Goal: Transaction & Acquisition: Purchase product/service

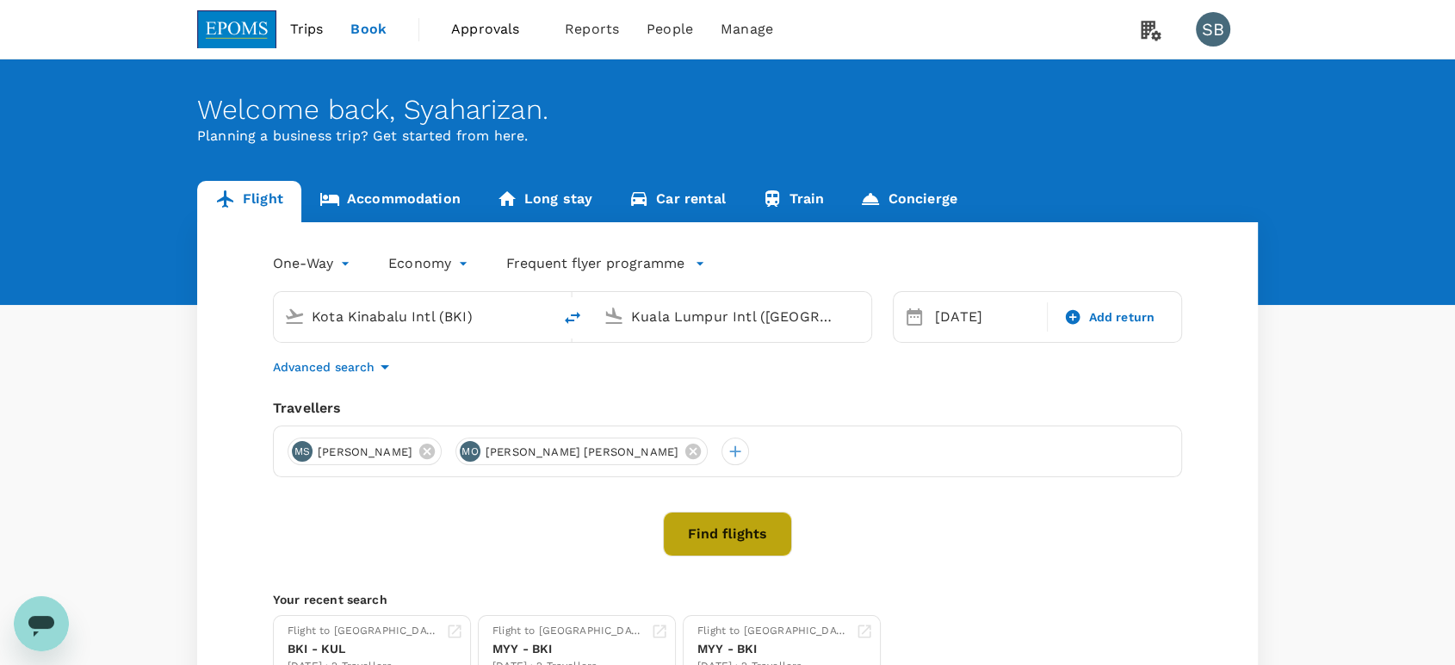
click at [714, 529] on button "Find flights" at bounding box center [727, 533] width 129 height 45
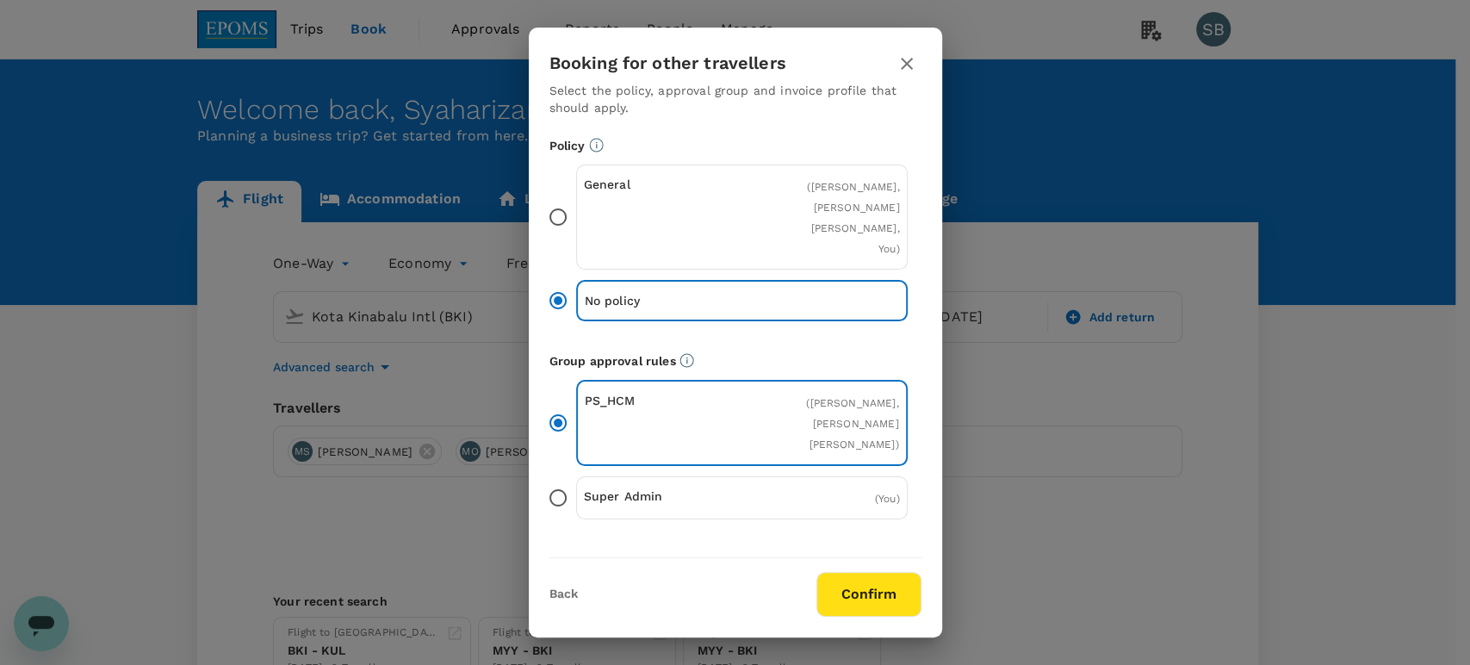
click at [872, 588] on button "Confirm" at bounding box center [868, 594] width 105 height 45
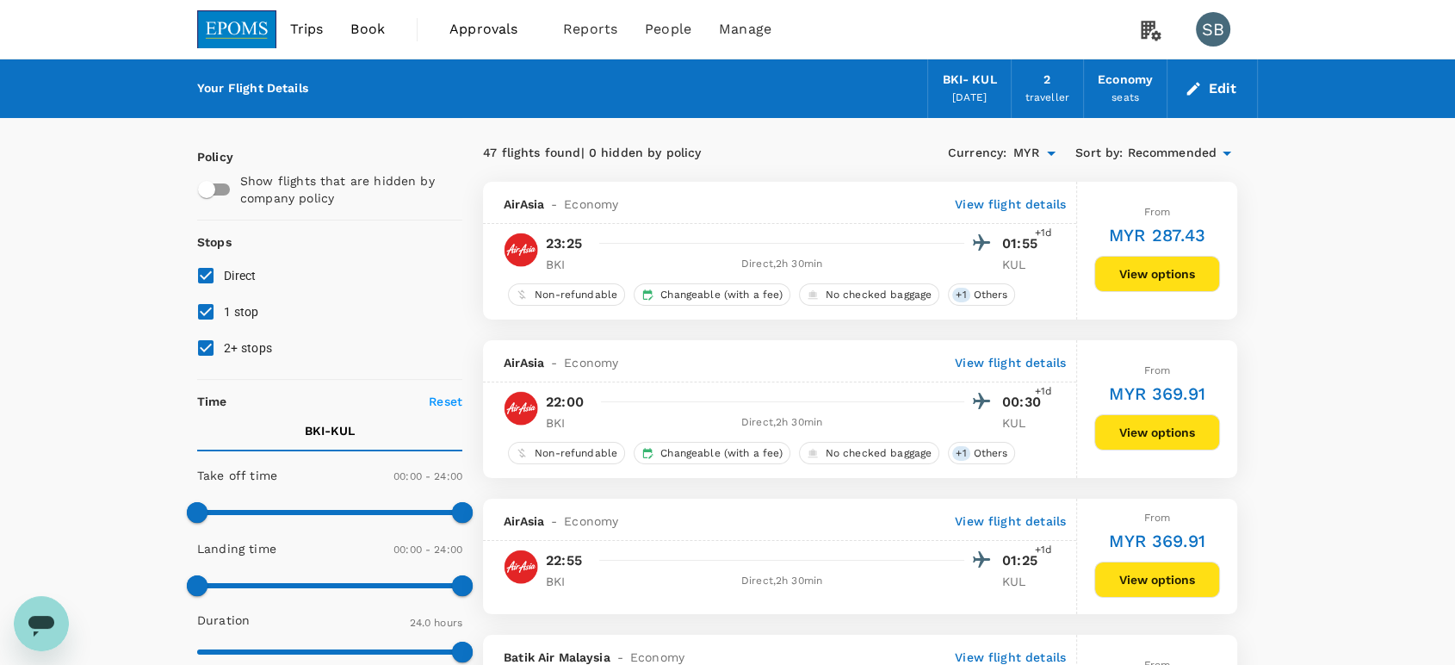
click at [207, 348] on input "2+ stops" at bounding box center [206, 348] width 36 height 36
checkbox input "false"
drag, startPoint x: 205, startPoint y: 311, endPoint x: 220, endPoint y: 310, distance: 15.5
click at [207, 314] on input "1 stop" at bounding box center [206, 312] width 36 height 36
checkbox input "false"
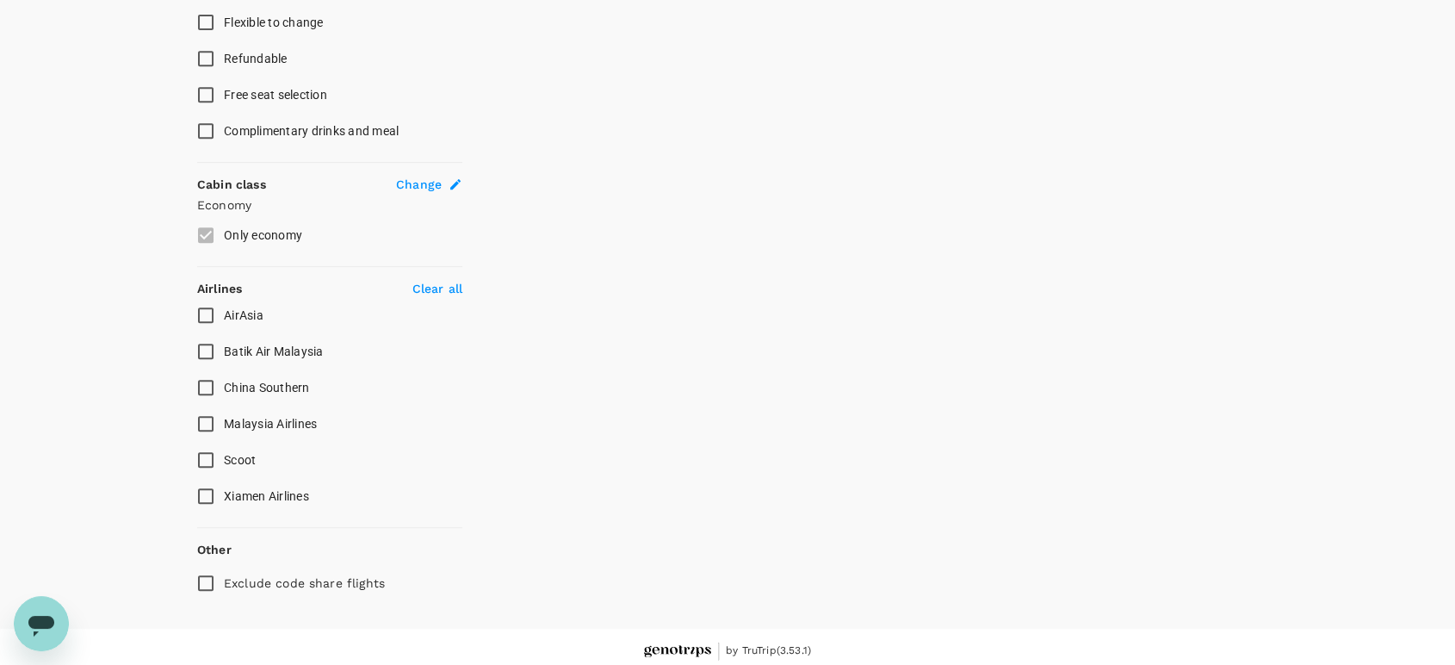
scroll to position [788, 0]
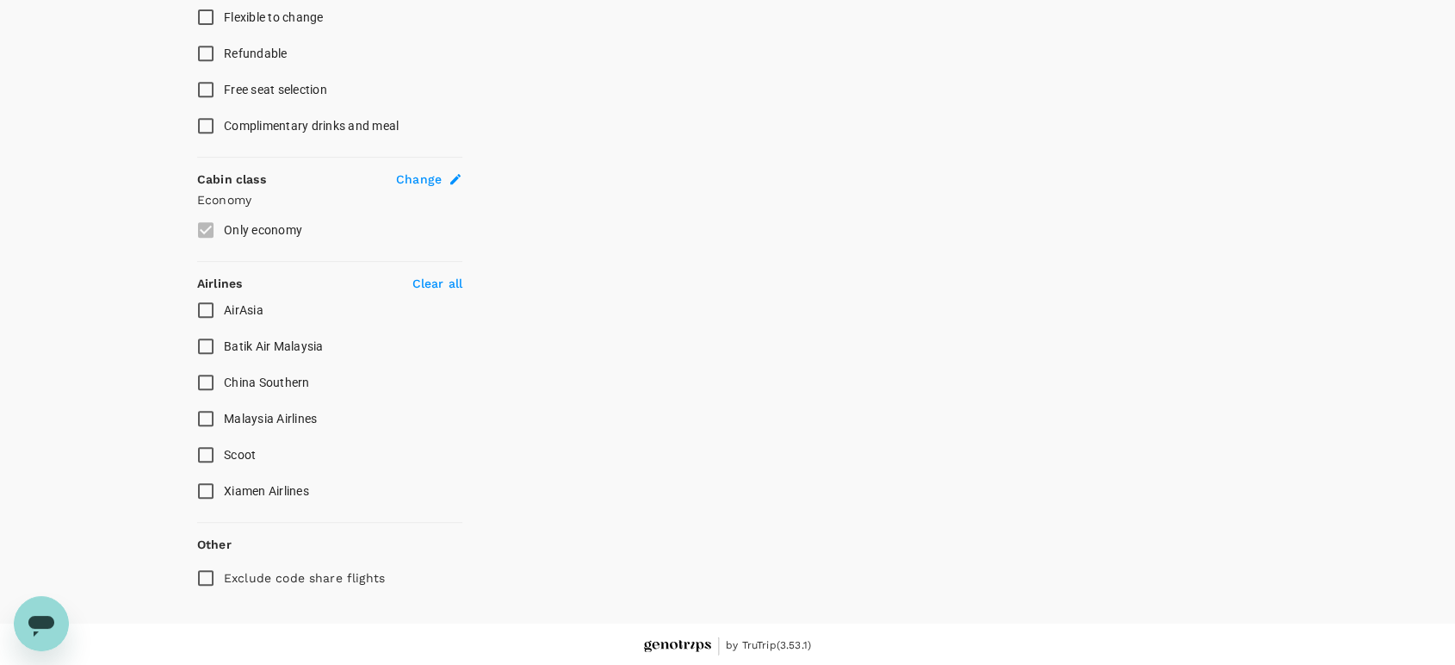
click at [286, 413] on span "Malaysia Airlines" at bounding box center [270, 419] width 93 height 14
click at [224, 413] on input "Malaysia Airlines" at bounding box center [206, 418] width 36 height 36
checkbox input "true"
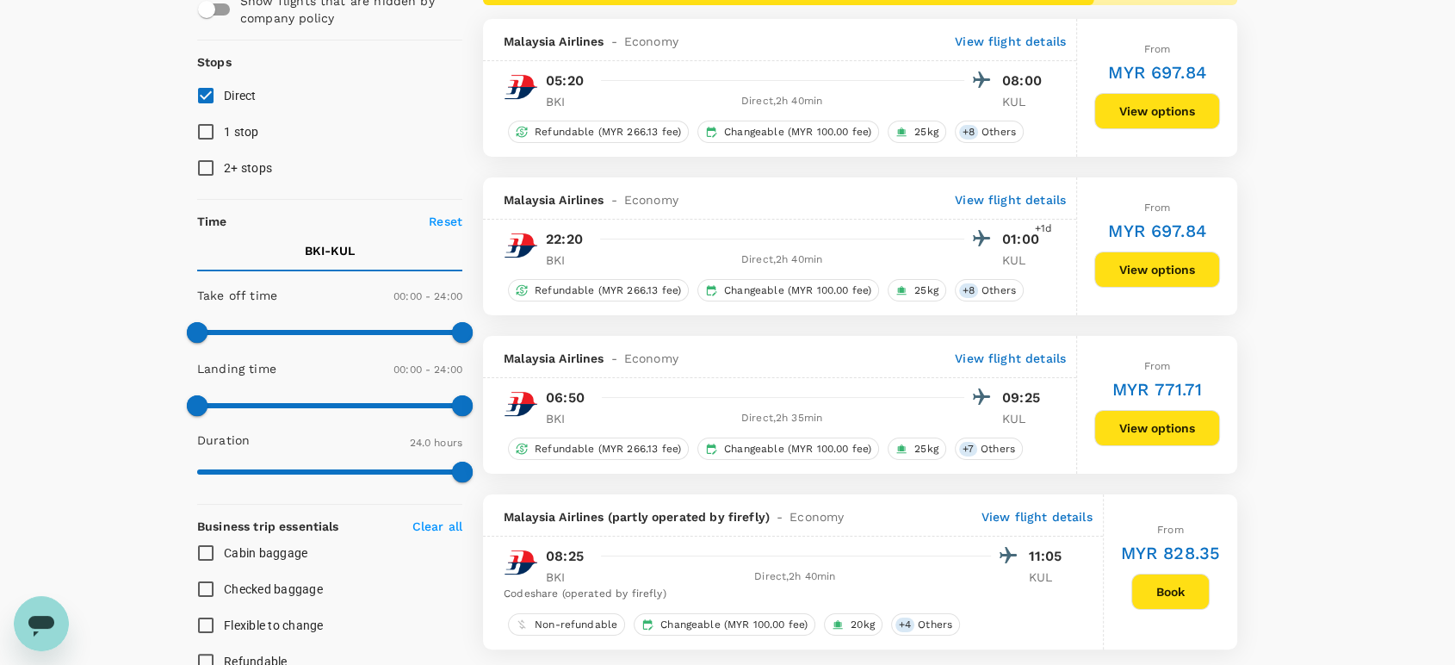
scroll to position [118, 0]
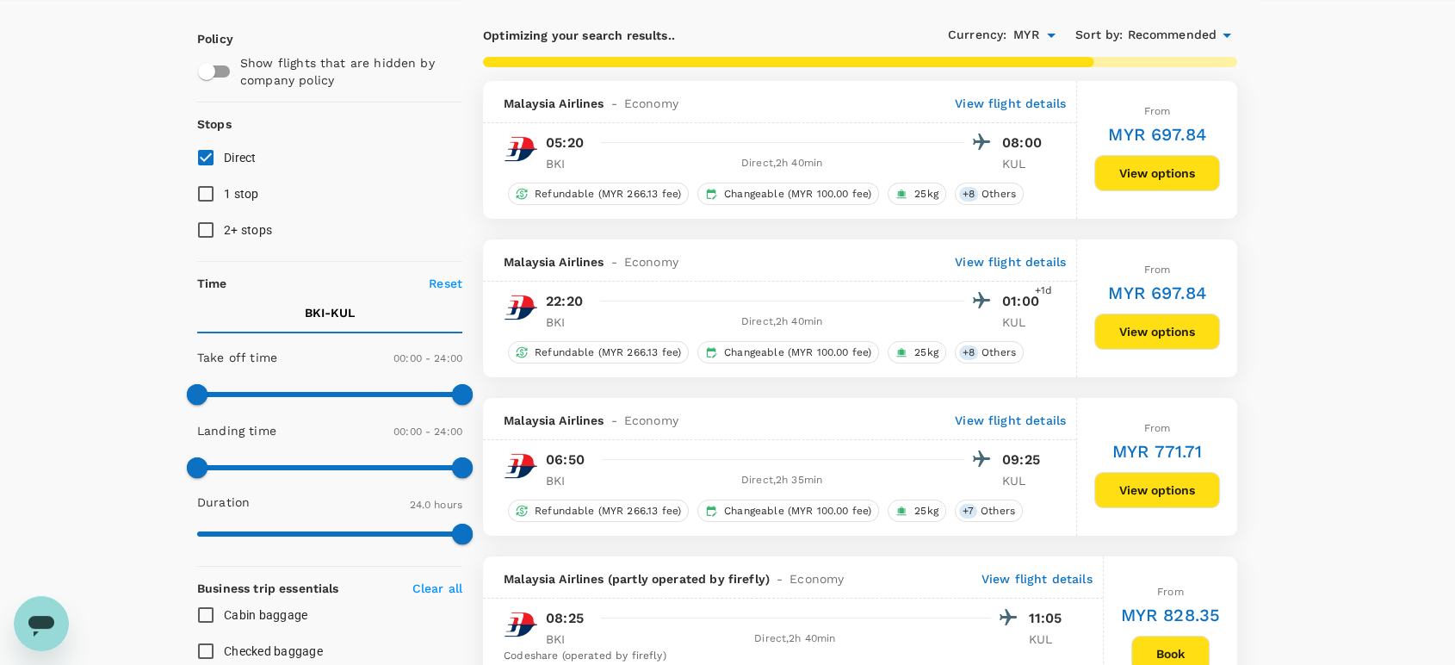
type input "1660"
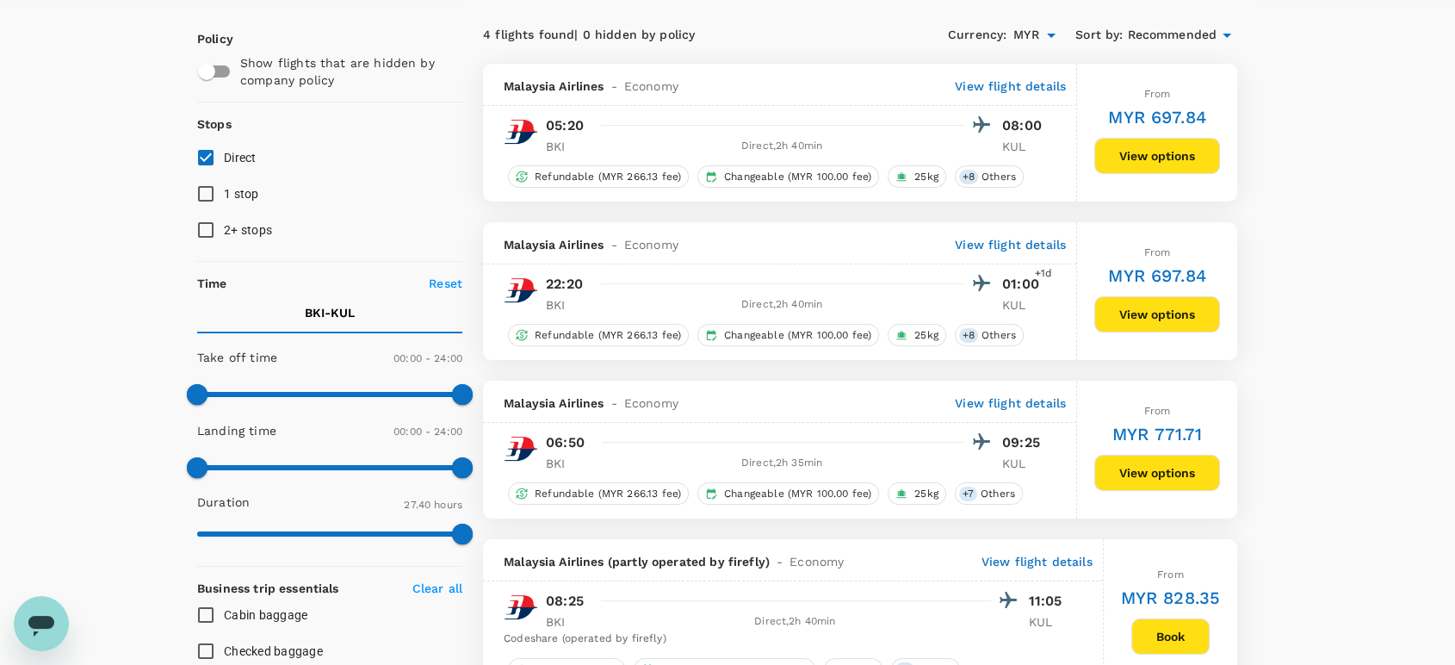
click at [1161, 319] on button "View options" at bounding box center [1157, 314] width 126 height 36
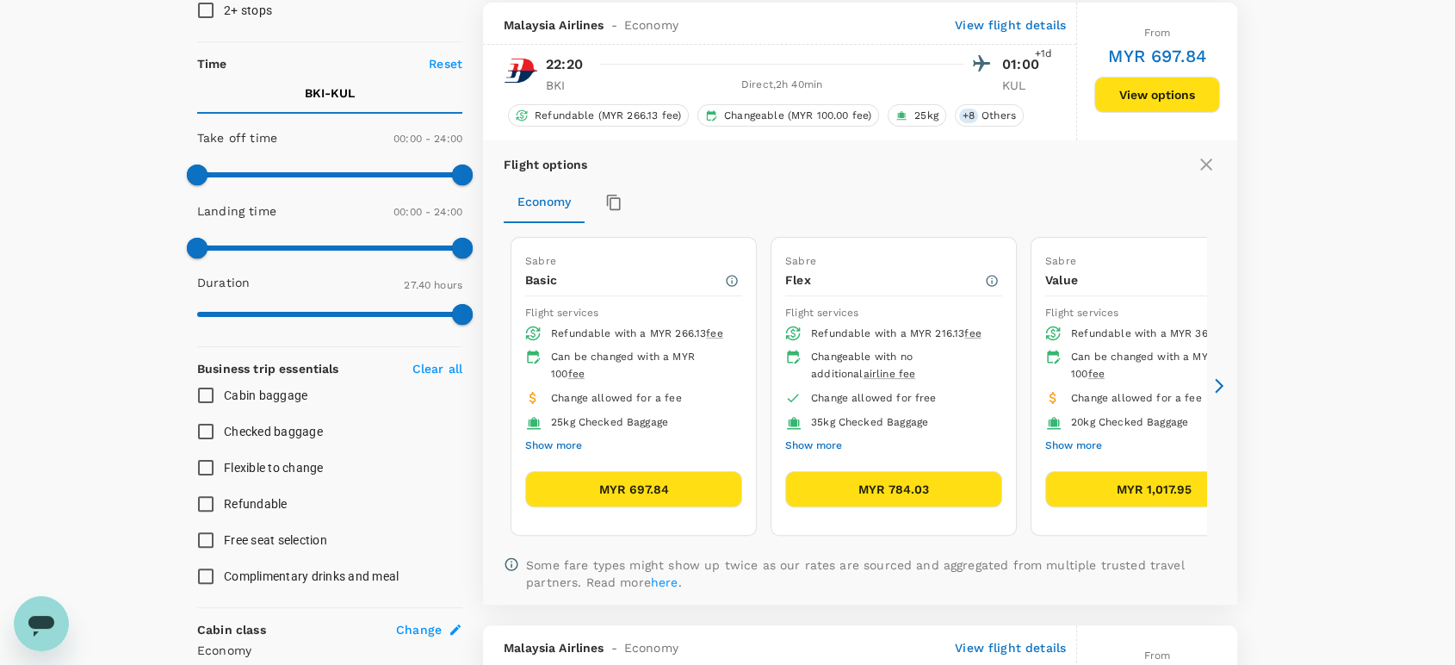
scroll to position [340, 0]
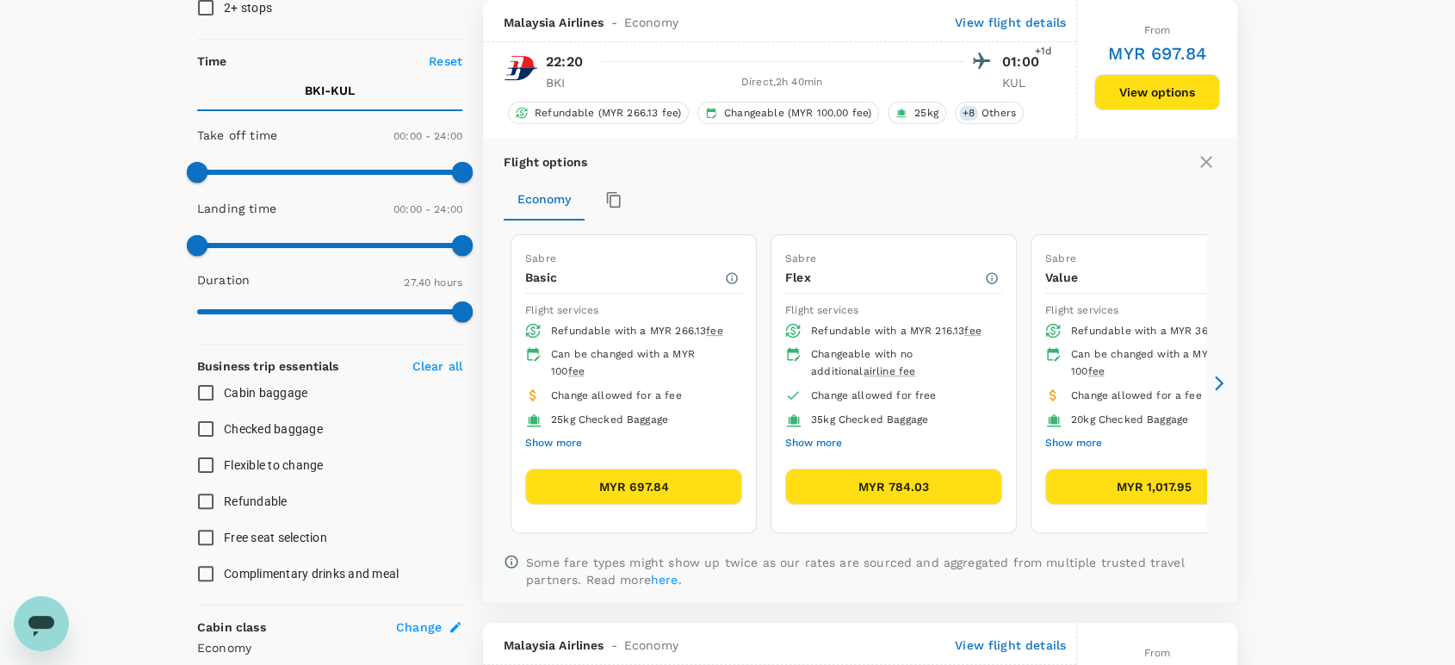
click at [641, 479] on button "MYR 697.84" at bounding box center [633, 486] width 217 height 36
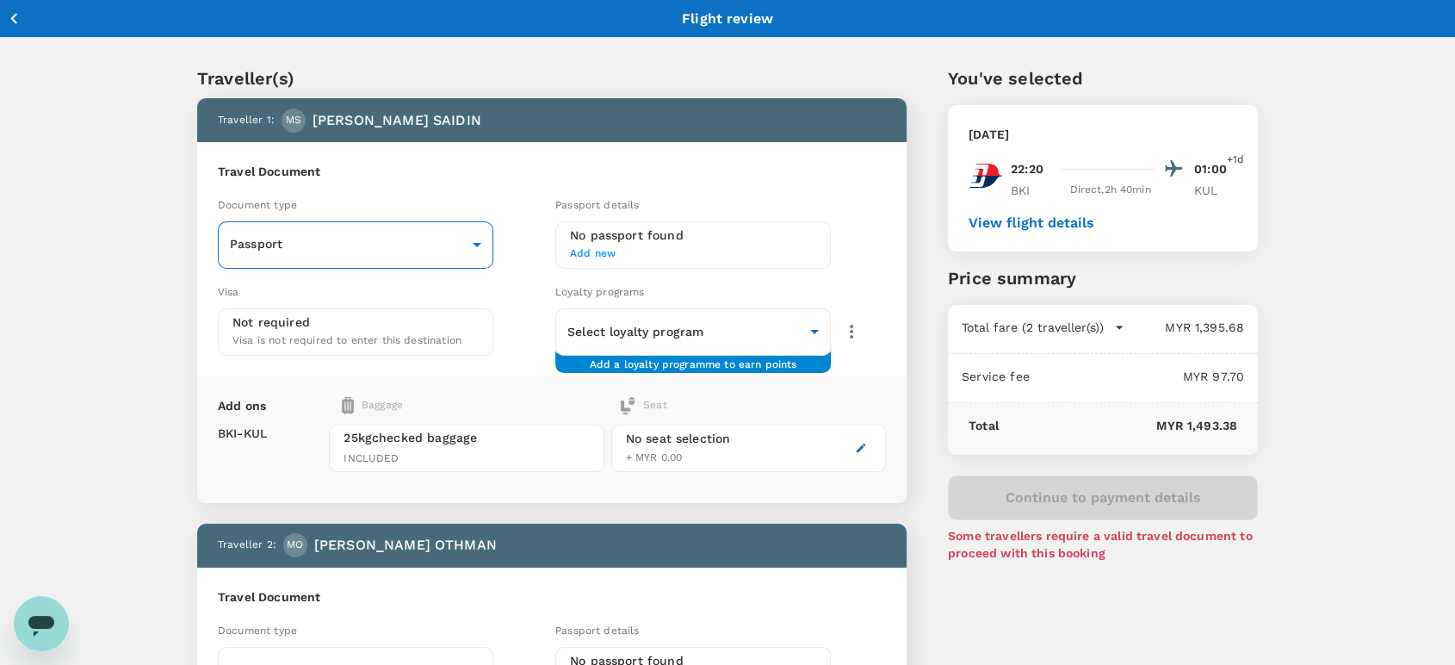
click at [477, 244] on body "Back to flight results Flight review Traveller(s) Traveller 1 : MS MUHAMAD FAIZ…" at bounding box center [727, 573] width 1455 height 1147
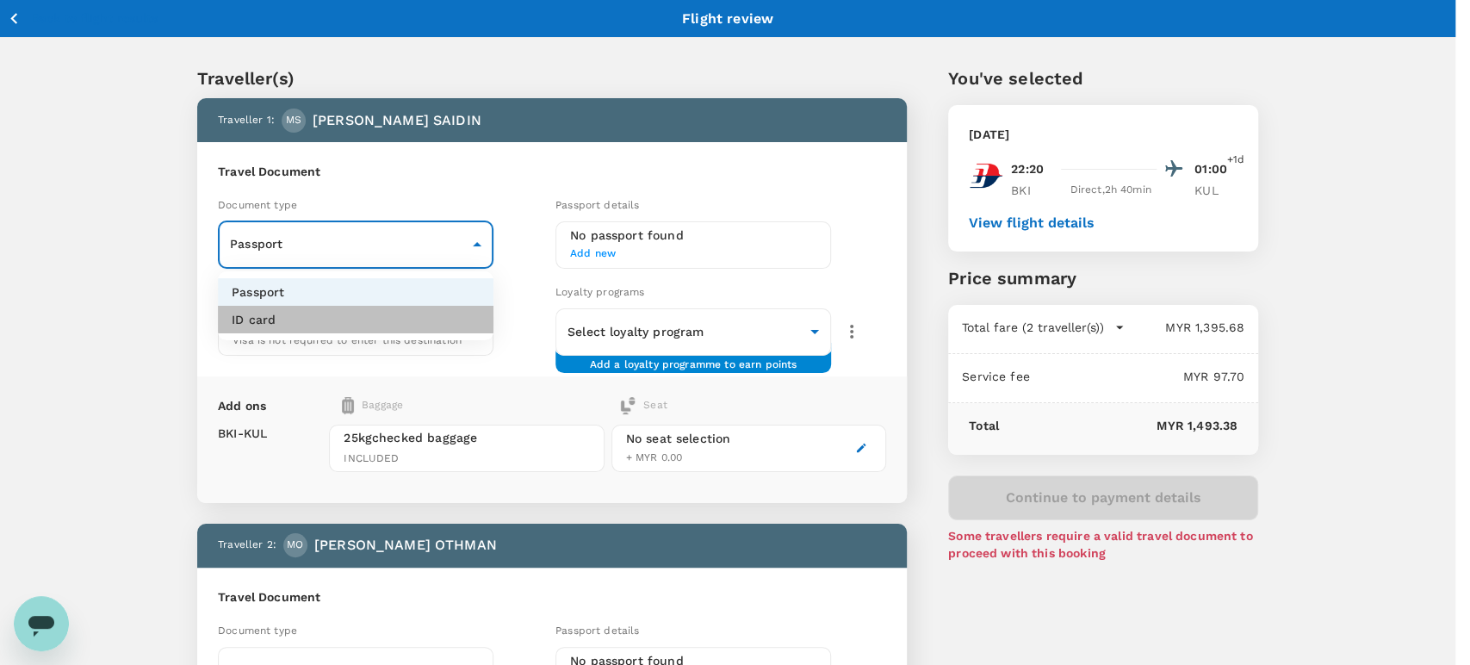
click at [444, 317] on li "ID card" at bounding box center [355, 320] width 275 height 28
type input "Id card"
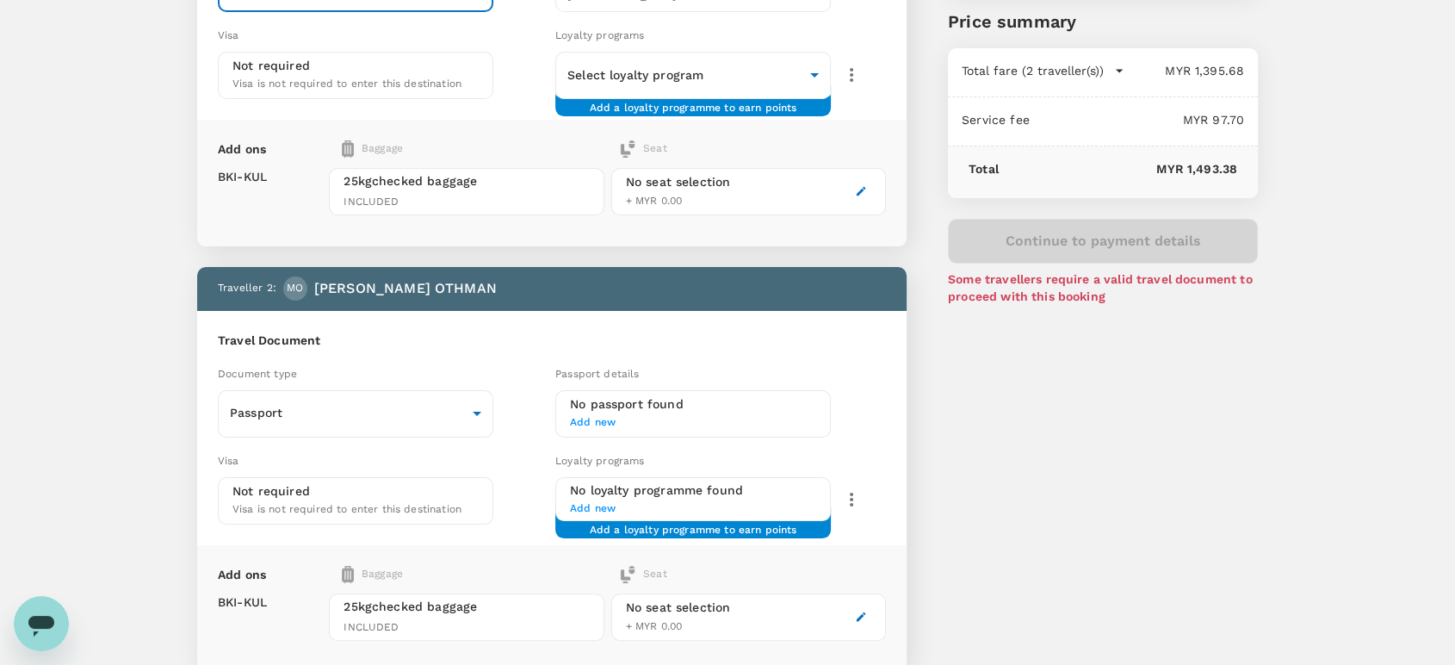
scroll to position [382, 0]
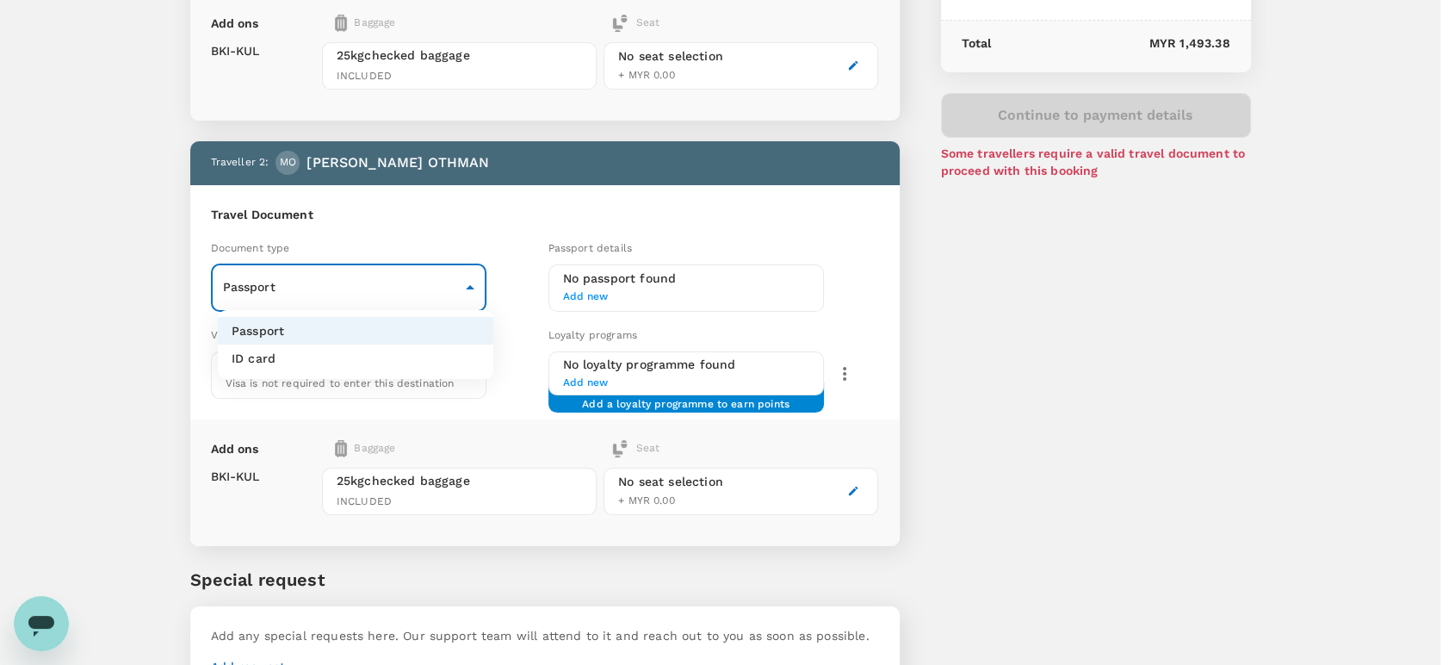
click at [437, 274] on body "Back to flight results Flight review Traveller(s) Traveller 1 : MS MUHAMAD FAIZ…" at bounding box center [727, 191] width 1455 height 1147
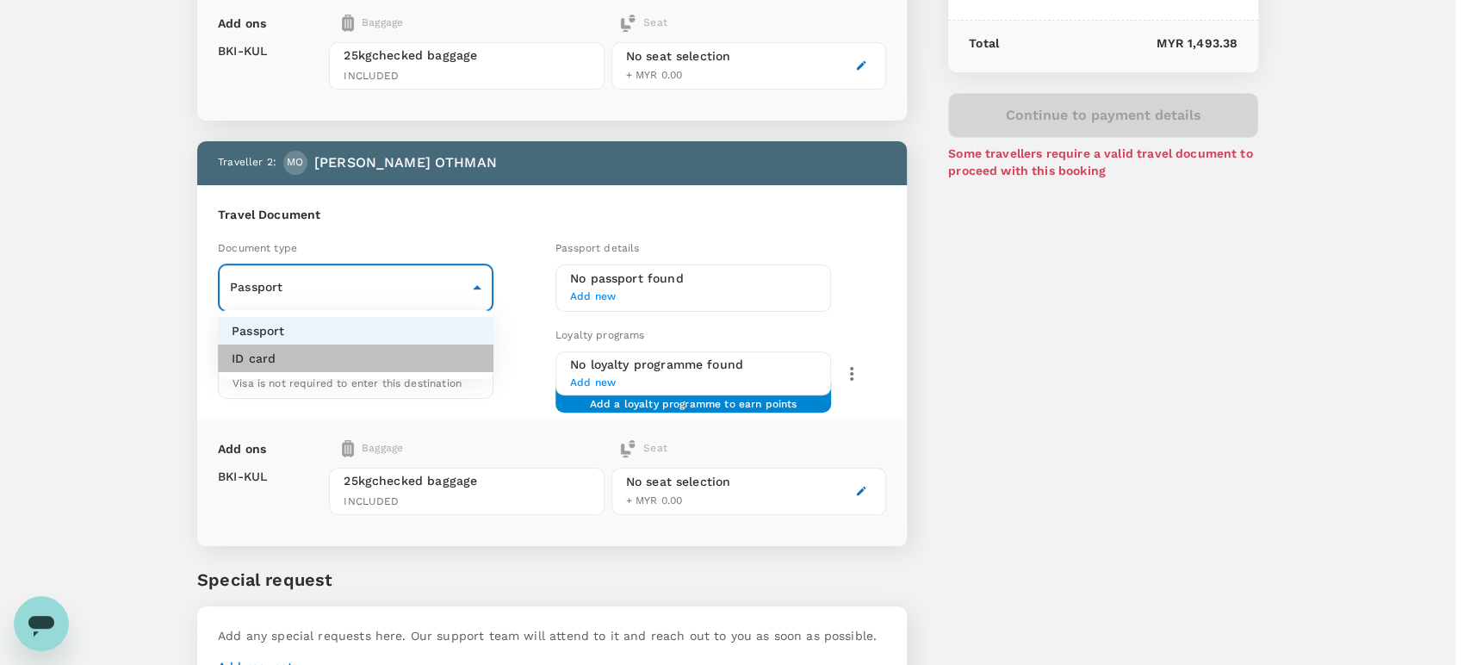
click at [414, 364] on li "ID card" at bounding box center [355, 358] width 275 height 28
type input "Id card"
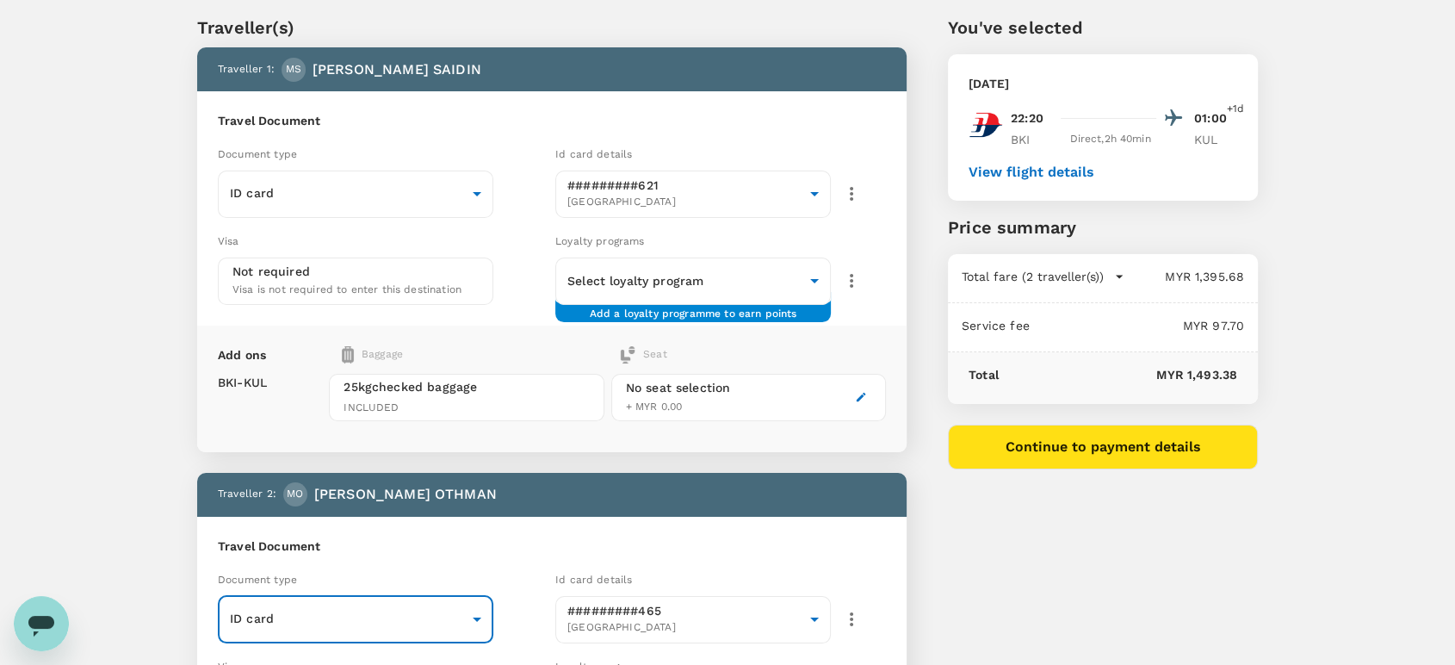
scroll to position [0, 0]
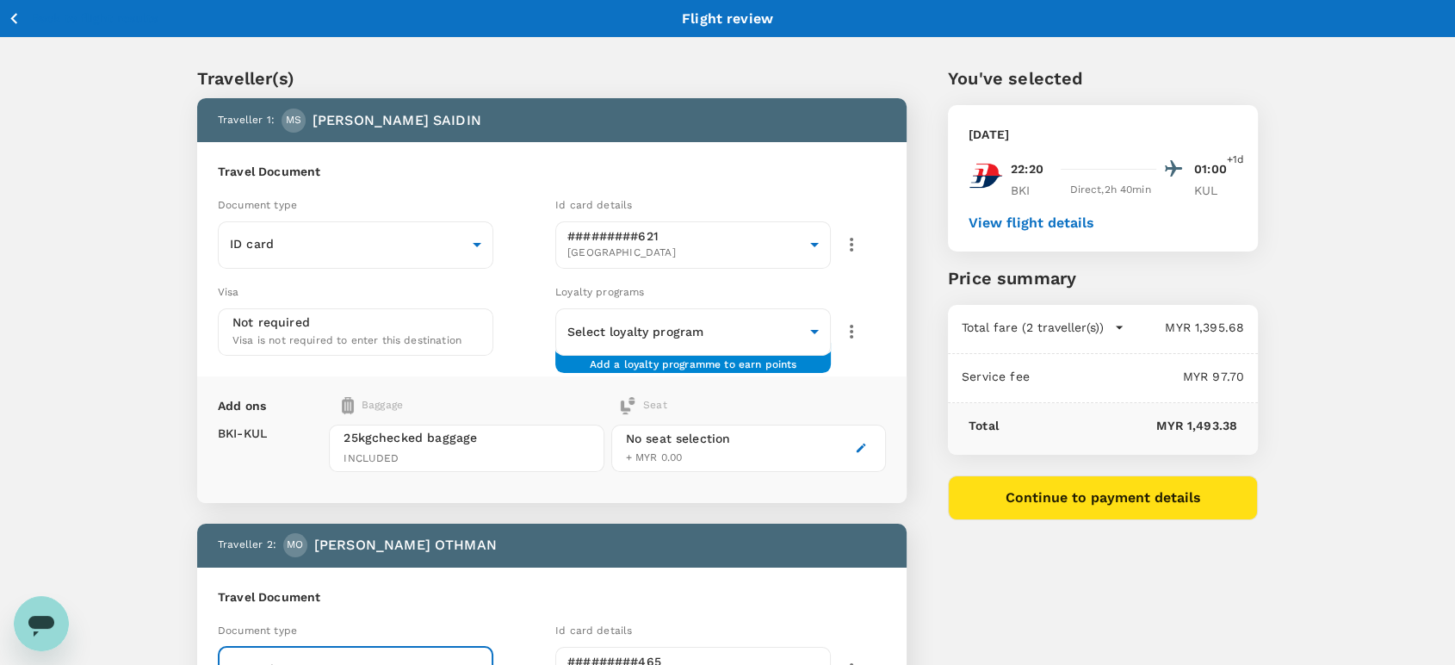
click at [992, 213] on div "View flight details" at bounding box center [1103, 222] width 269 height 18
click at [985, 229] on button "View flight details" at bounding box center [1032, 222] width 126 height 15
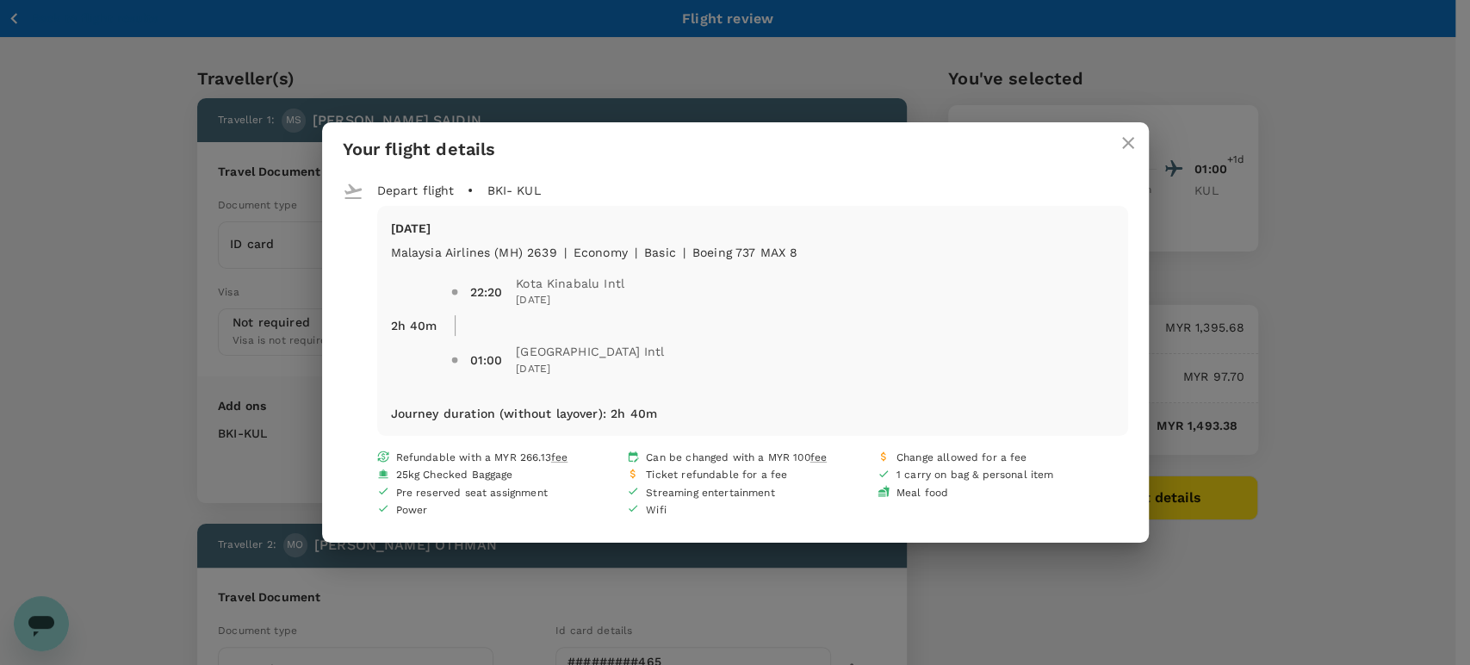
click at [1120, 134] on icon "close" at bounding box center [1127, 143] width 21 height 21
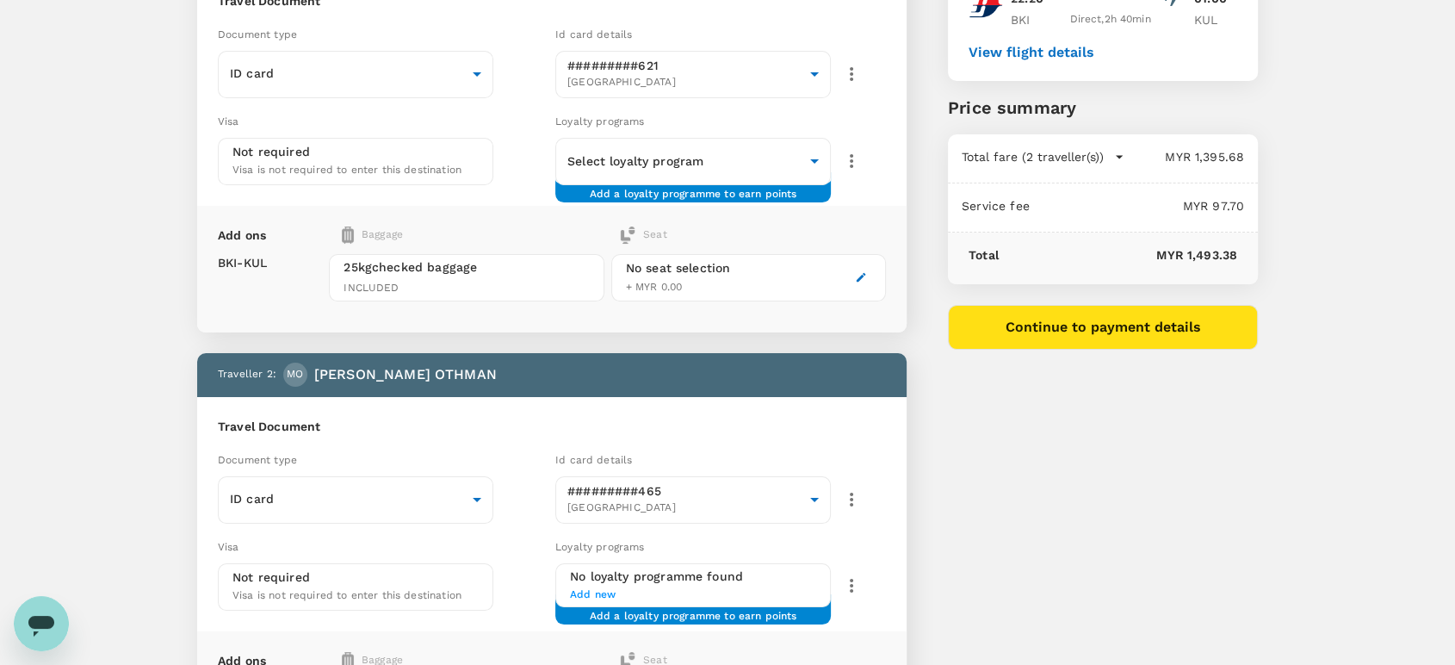
scroll to position [191, 0]
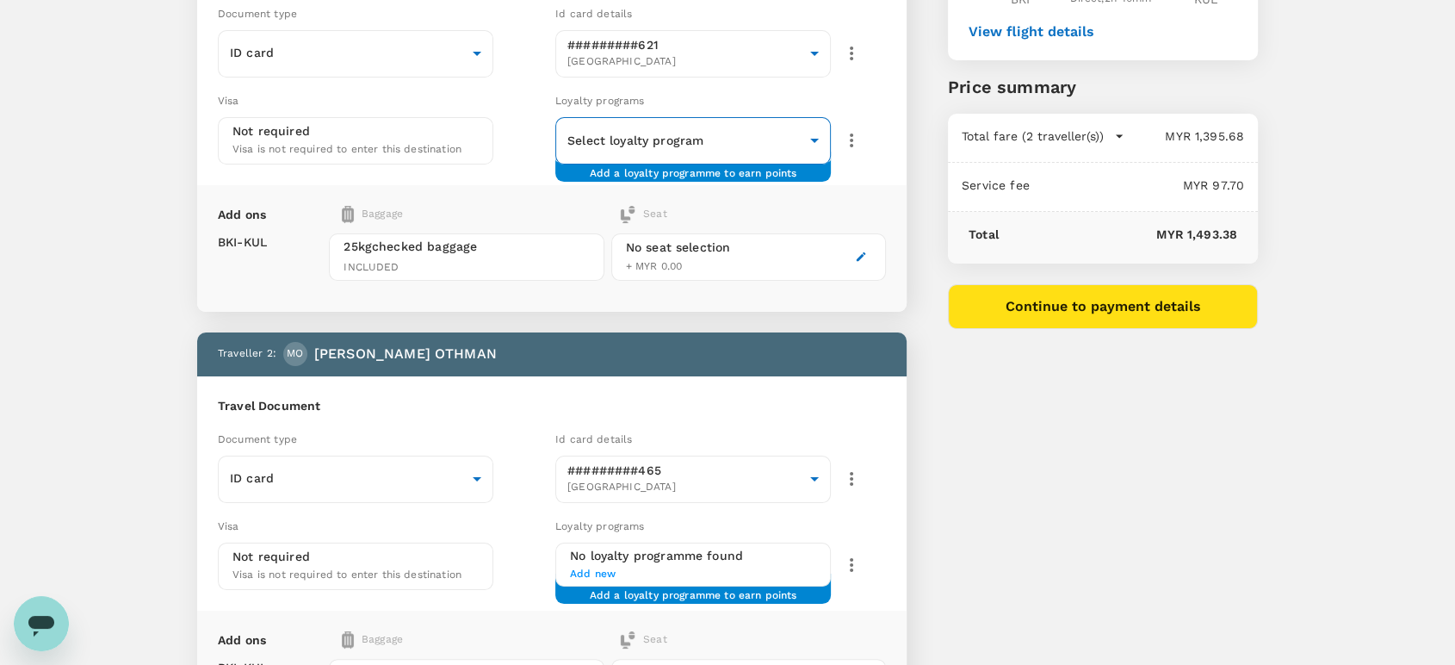
click at [817, 138] on body "Back to flight results Flight review Traveller(s) Traveller 1 : MS MUHAMAD FAIZ…" at bounding box center [727, 382] width 1455 height 1147
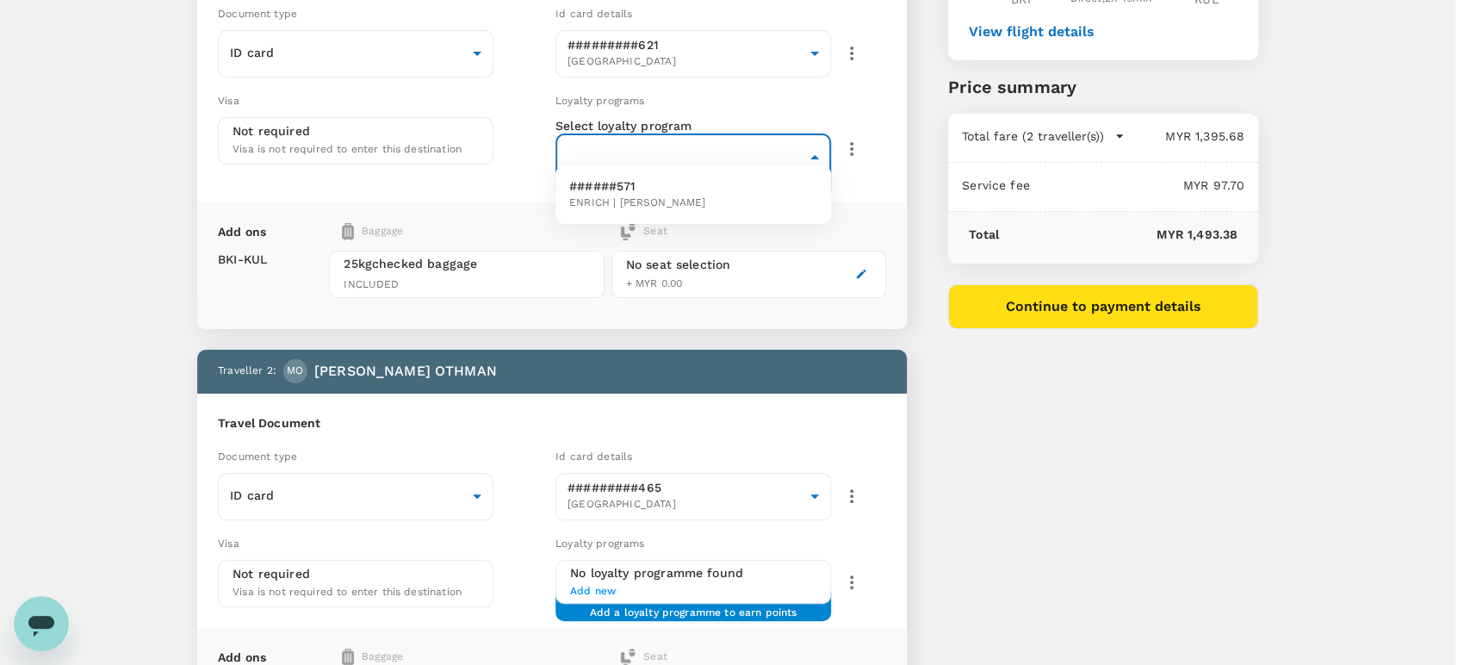
click at [885, 201] on div at bounding box center [735, 332] width 1470 height 665
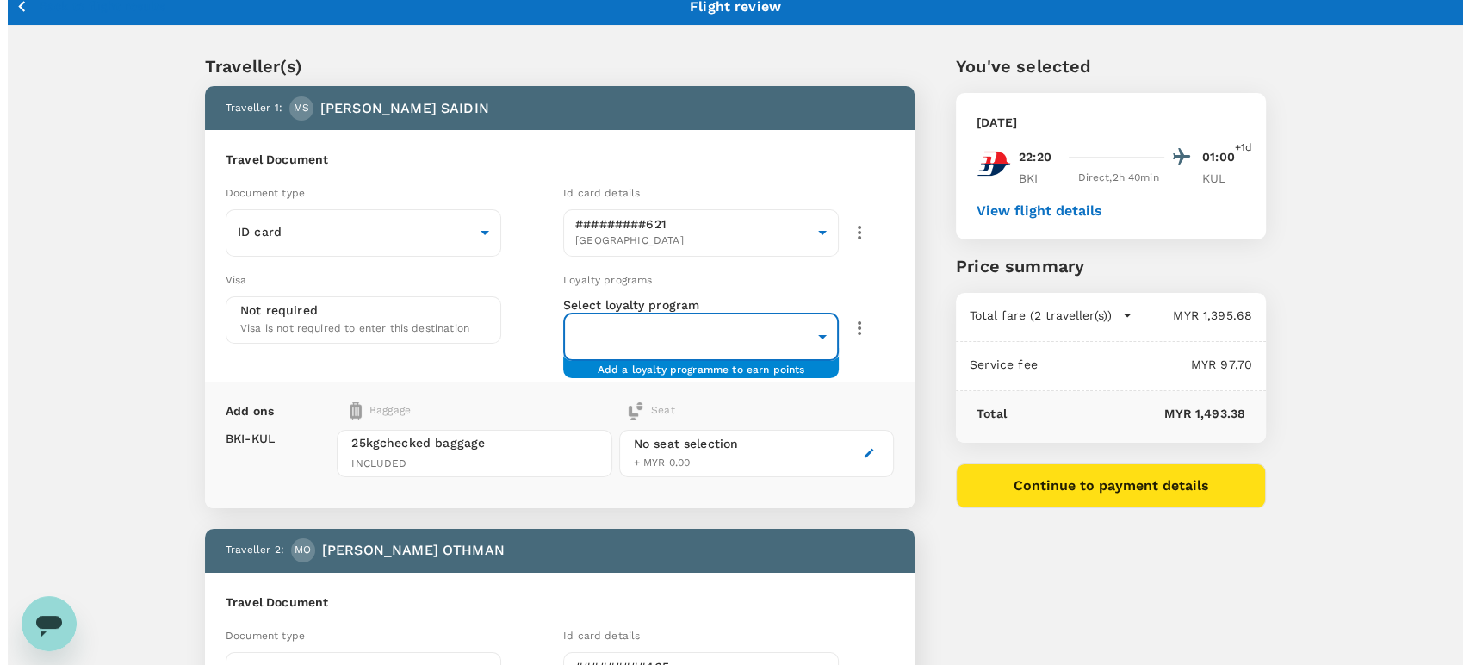
scroll to position [0, 0]
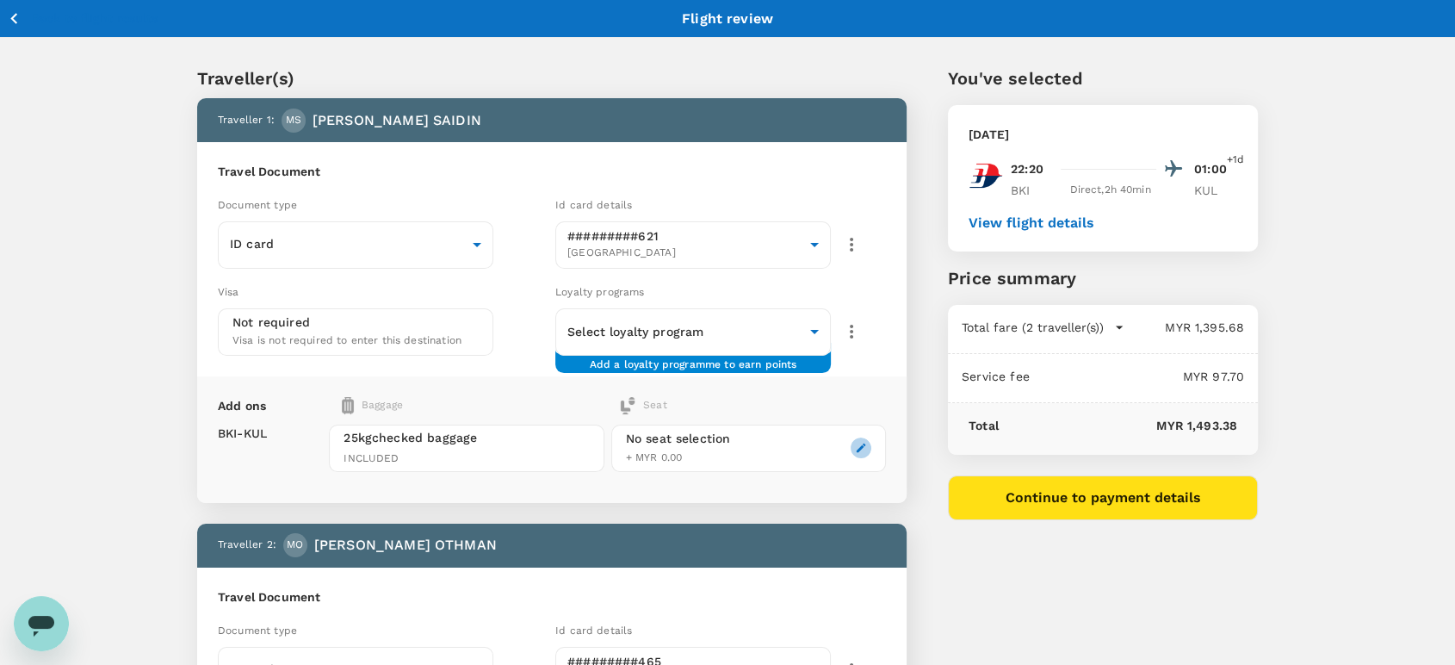
click at [863, 443] on icon "button" at bounding box center [861, 447] width 9 height 9
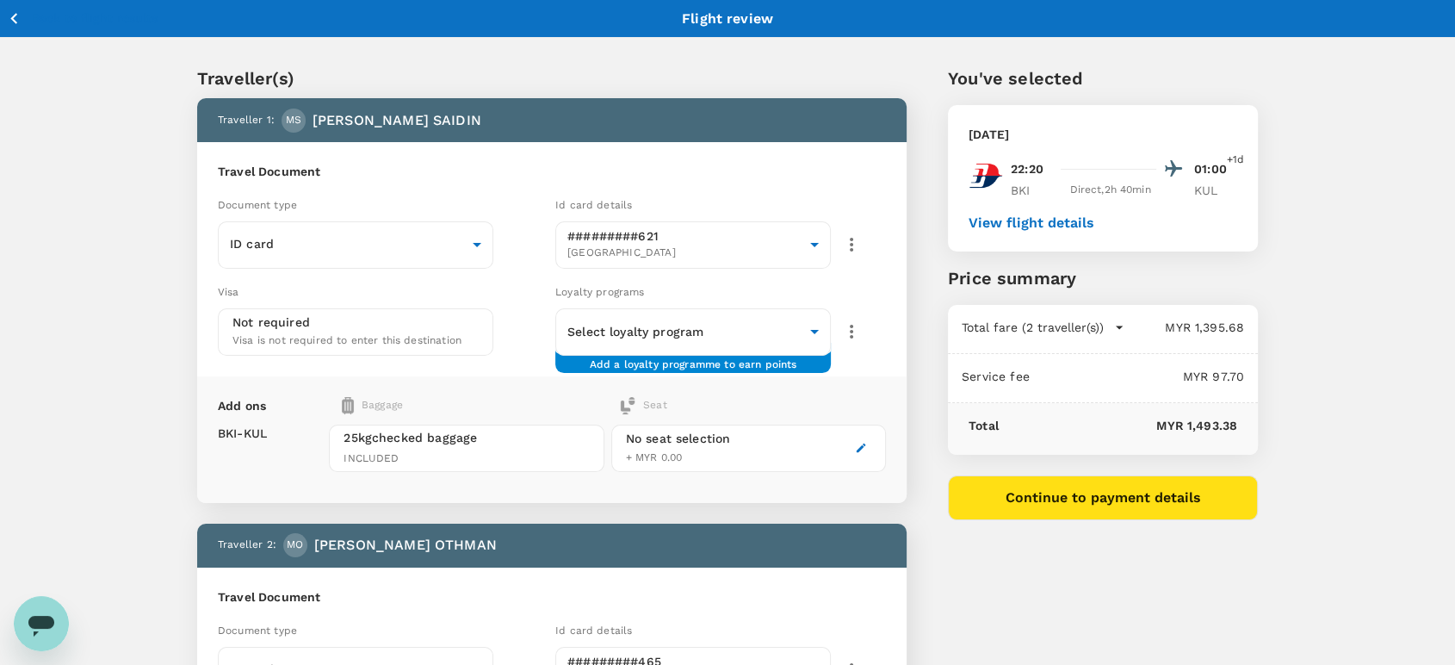
click at [1057, 499] on button "Continue to payment details" at bounding box center [1103, 497] width 310 height 45
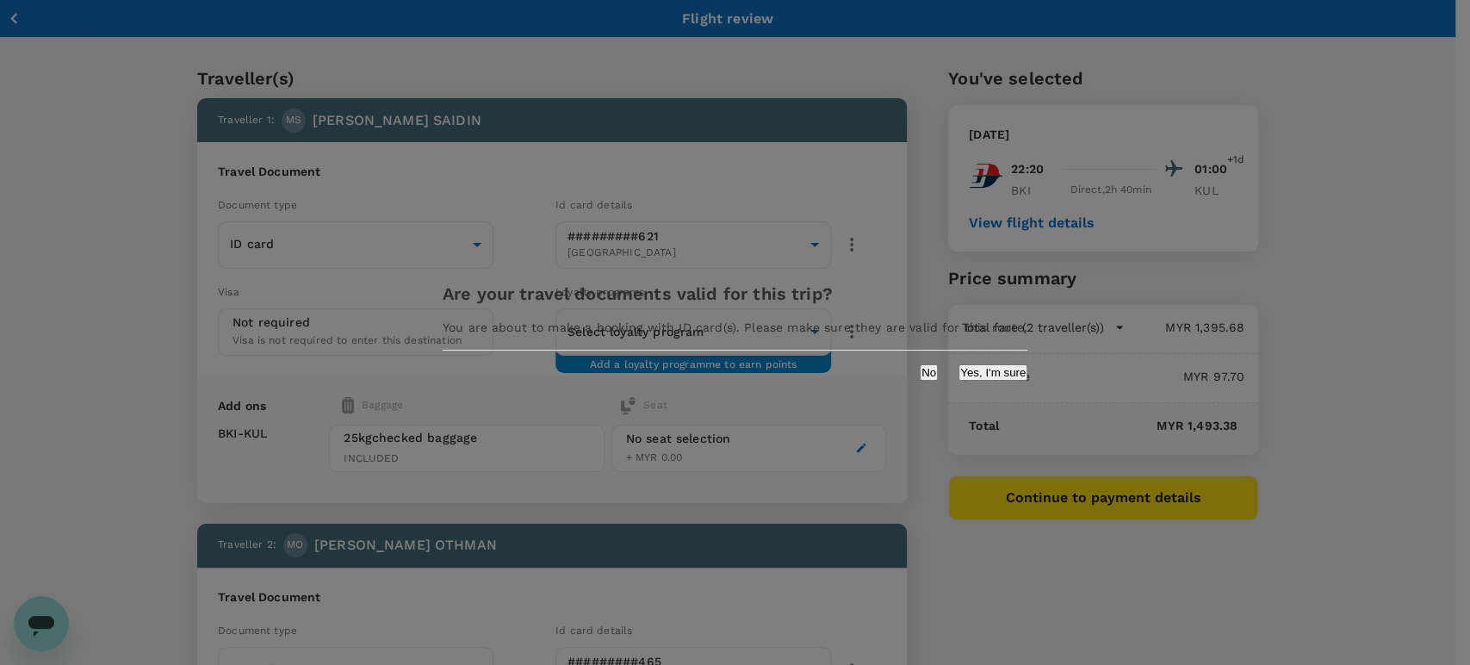
click at [958, 381] on button "Yes, I'm sure" at bounding box center [992, 372] width 69 height 16
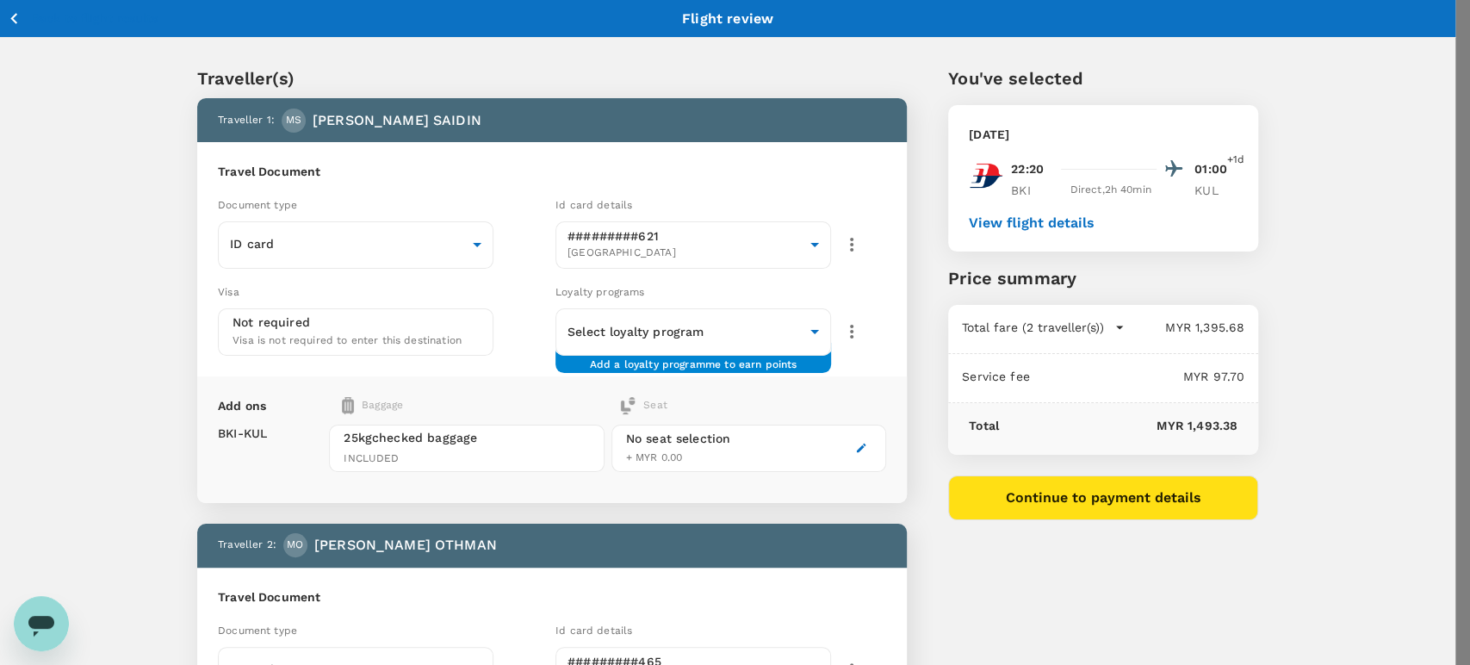
type input "9ea61a02-274a-4f65-9d5b-ca51ac7b2cfc"
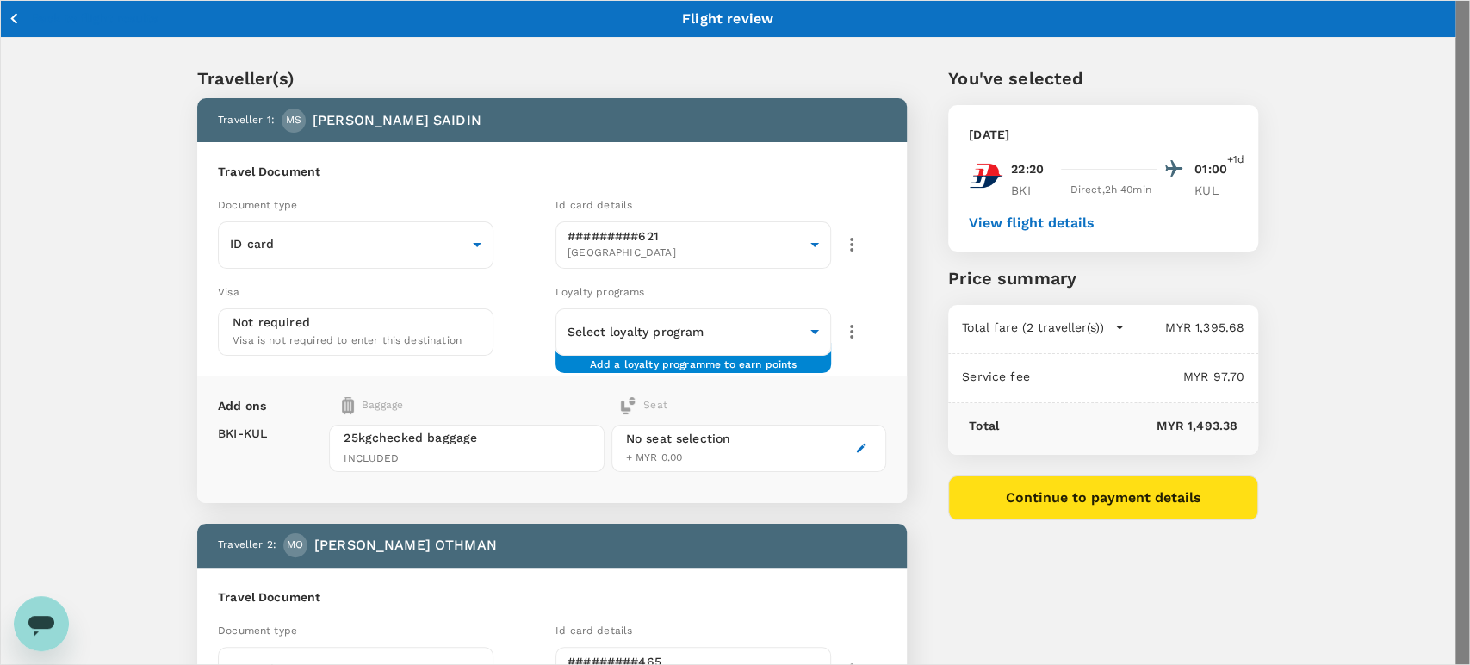
scroll to position [77, 0]
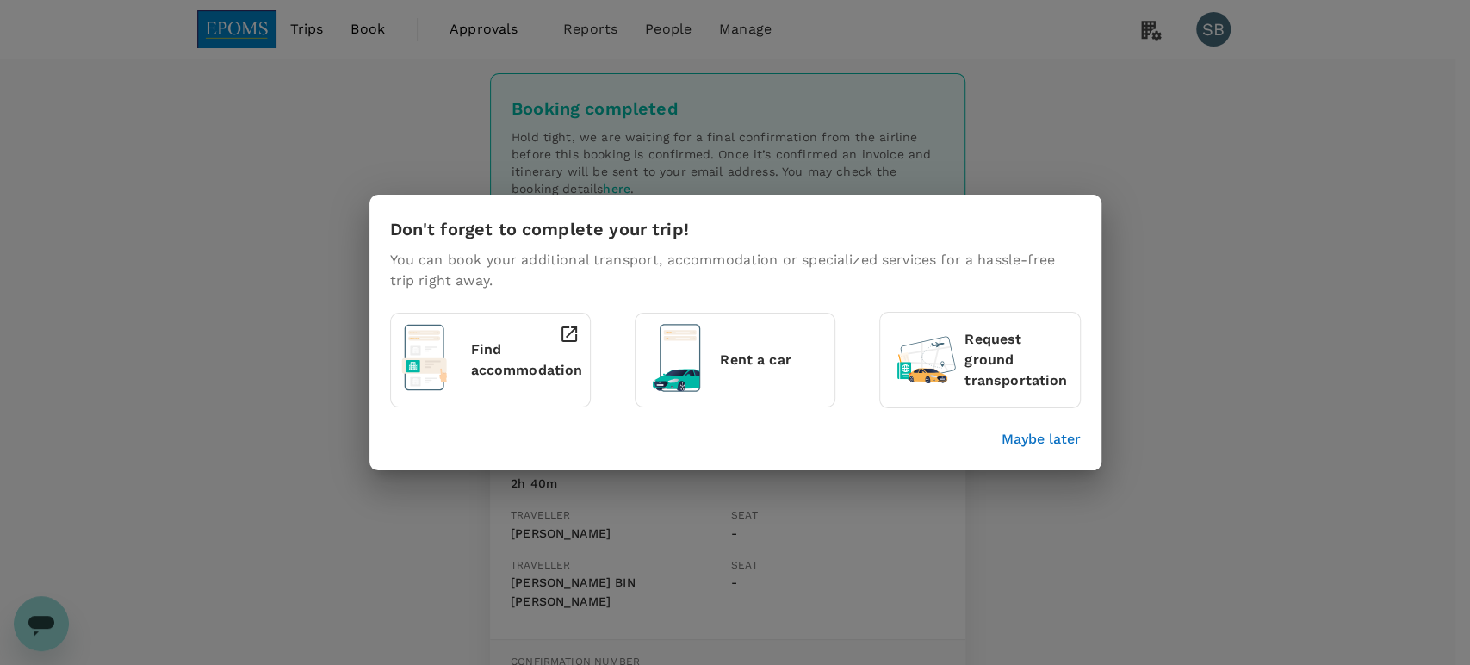
click at [1064, 443] on p "Maybe later" at bounding box center [1040, 439] width 79 height 21
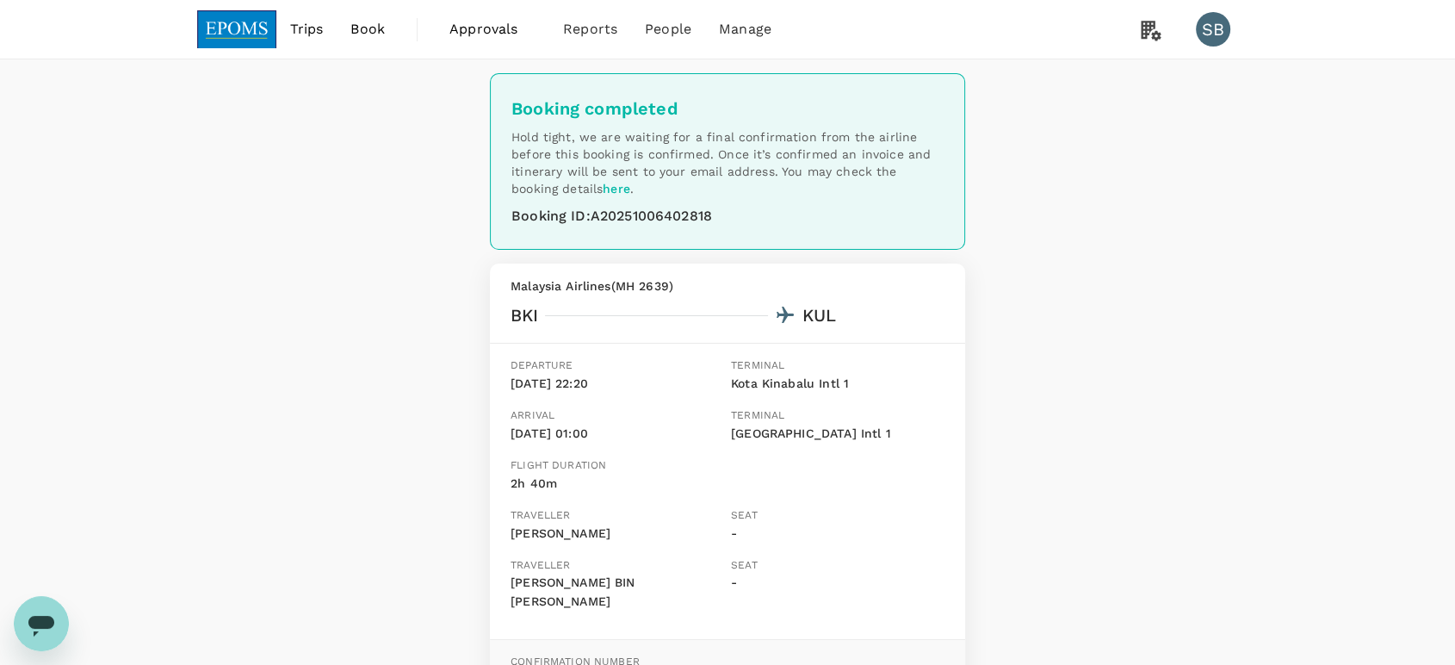
click at [225, 24] on img at bounding box center [236, 29] width 79 height 38
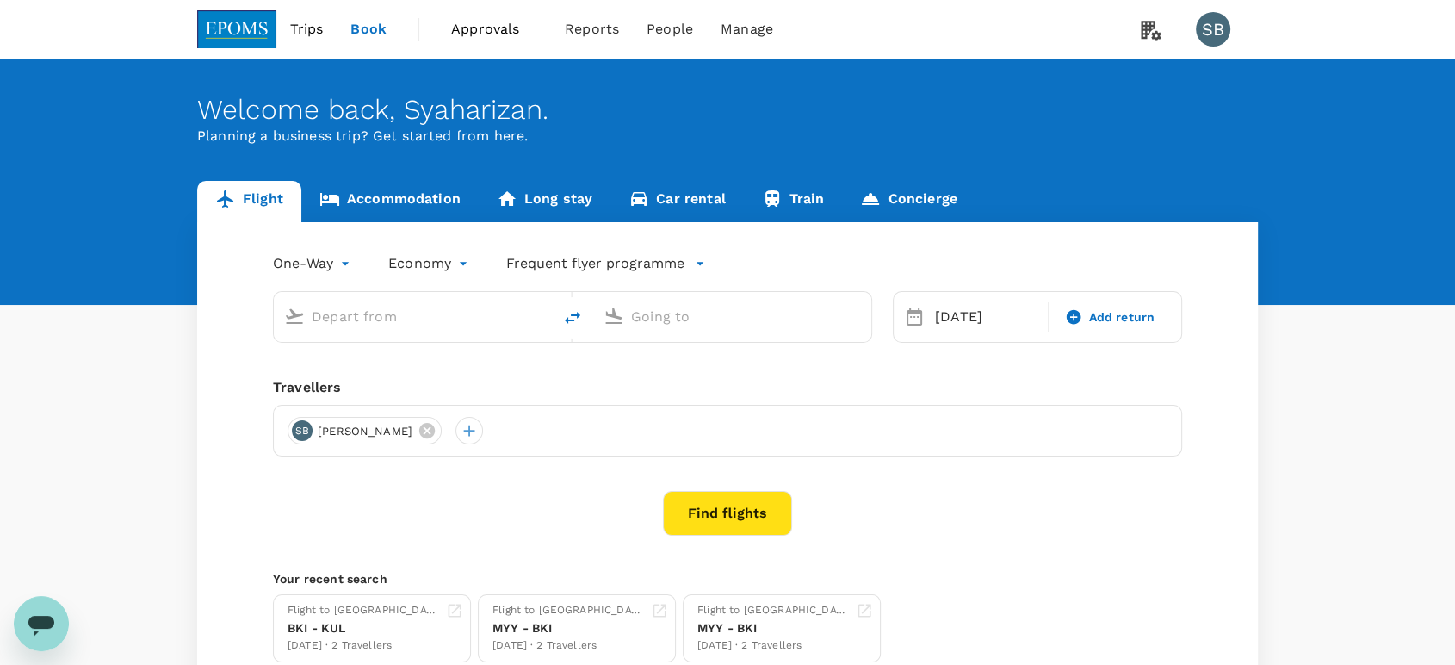
type input "Kota Kinabalu Intl (BKI)"
type input "Kuala Lumpur Intl ([GEOGRAPHIC_DATA])"
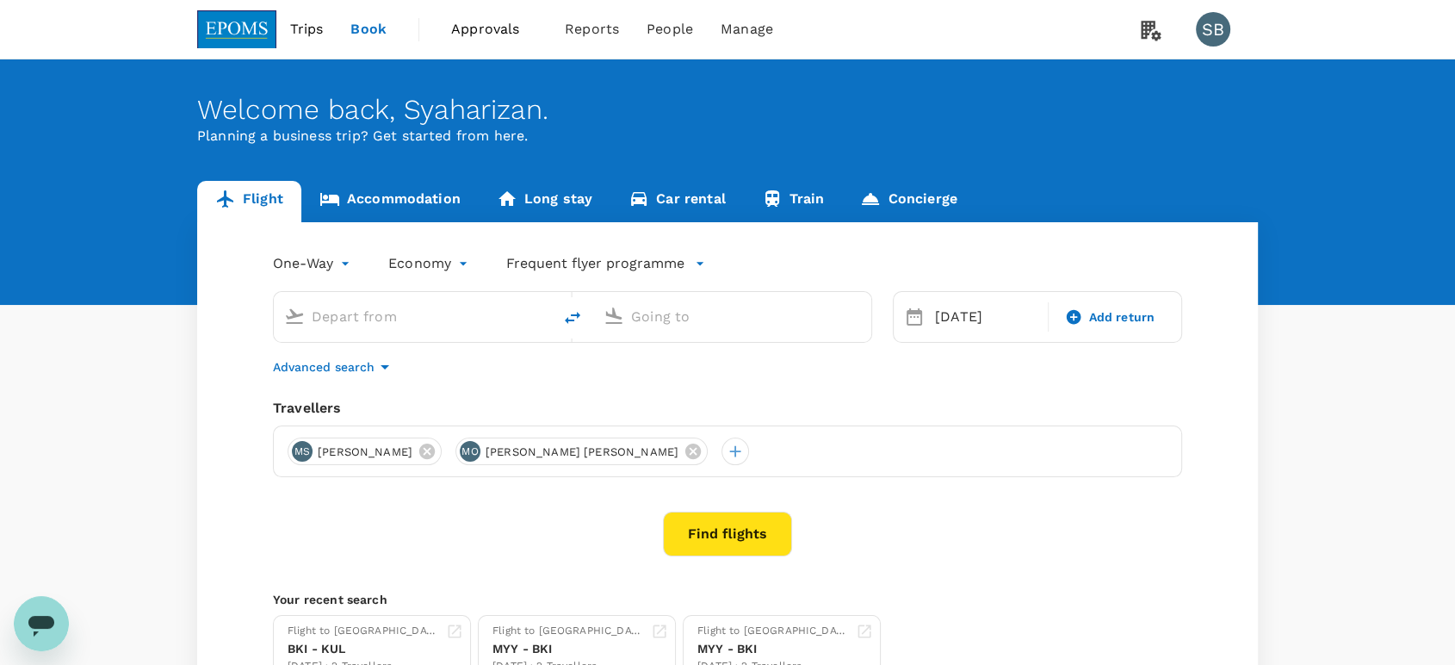
type input "Kota Kinabalu Intl (BKI)"
type input "Kuala Lumpur Intl ([GEOGRAPHIC_DATA])"
click at [572, 314] on icon "delete" at bounding box center [572, 317] width 21 height 21
type input "Kuala Lumpur Intl ([GEOGRAPHIC_DATA])"
click at [696, 313] on input "Kota Kinabalu Intl (BKI)" at bounding box center [733, 316] width 204 height 27
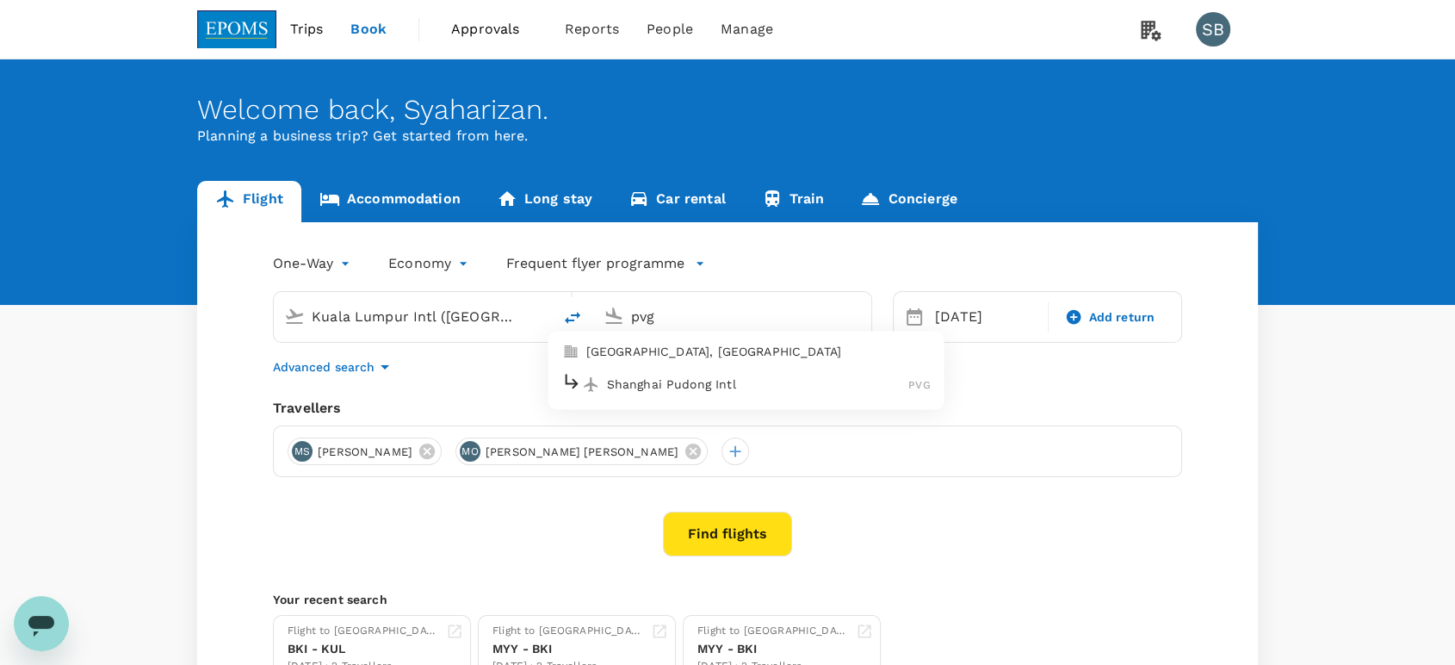
click at [709, 383] on p "Shanghai Pudong Intl" at bounding box center [758, 383] width 302 height 17
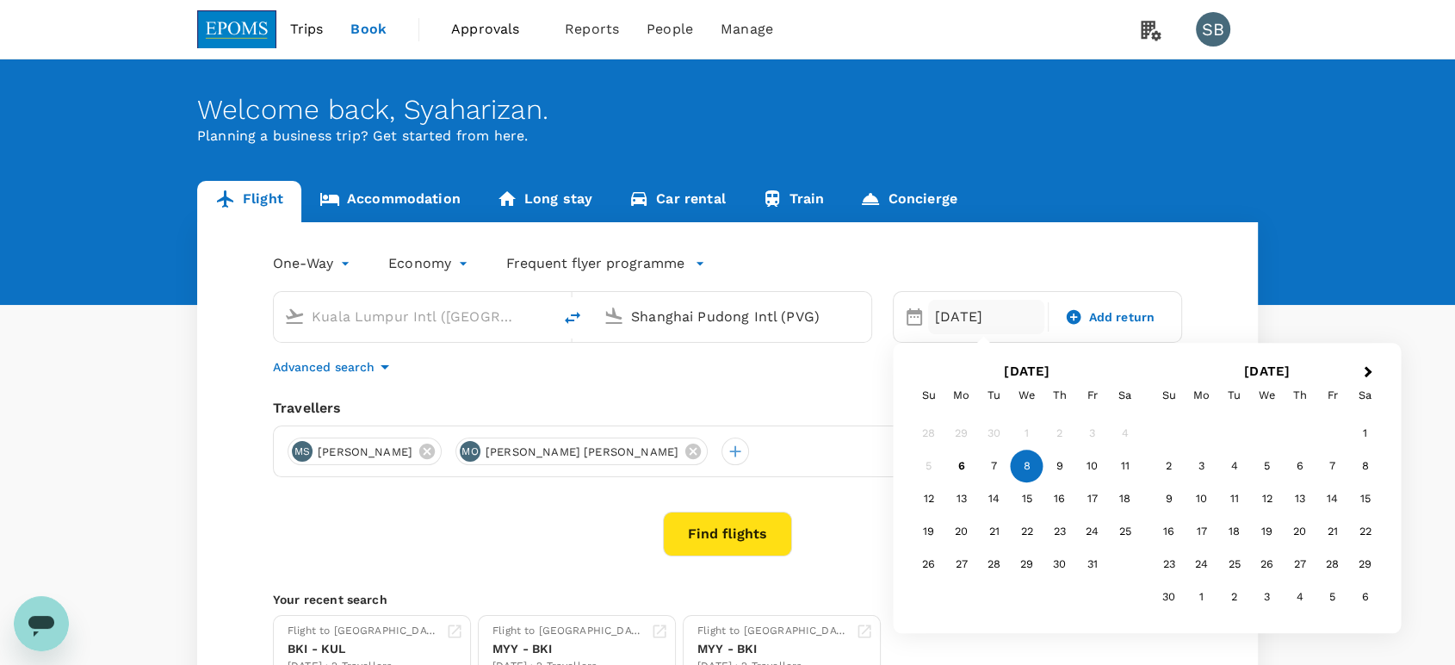
type input "Shanghai Pudong Intl (PVG)"
click at [341, 267] on body "Trips Book Approvals 0 Reports People Manage SB Welcome back , [GEOGRAPHIC_DATA…" at bounding box center [727, 408] width 1455 height 817
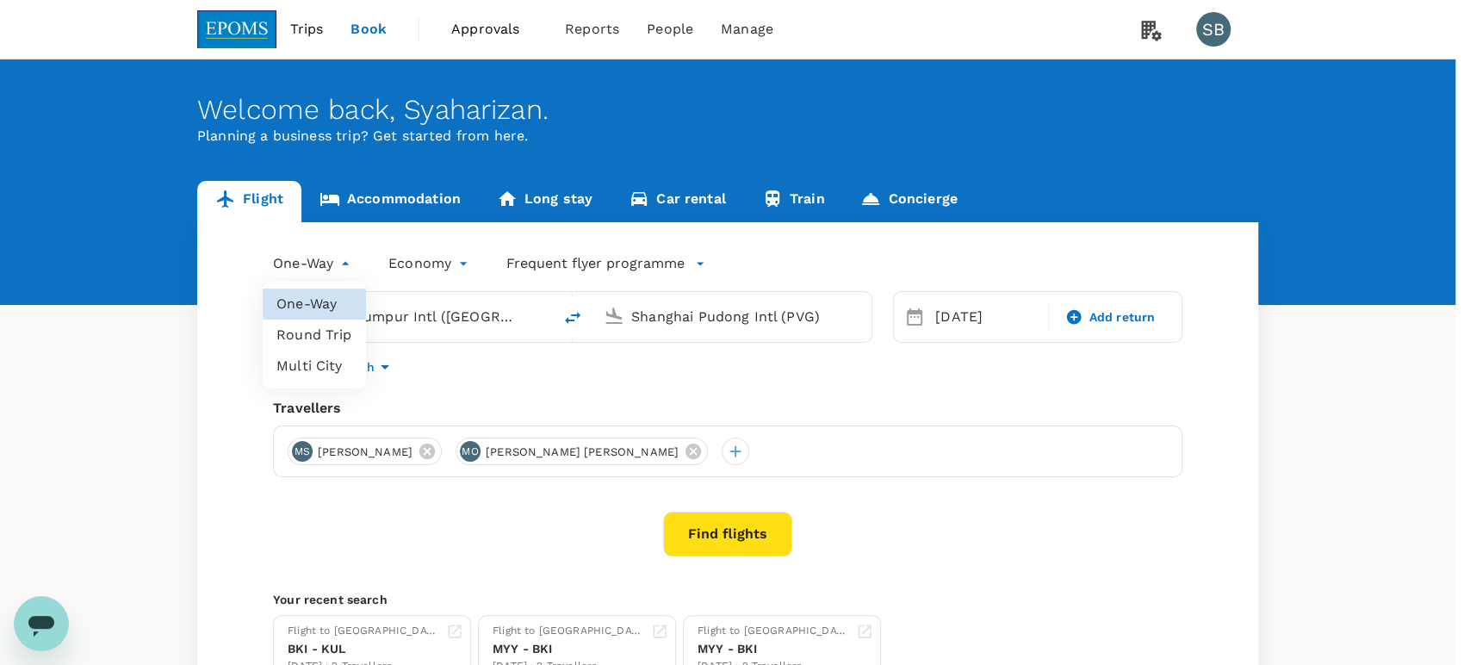
click at [324, 337] on li "Round Trip" at bounding box center [314, 334] width 103 height 31
type input "roundtrip"
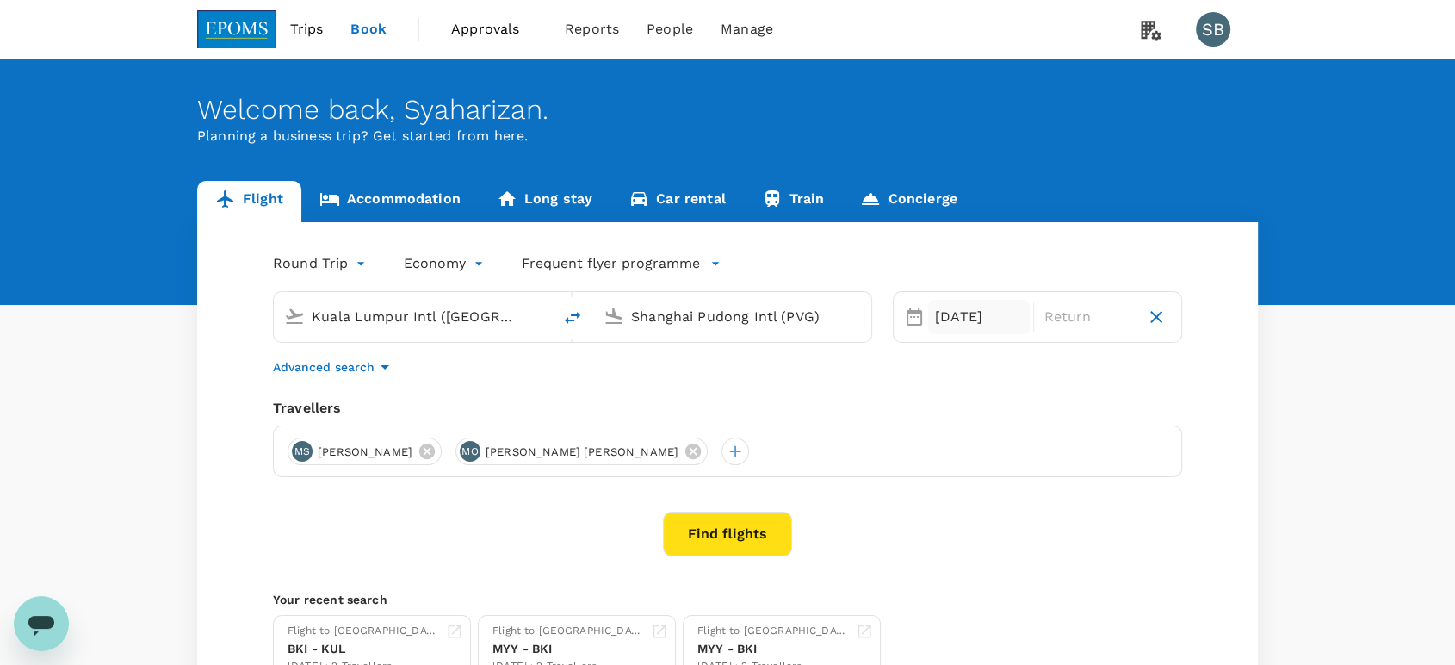
click at [959, 318] on div "[DATE]" at bounding box center [979, 317] width 102 height 34
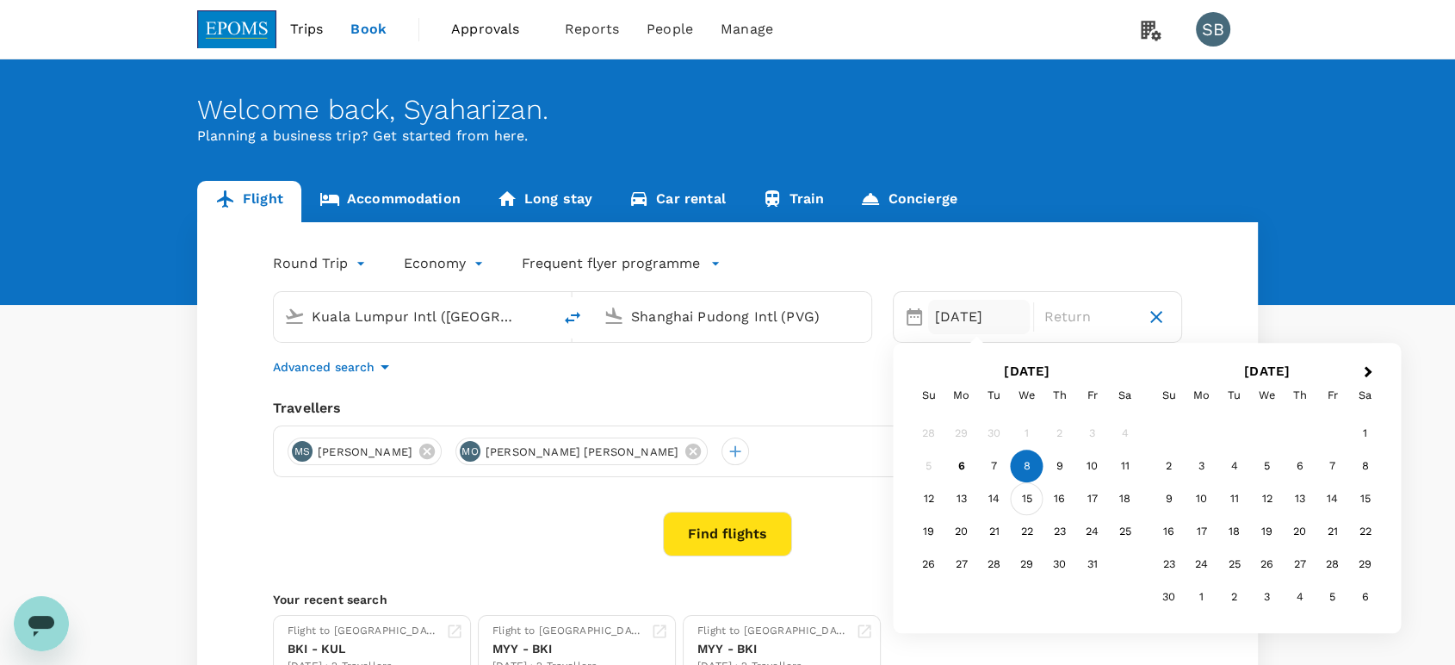
click at [1029, 494] on div "15" at bounding box center [1027, 499] width 33 height 33
click at [1123, 493] on div "18" at bounding box center [1125, 499] width 33 height 33
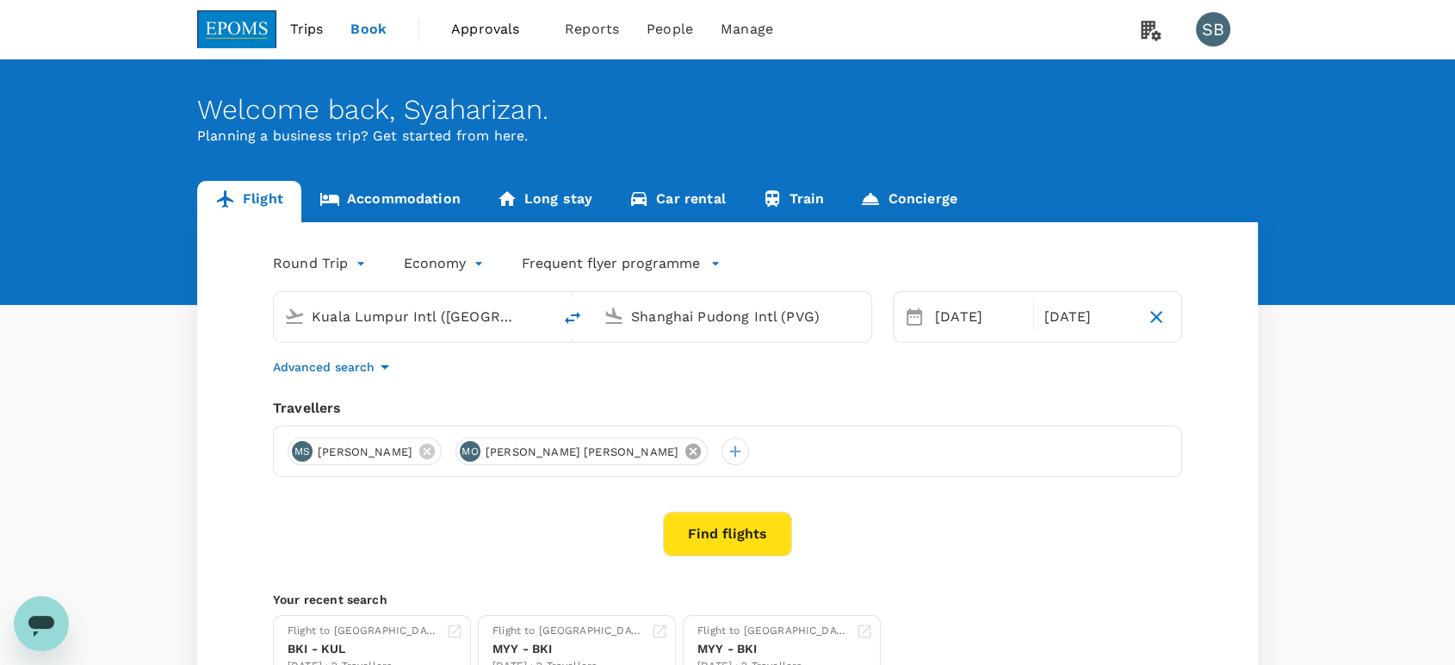
click at [699, 449] on icon at bounding box center [693, 451] width 19 height 19
click at [723, 534] on button "Find flights" at bounding box center [727, 533] width 129 height 45
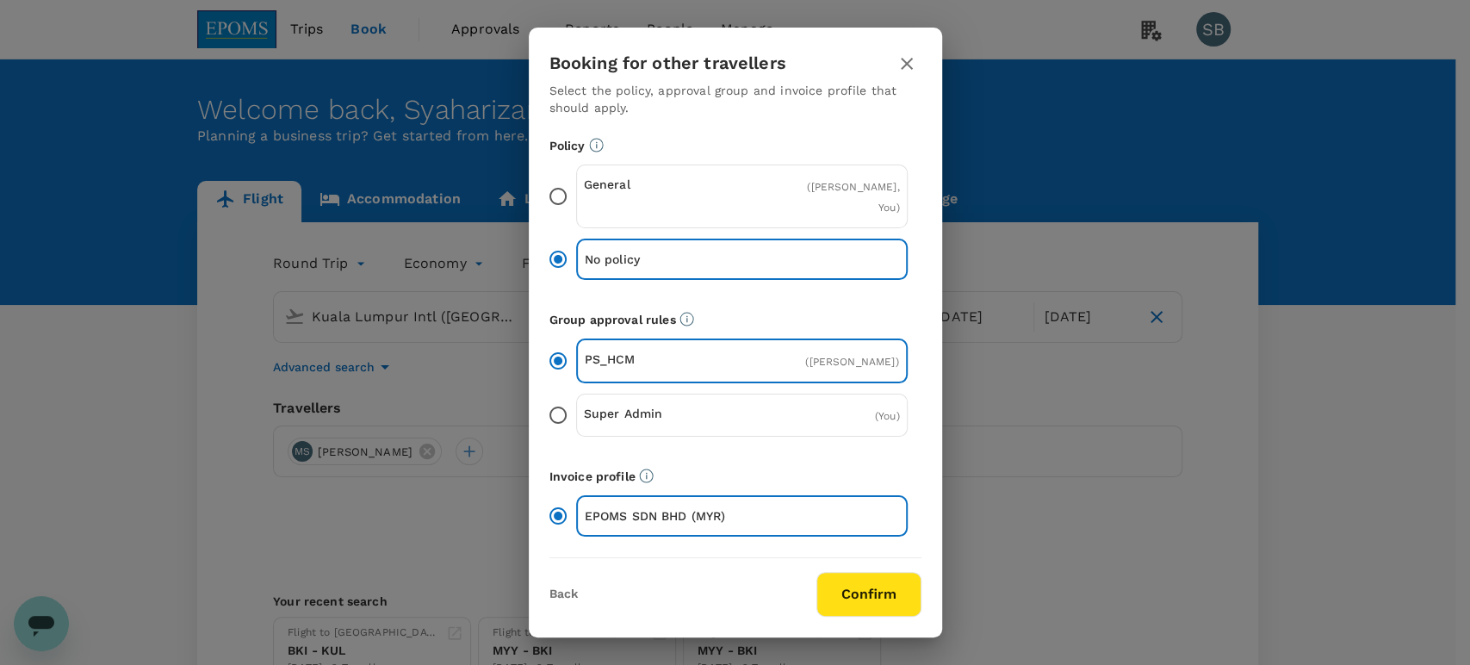
click at [900, 587] on button "Confirm" at bounding box center [868, 594] width 105 height 45
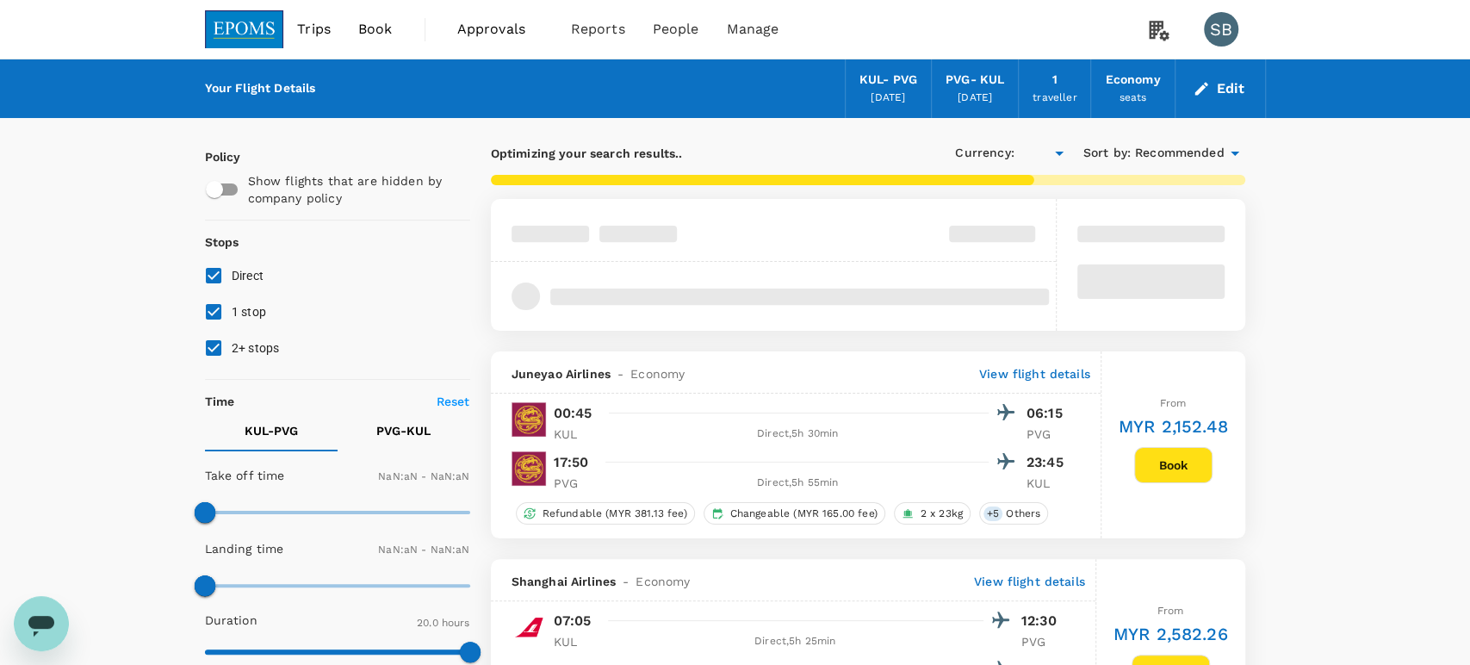
type input "MYR"
type input "1440"
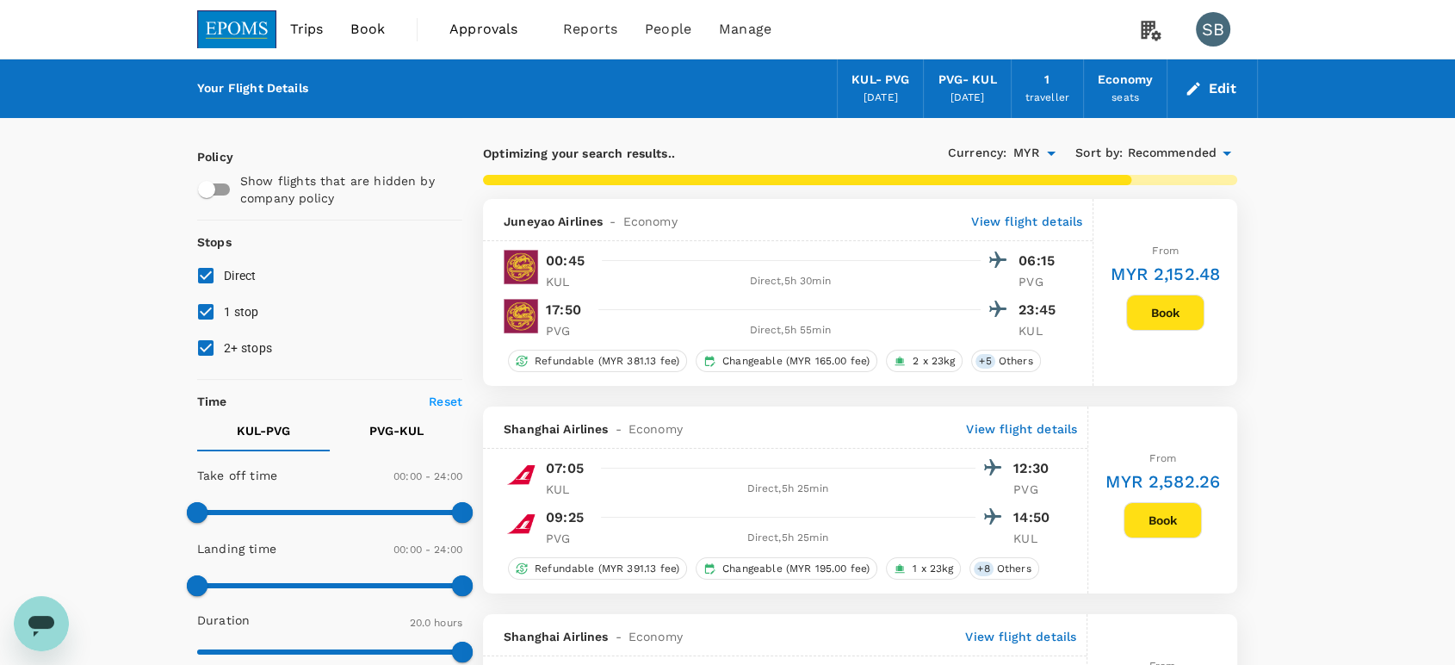
click at [212, 19] on img at bounding box center [236, 29] width 79 height 38
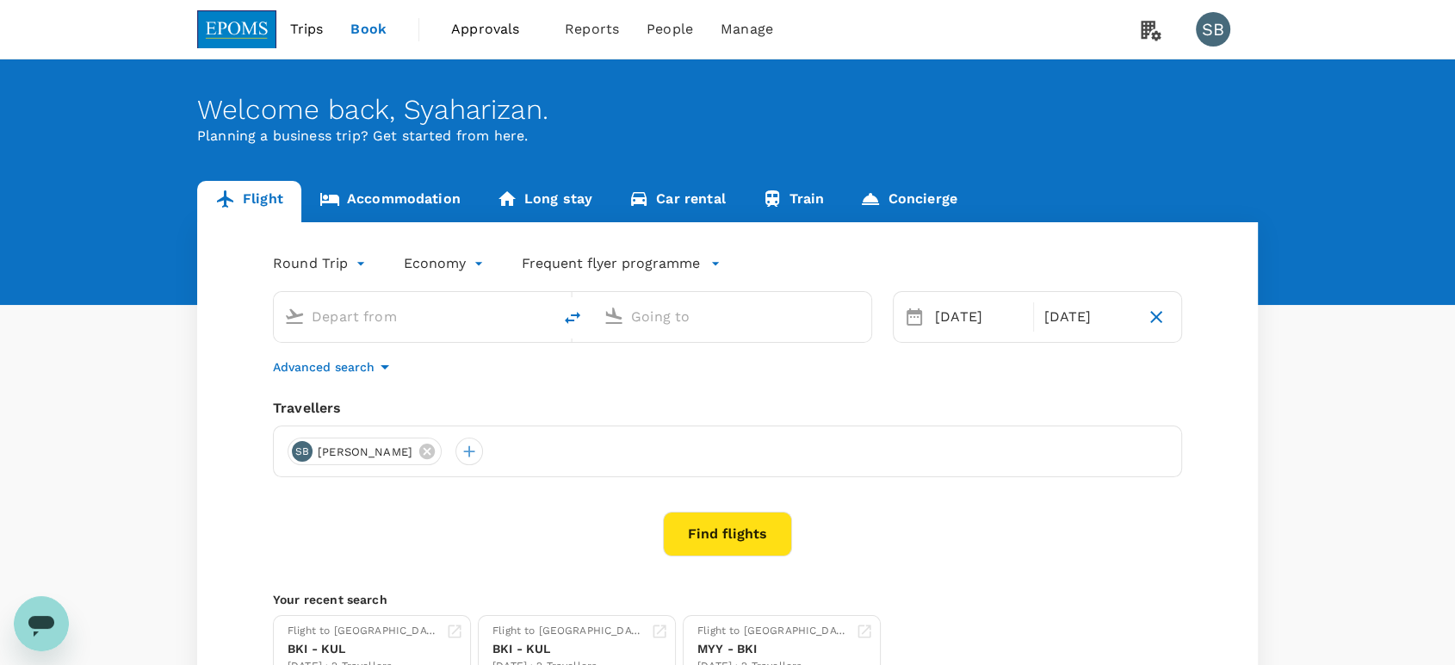
type input "Kuala Lumpur Intl ([GEOGRAPHIC_DATA])"
type input "Shanghai Pudong Intl (PVG)"
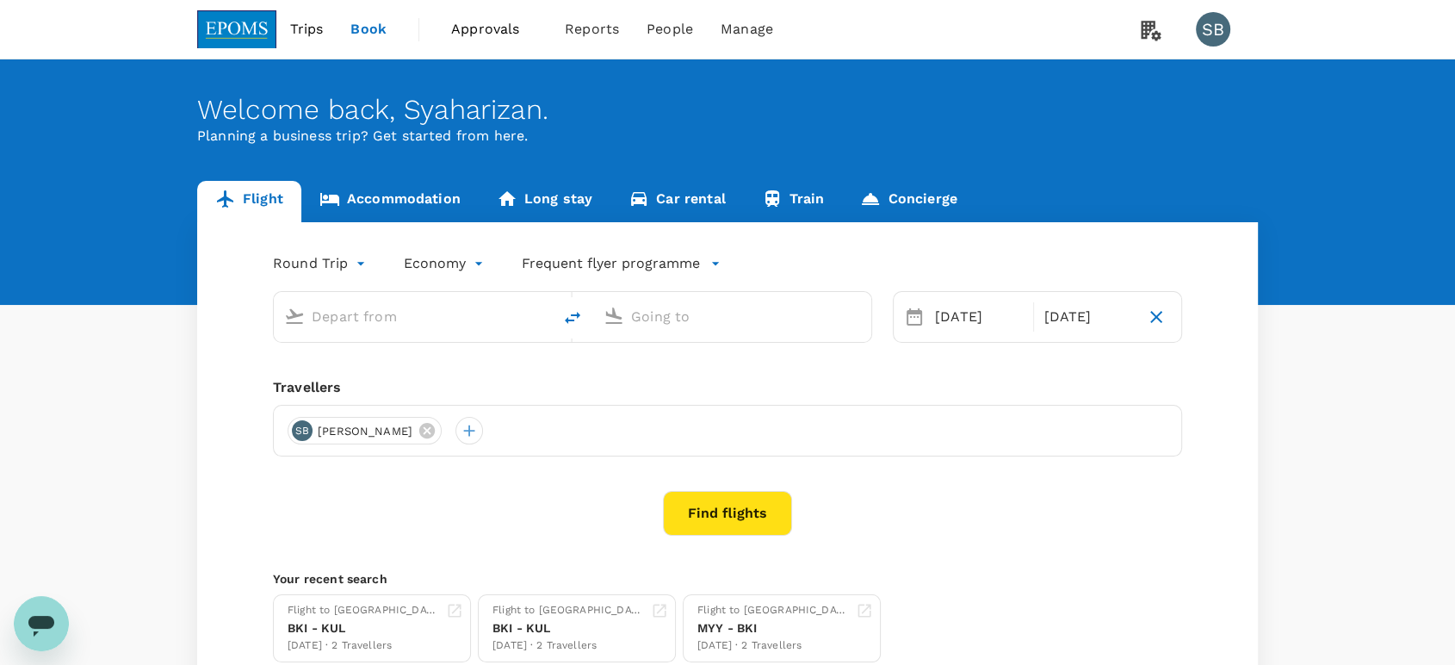
type input "Kuala Lumpur Intl ([GEOGRAPHIC_DATA])"
type input "Shanghai Pudong Intl (PVG)"
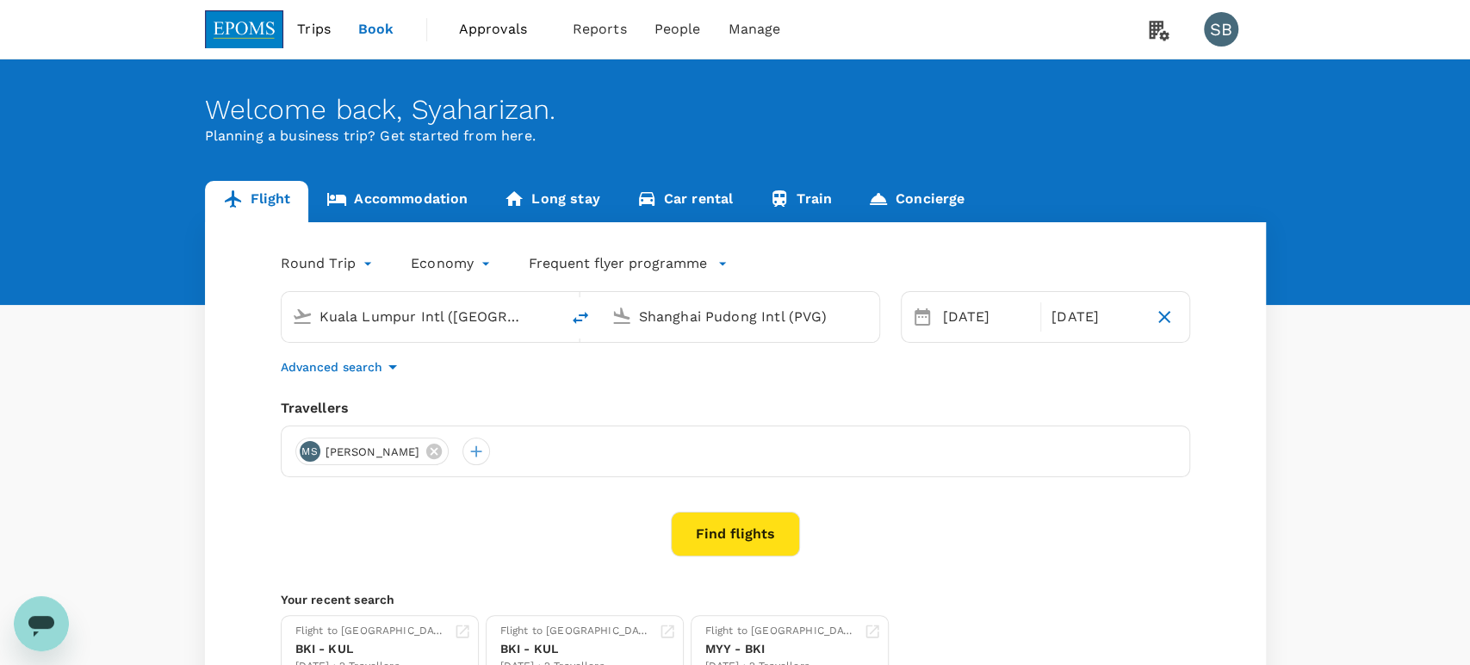
click at [468, 264] on body "Trips Book Approvals 0 Reports People Manage SB Welcome back , [GEOGRAPHIC_DATA…" at bounding box center [735, 408] width 1470 height 817
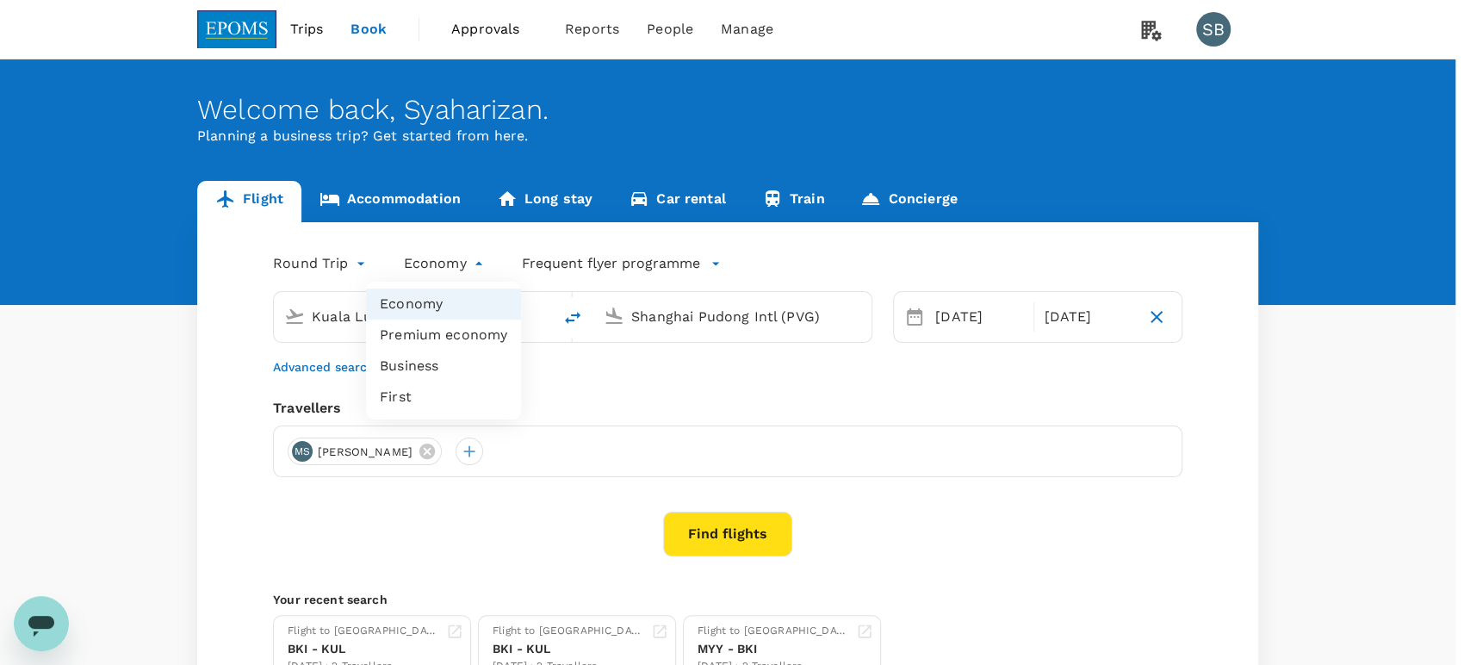
click at [440, 356] on li "Business" at bounding box center [443, 365] width 155 height 31
type input "business"
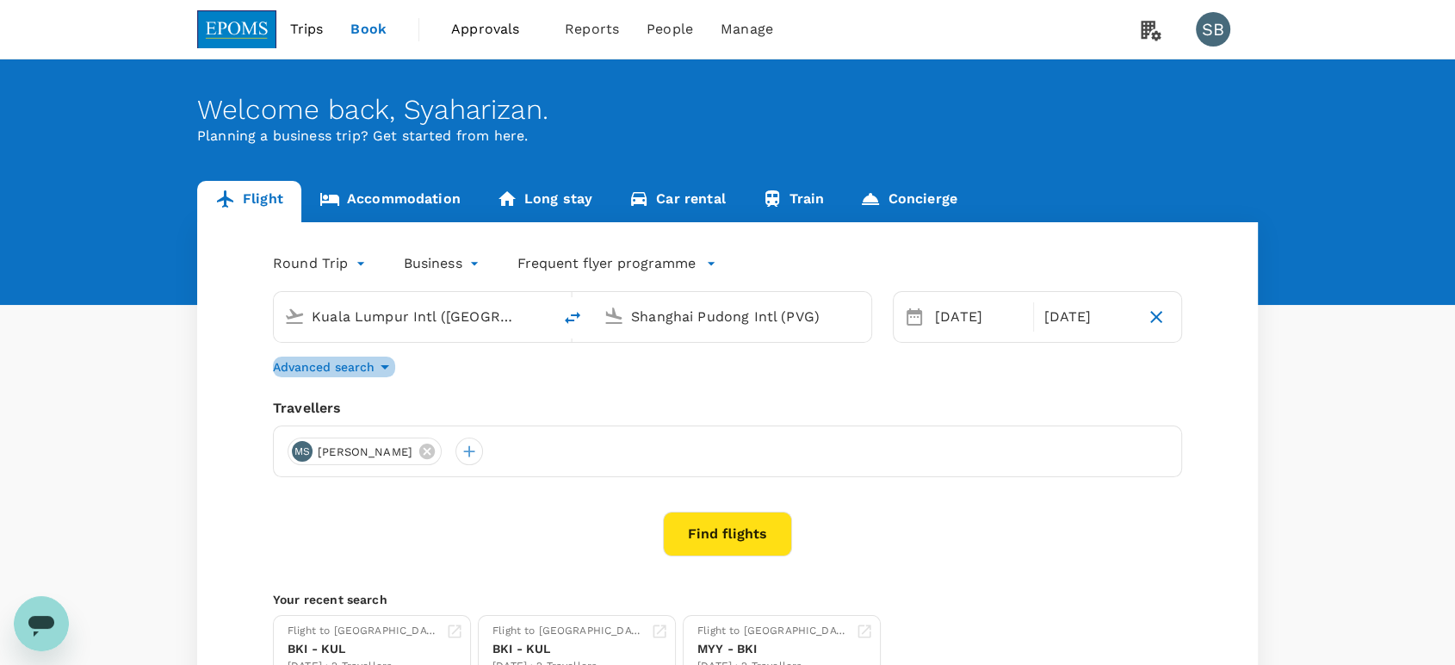
click at [386, 360] on icon "button" at bounding box center [385, 366] width 21 height 21
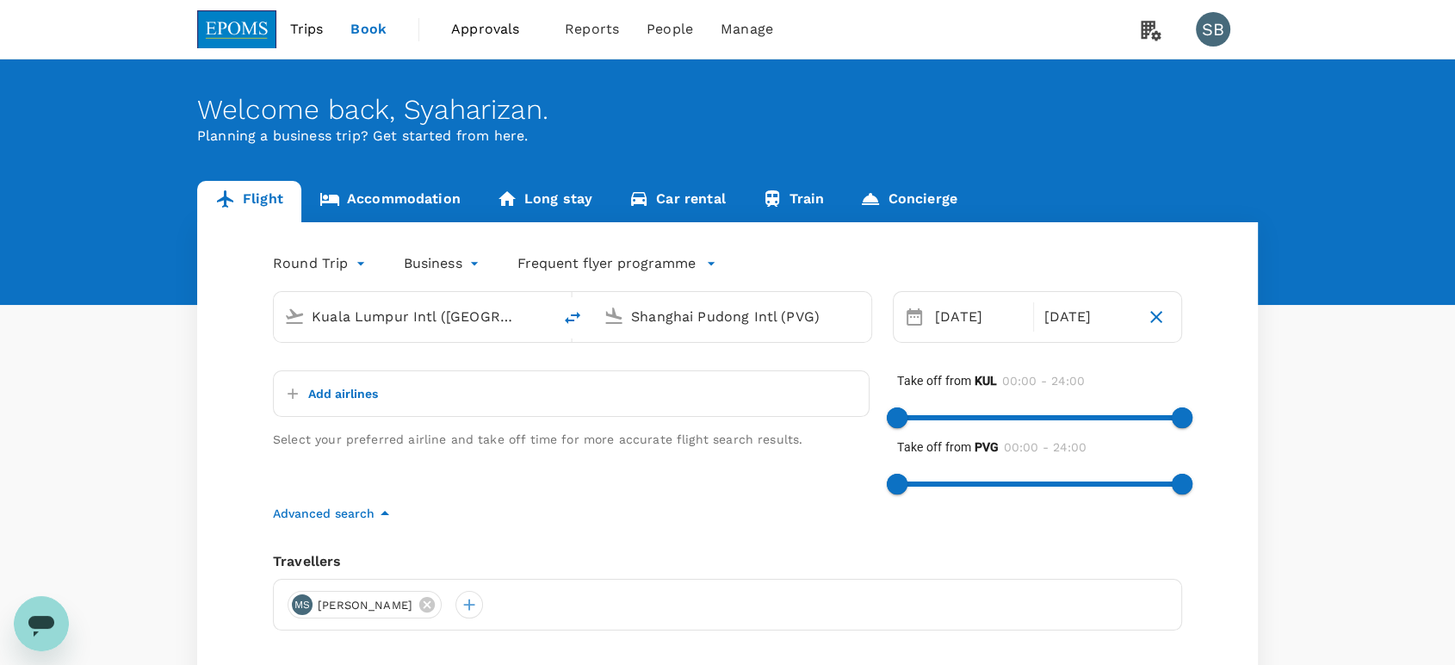
click at [327, 393] on p "Add airlines" at bounding box center [343, 393] width 70 height 17
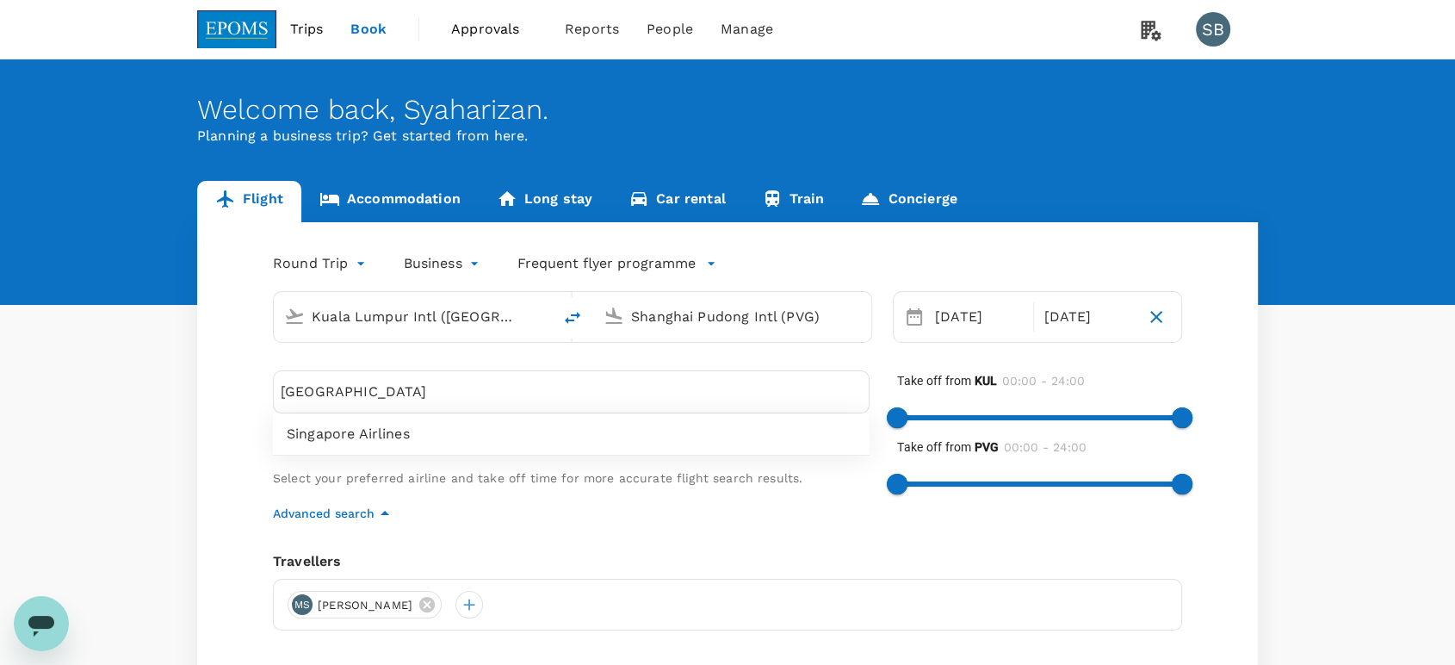
type input "[GEOGRAPHIC_DATA]"
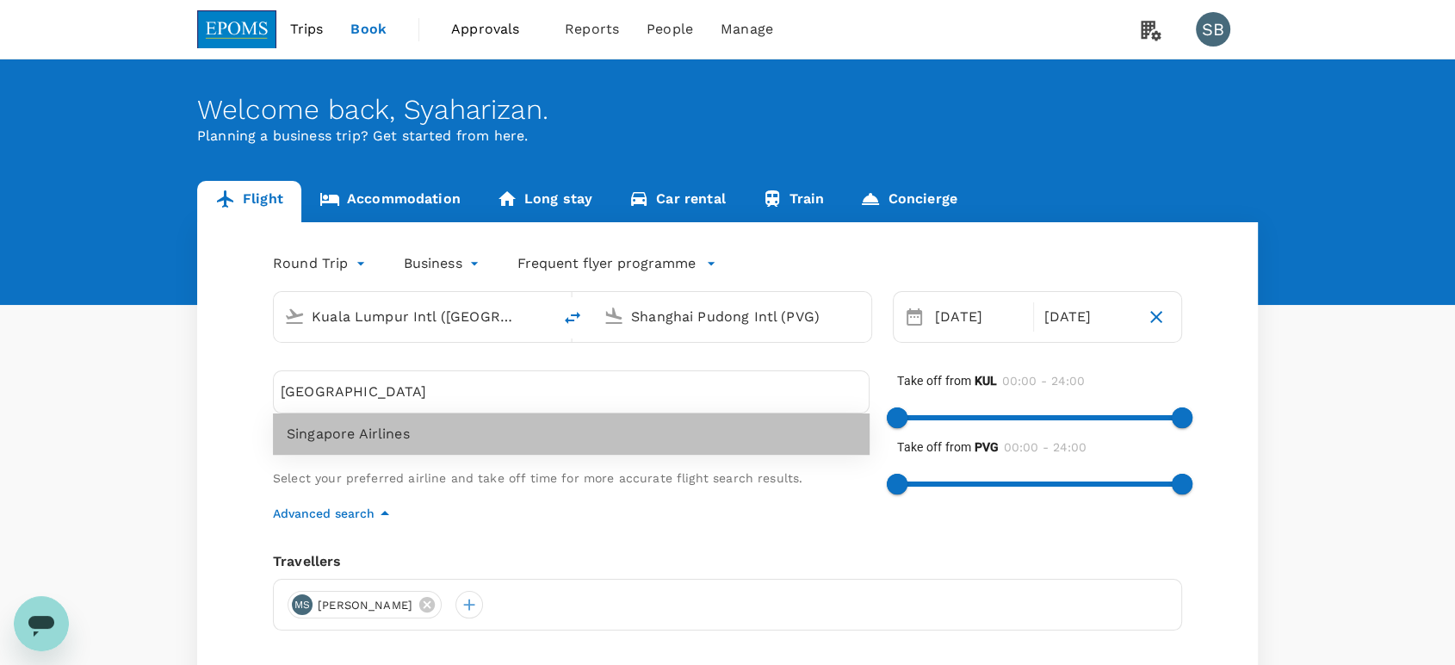
click at [403, 439] on span "Singapore Airlines" at bounding box center [571, 434] width 569 height 21
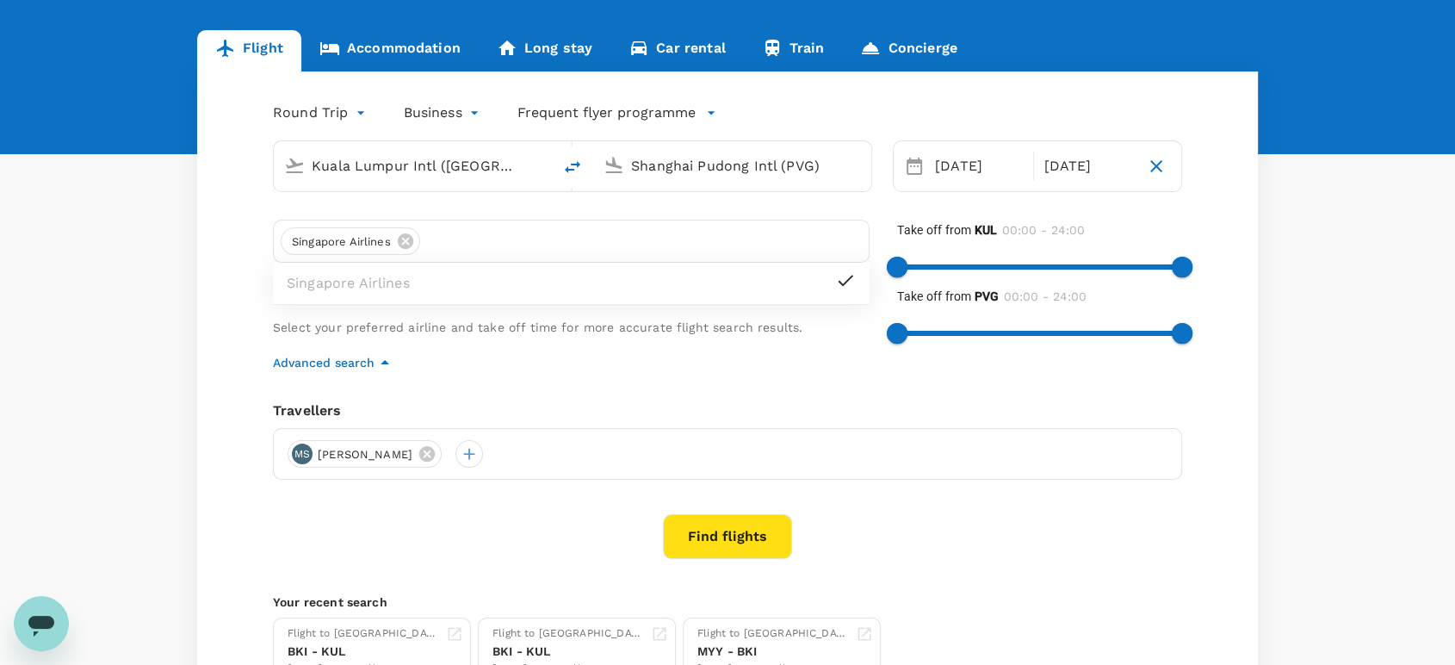
scroll to position [287, 0]
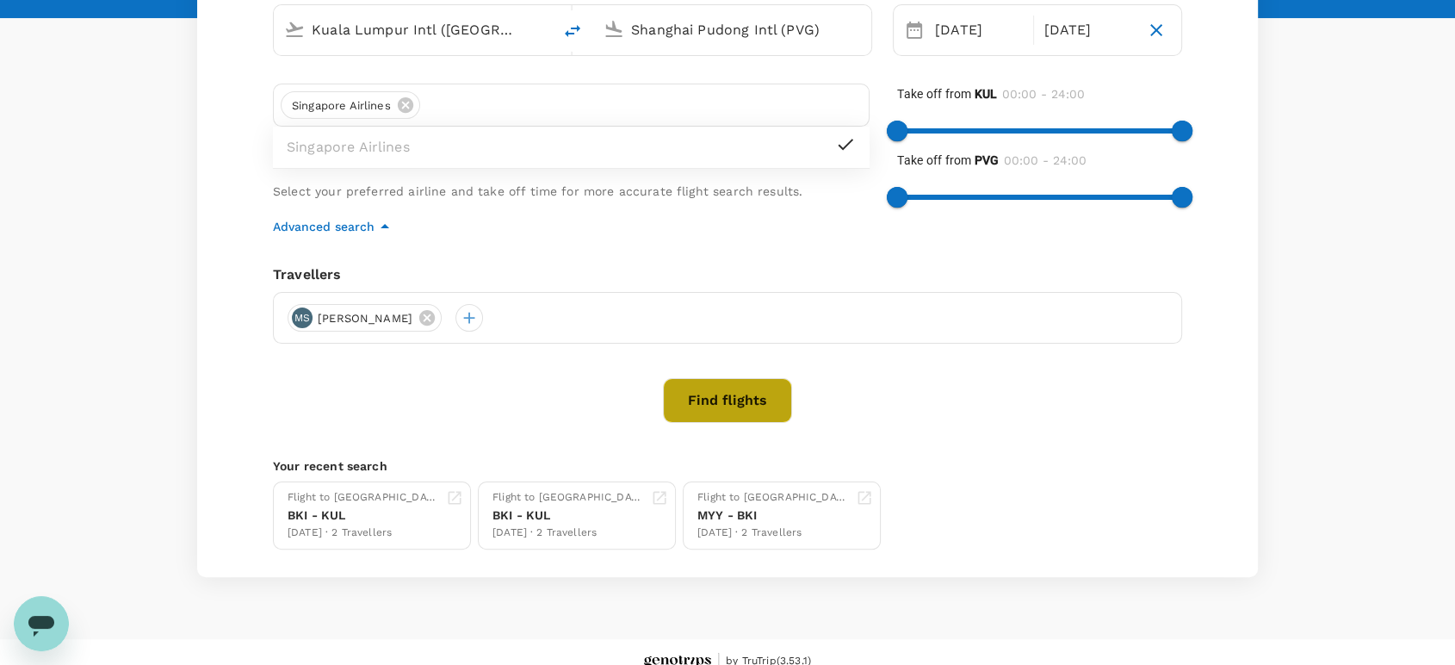
drag, startPoint x: 707, startPoint y: 407, endPoint x: 717, endPoint y: 408, distance: 10.4
click at [707, 406] on button "Find flights" at bounding box center [727, 400] width 129 height 45
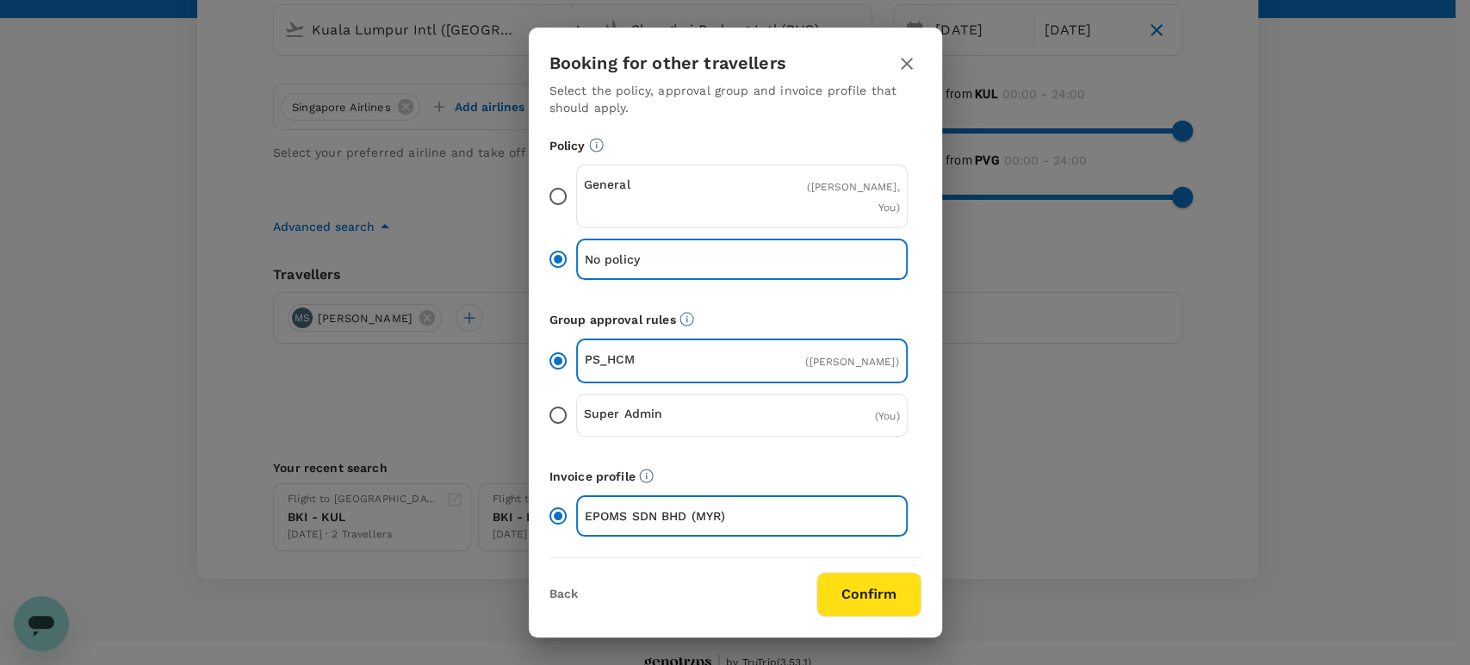
click at [890, 577] on button "Confirm" at bounding box center [868, 594] width 105 height 45
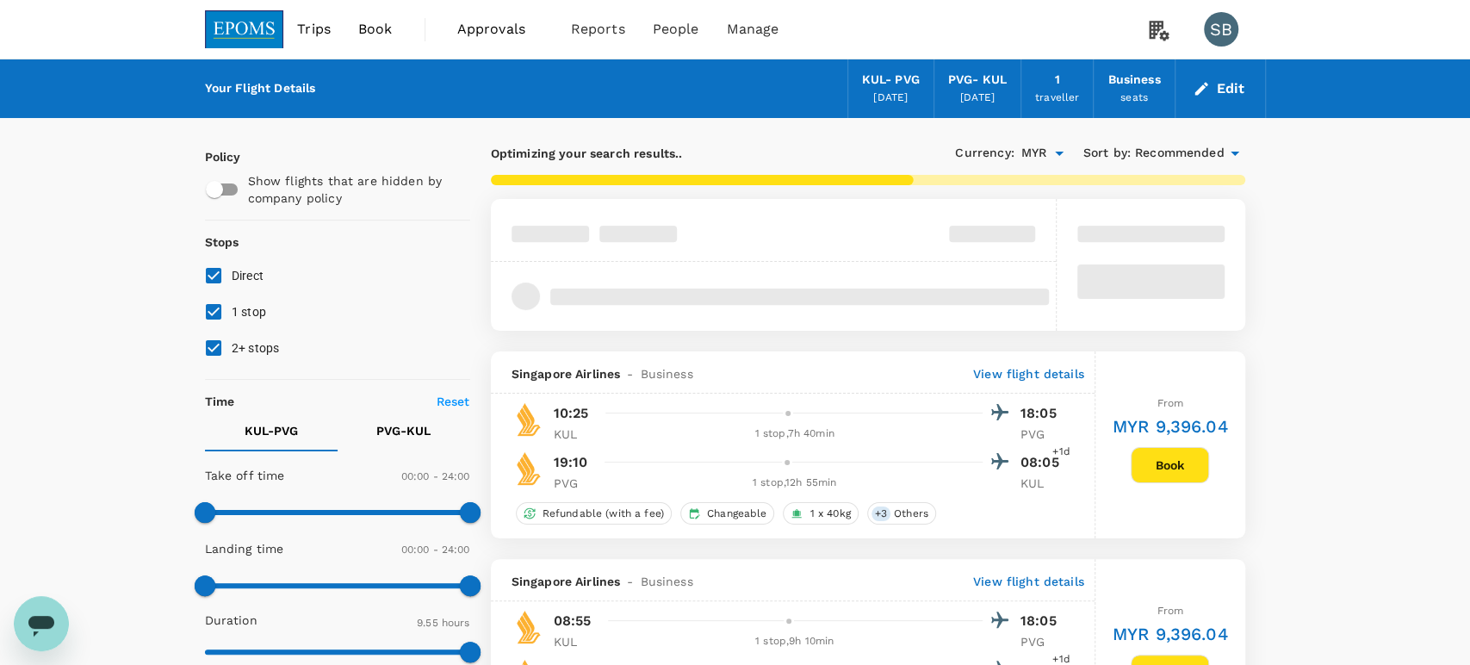
type input "MYR"
type input "1440"
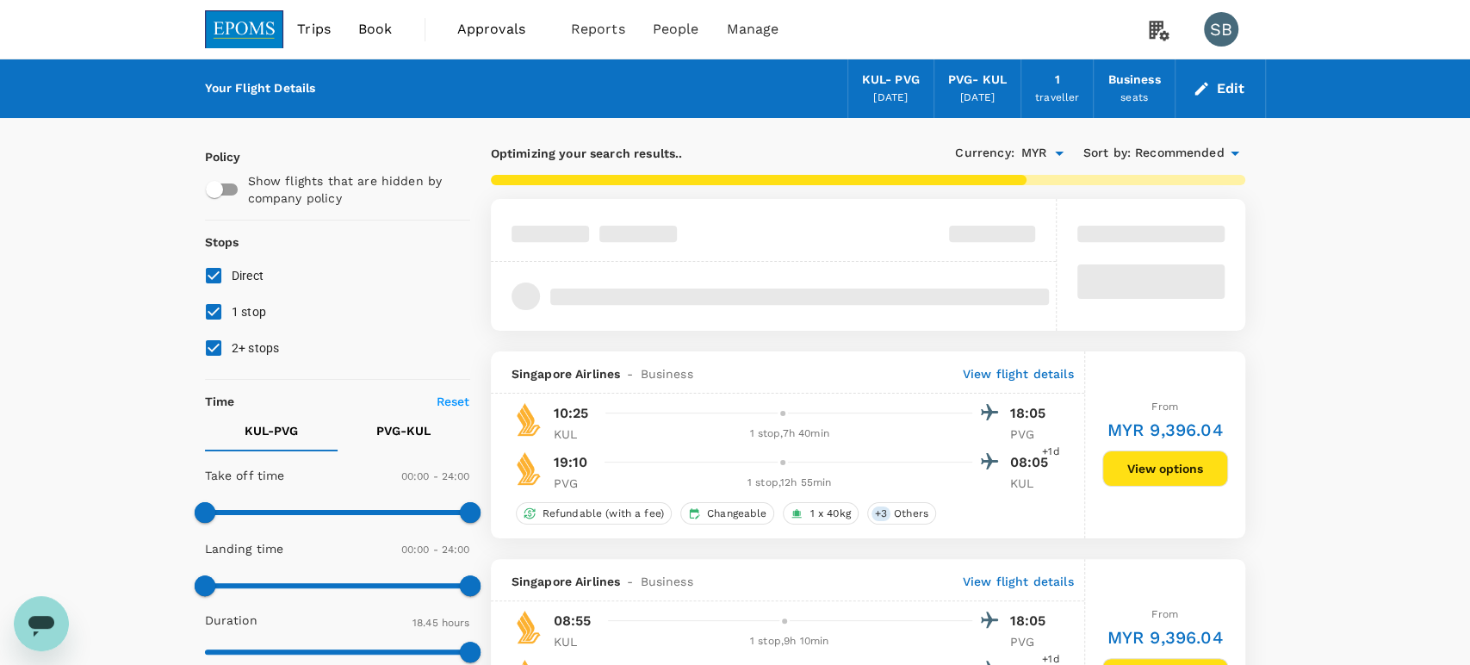
type input "1125"
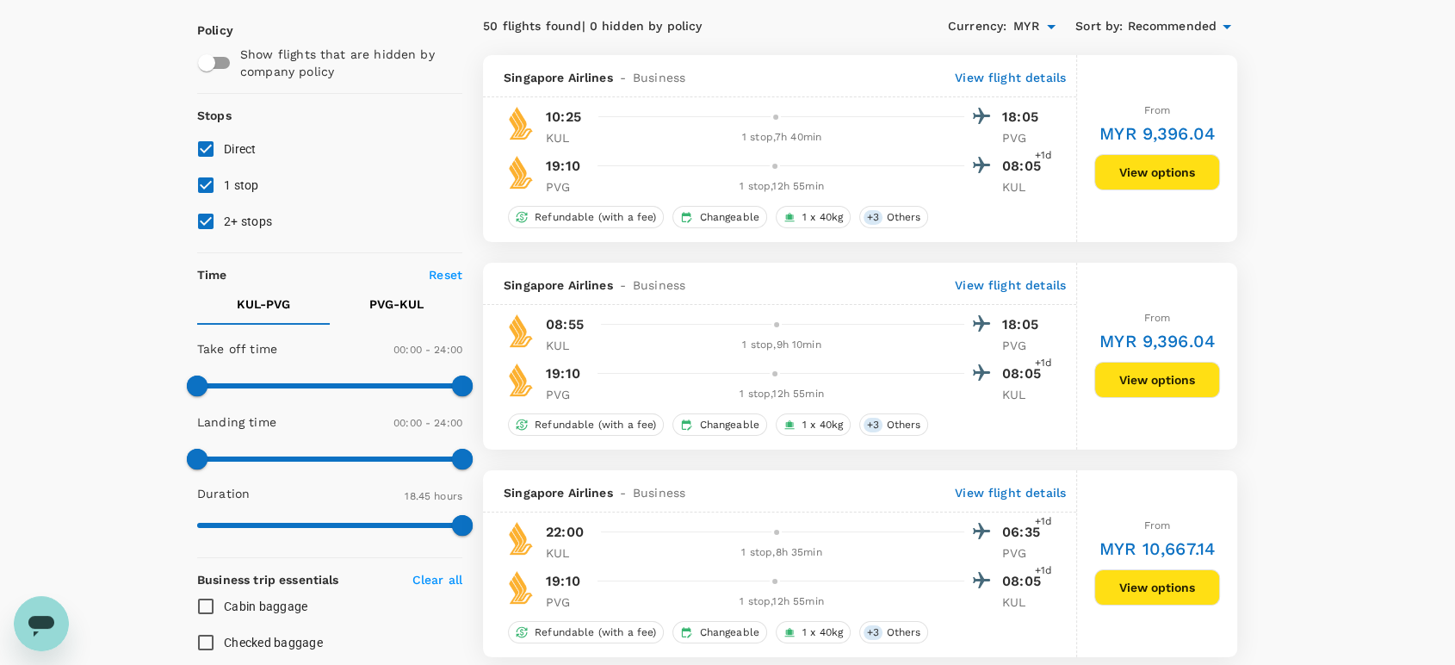
scroll to position [96, 0]
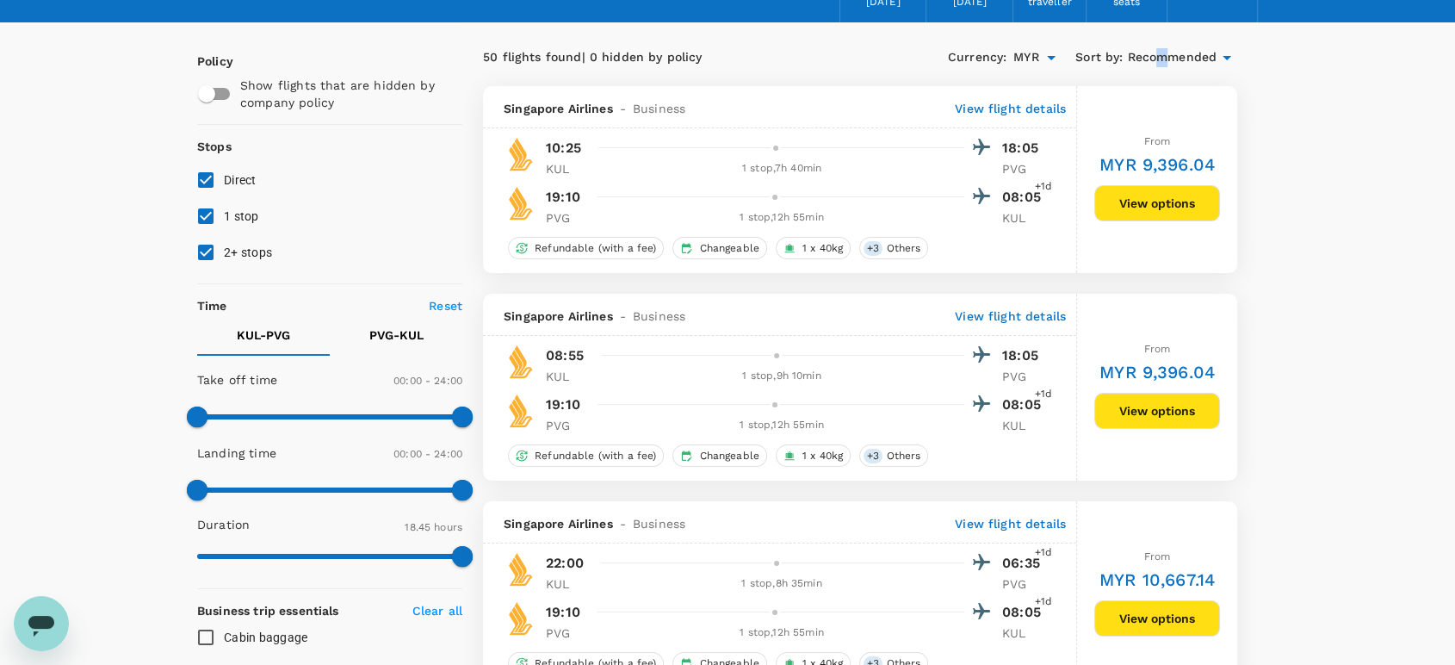
click at [1161, 58] on span "Recommended" at bounding box center [1172, 57] width 90 height 19
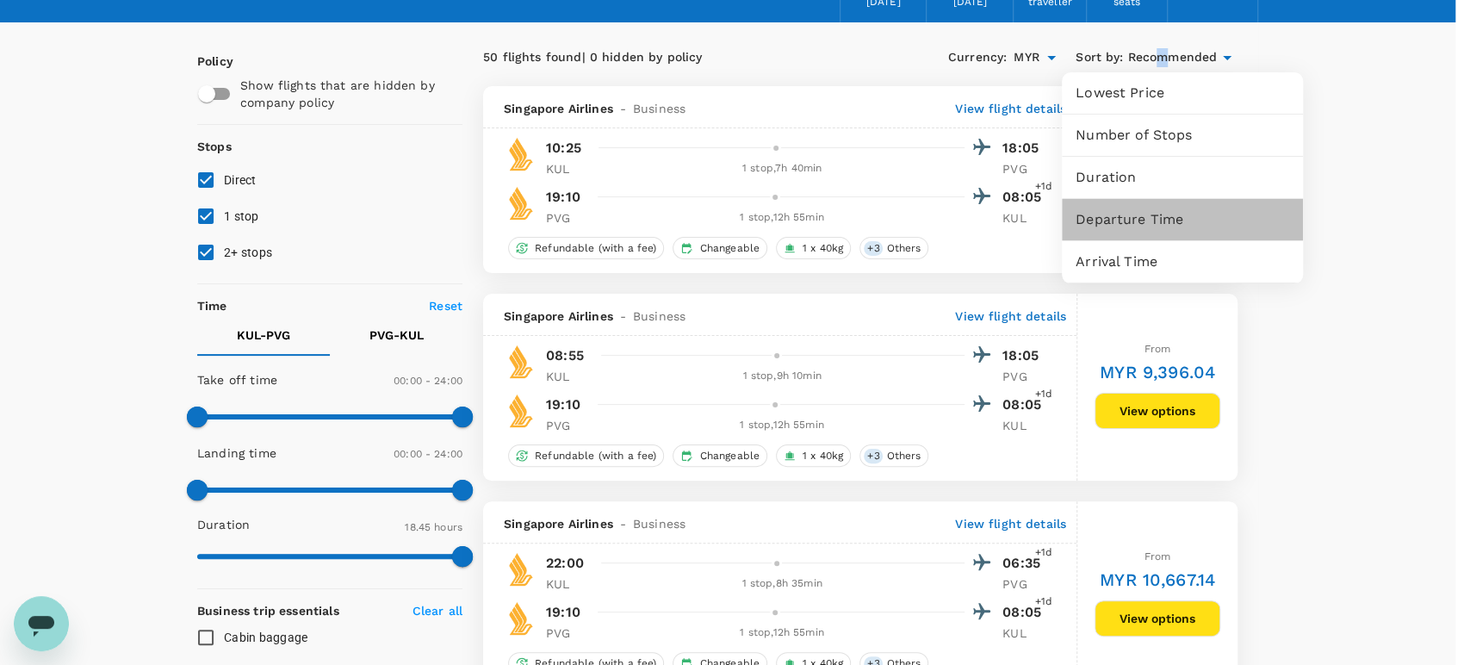
click at [1117, 220] on span "Departure Time" at bounding box center [1182, 219] width 214 height 21
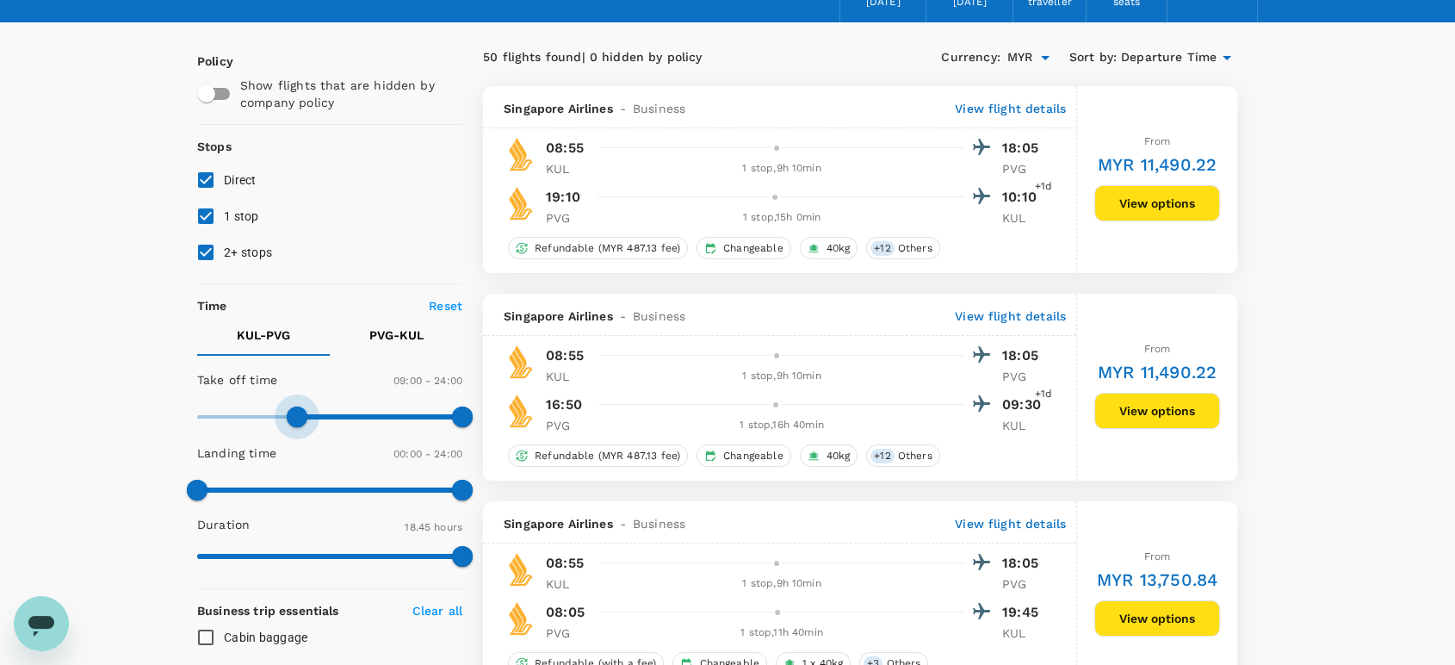
type input "570"
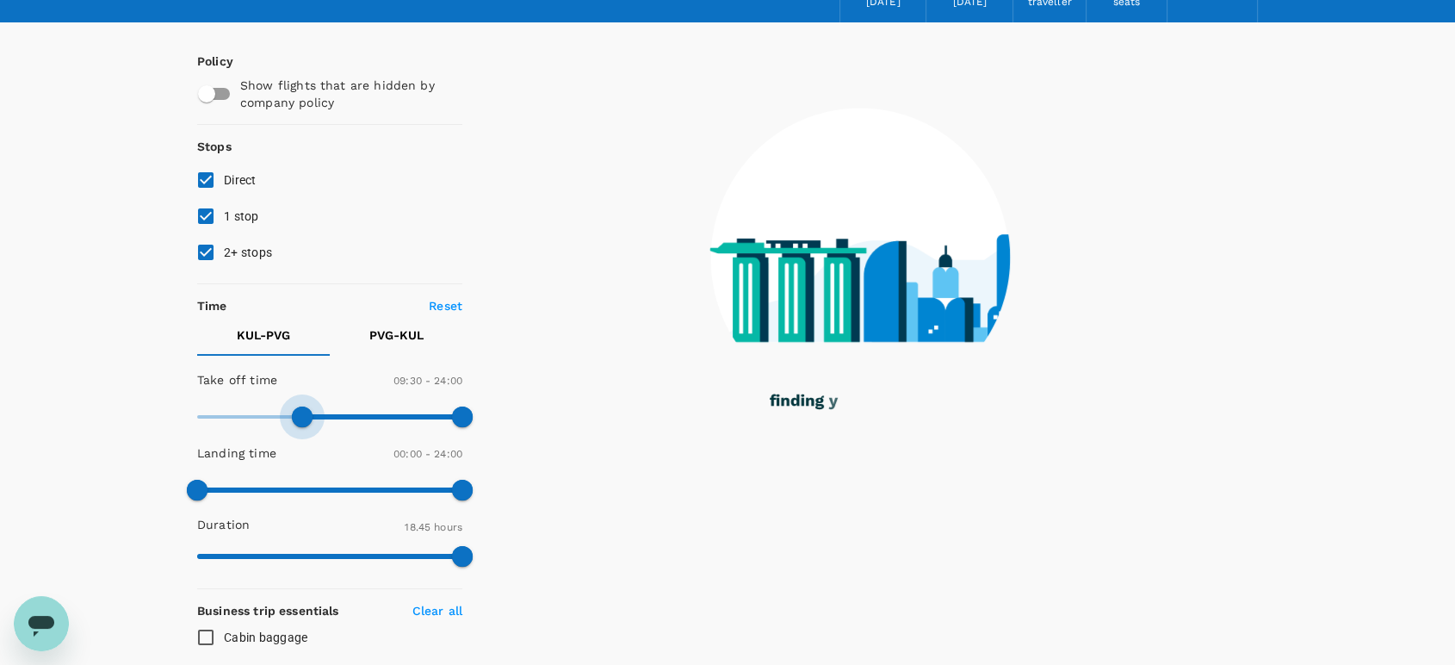
drag, startPoint x: 207, startPoint y: 420, endPoint x: 305, endPoint y: 421, distance: 98.2
click at [305, 421] on span at bounding box center [302, 416] width 21 height 21
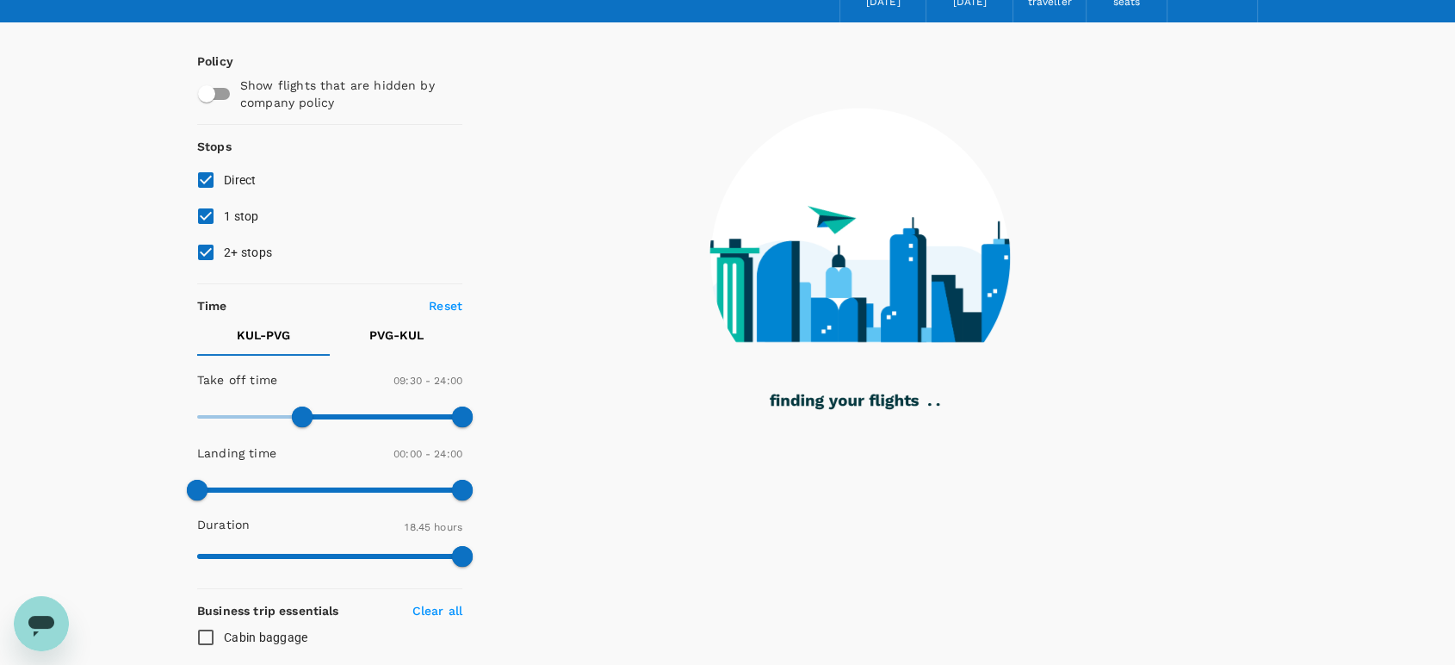
click at [417, 337] on p "PVG - KUL" at bounding box center [396, 334] width 54 height 17
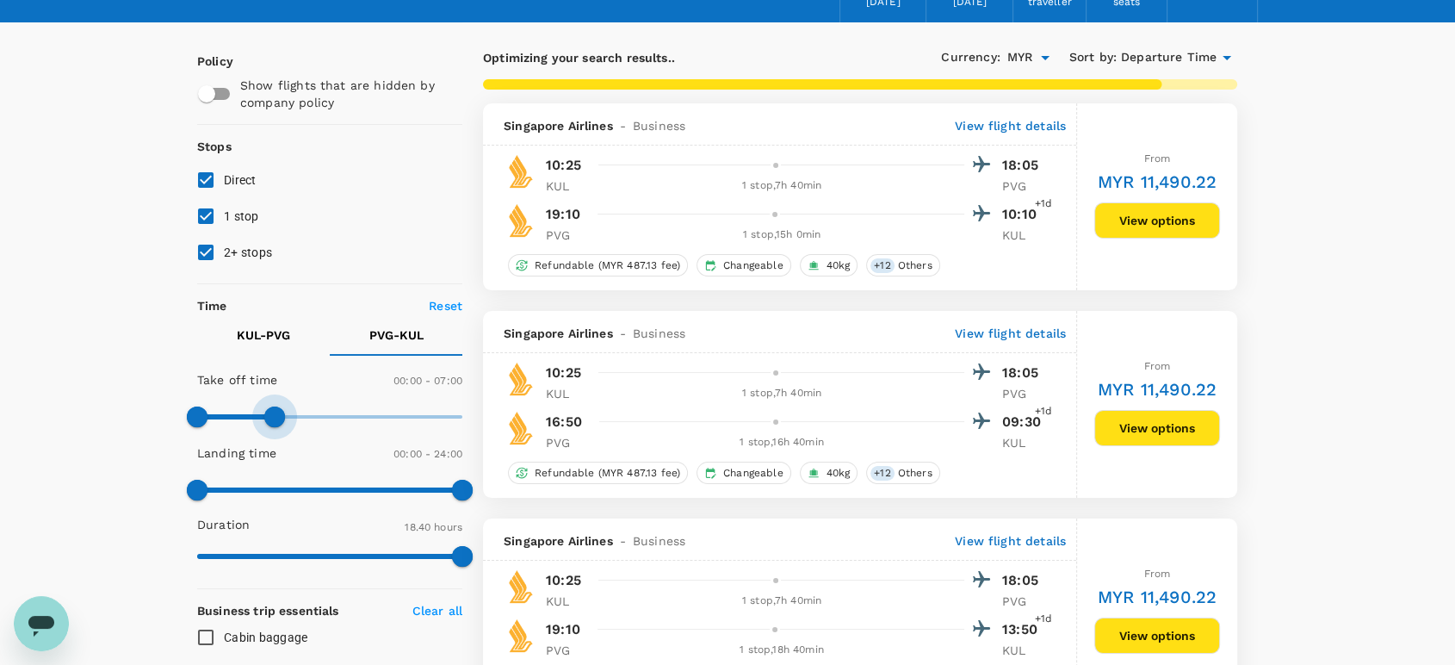
drag, startPoint x: 456, startPoint y: 409, endPoint x: 274, endPoint y: 411, distance: 182.5
click at [274, 411] on span at bounding box center [274, 416] width 21 height 21
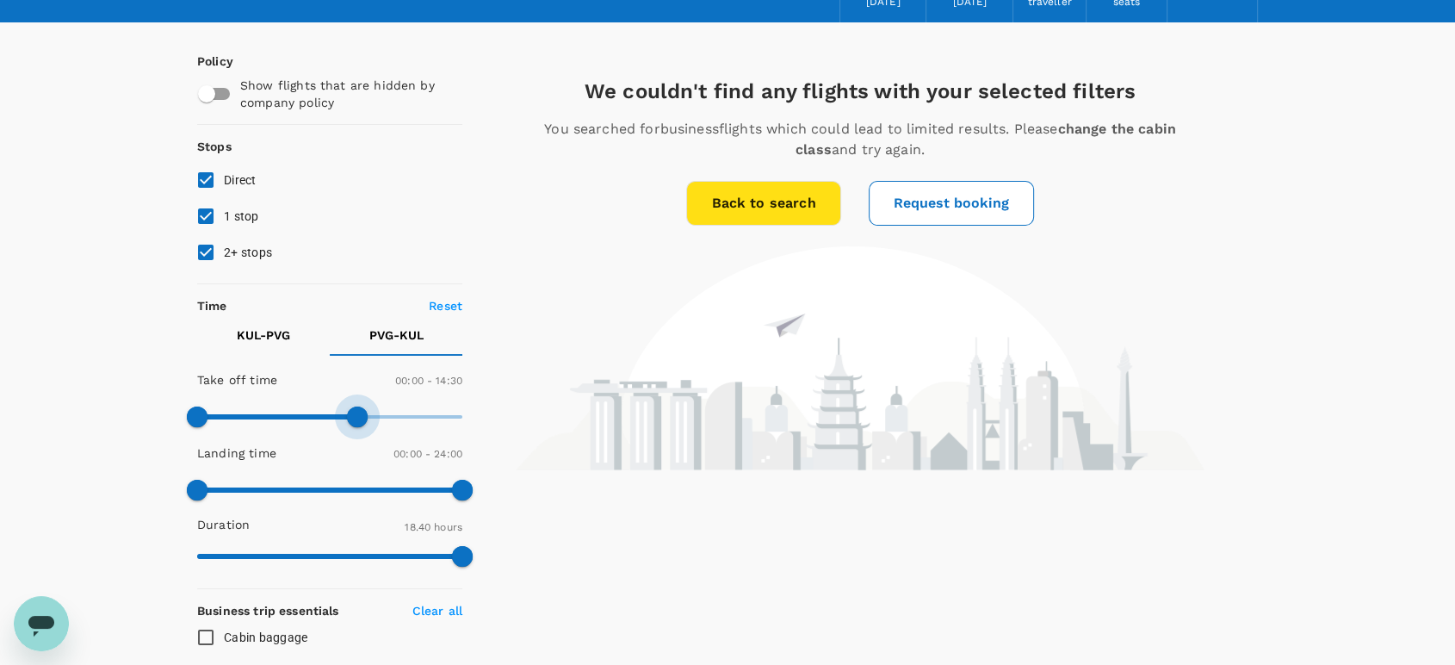
type input "1440"
drag, startPoint x: 271, startPoint y: 412, endPoint x: 490, endPoint y: 416, distance: 218.7
click at [490, 416] on div "Policy Show flights that are hidden by company policy Stops Direct 1 stop 2+ st…" at bounding box center [727, 630] width 1061 height 1216
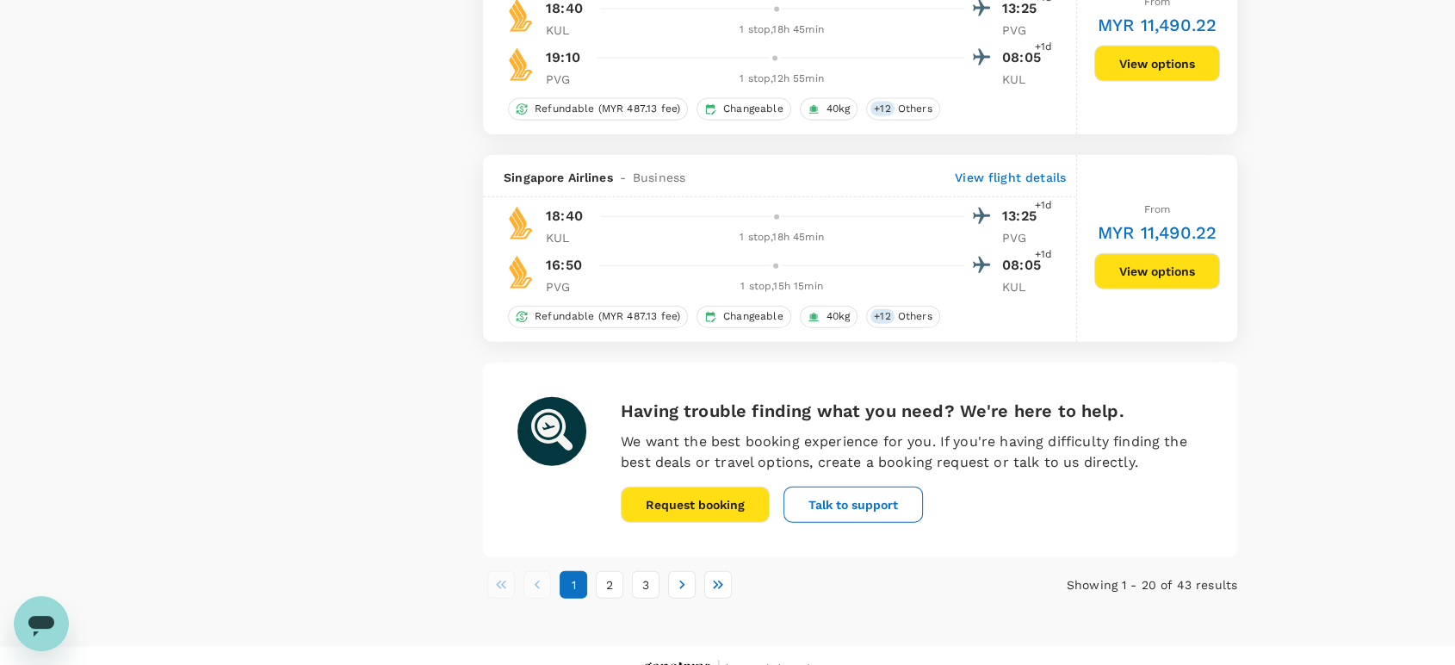
scroll to position [4016, 0]
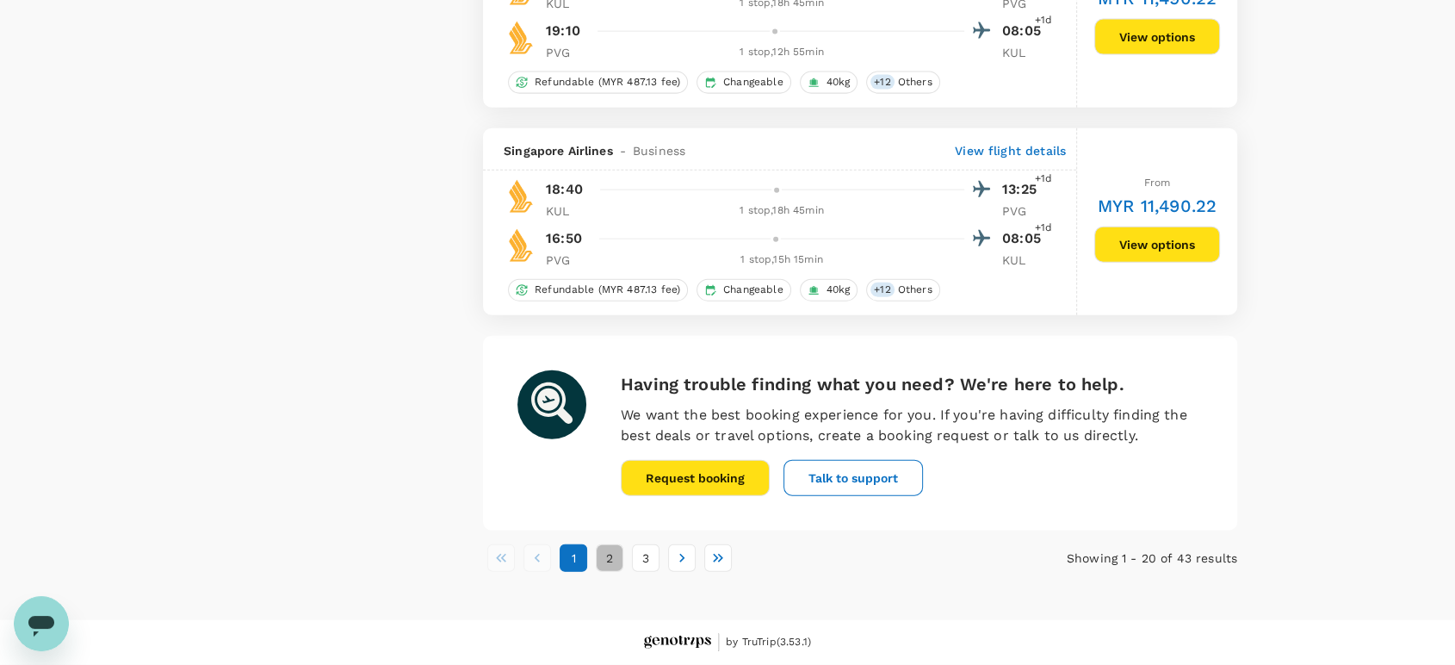
click at [617, 556] on button "2" at bounding box center [610, 558] width 28 height 28
click at [649, 560] on button "3" at bounding box center [646, 558] width 28 height 28
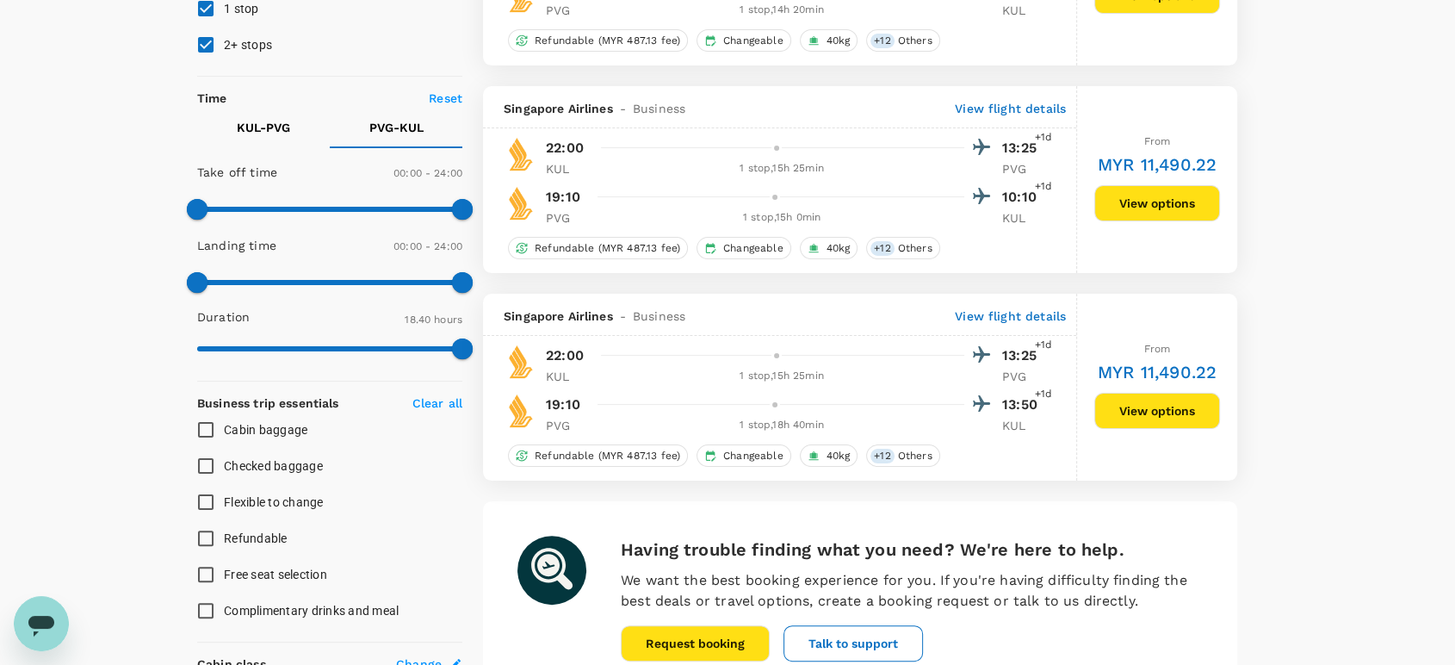
scroll to position [478, 0]
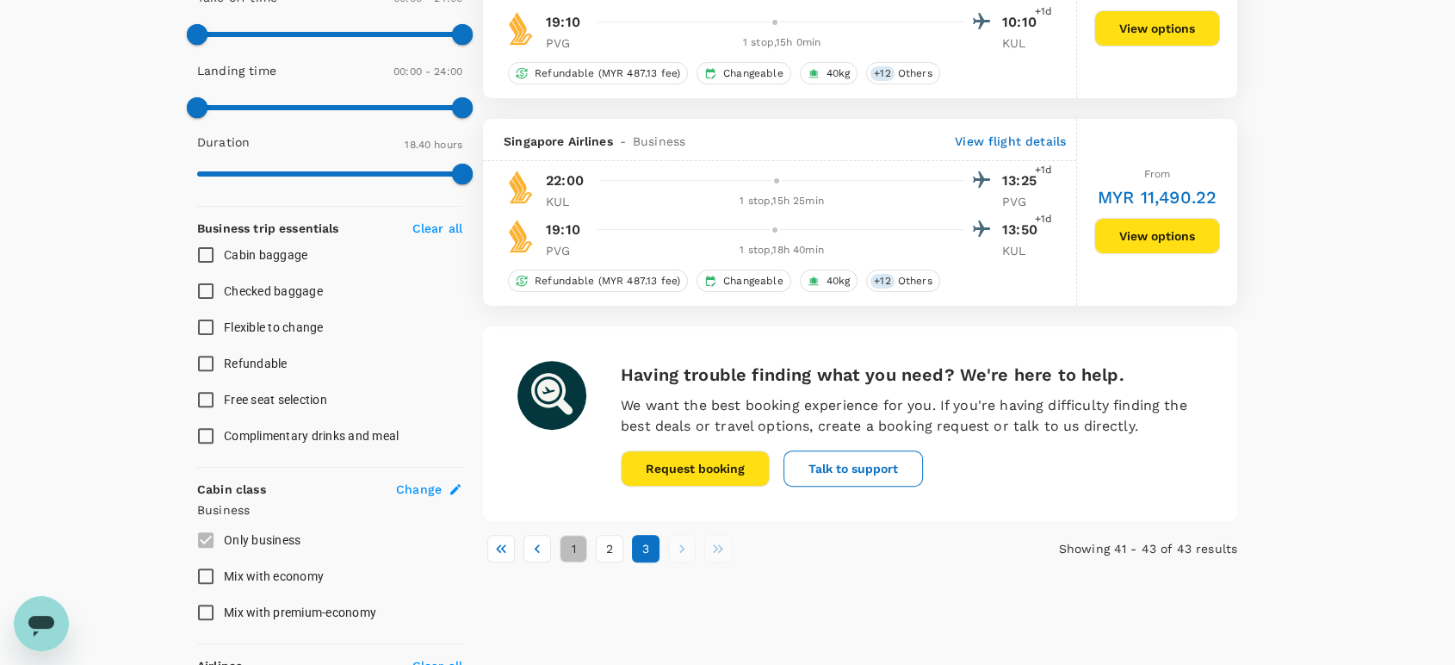
click at [578, 546] on button "1" at bounding box center [574, 549] width 28 height 28
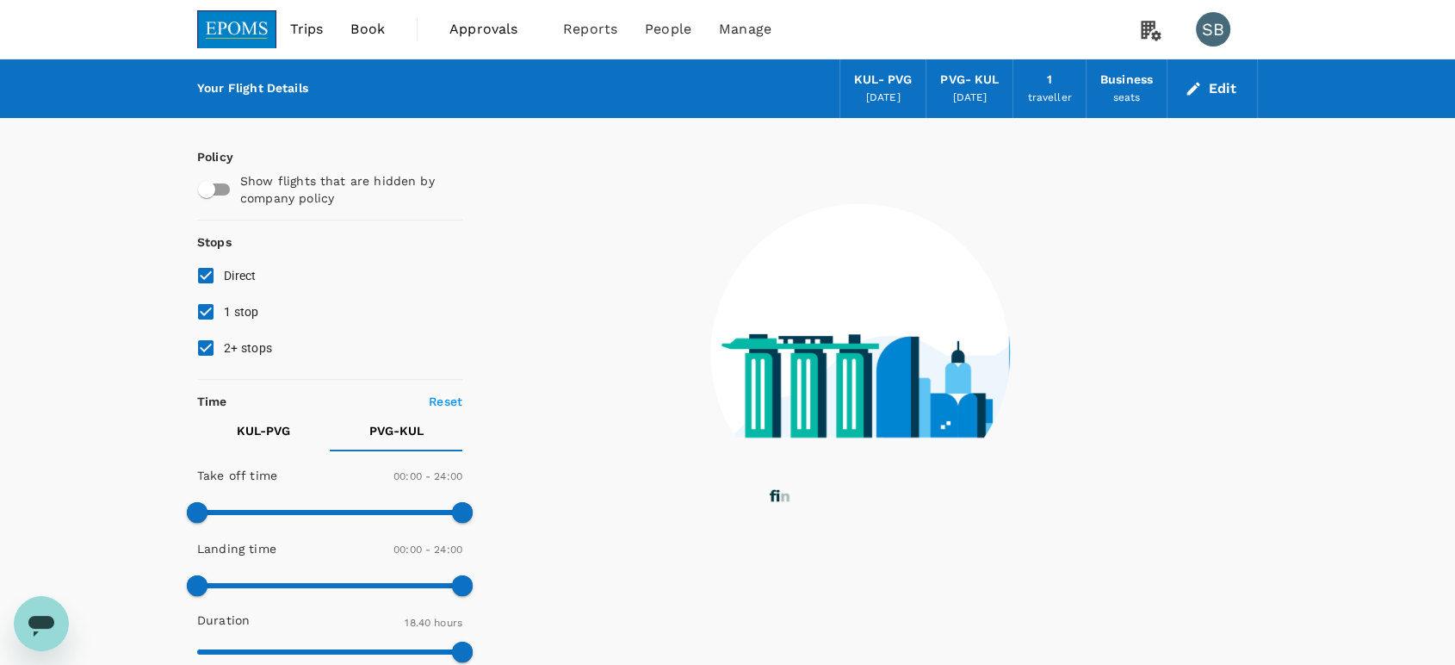
scroll to position [0, 0]
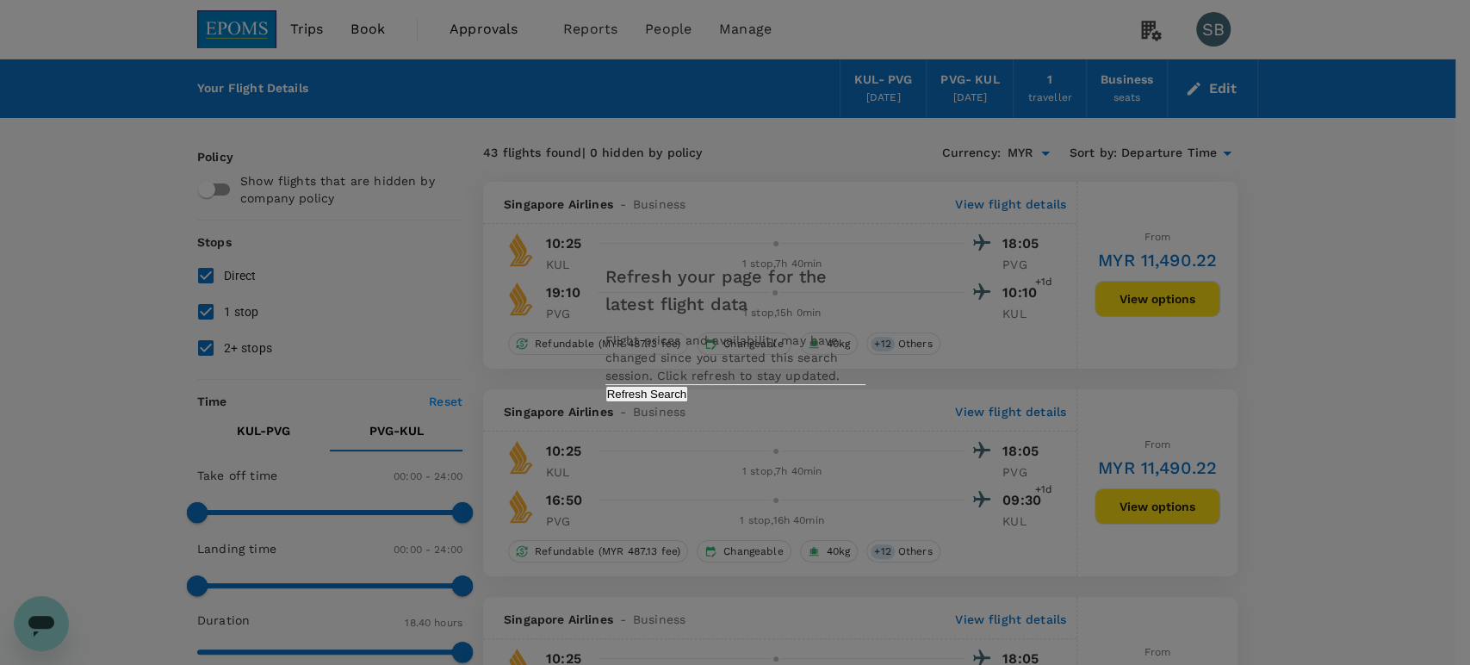
drag, startPoint x: 818, startPoint y: 409, endPoint x: 822, endPoint y: 400, distance: 9.6
click at [689, 402] on button "Refresh Search" at bounding box center [647, 394] width 84 height 16
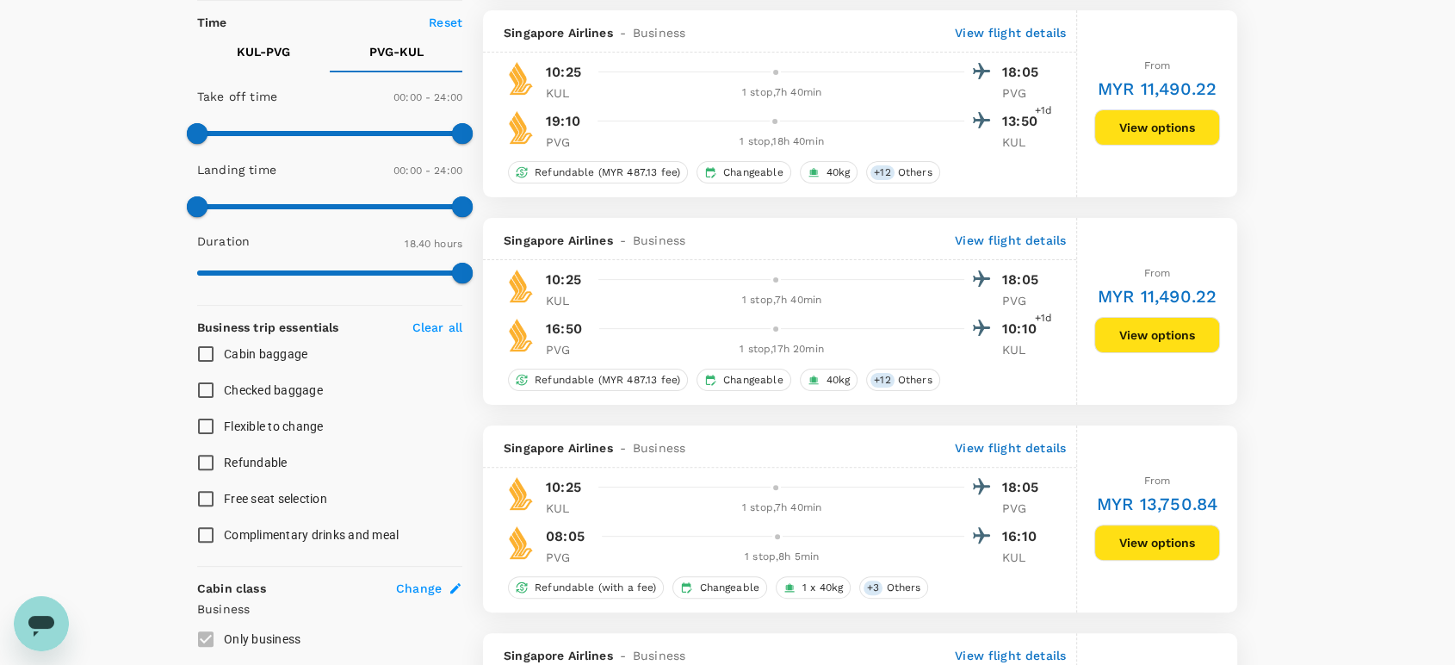
scroll to position [478, 0]
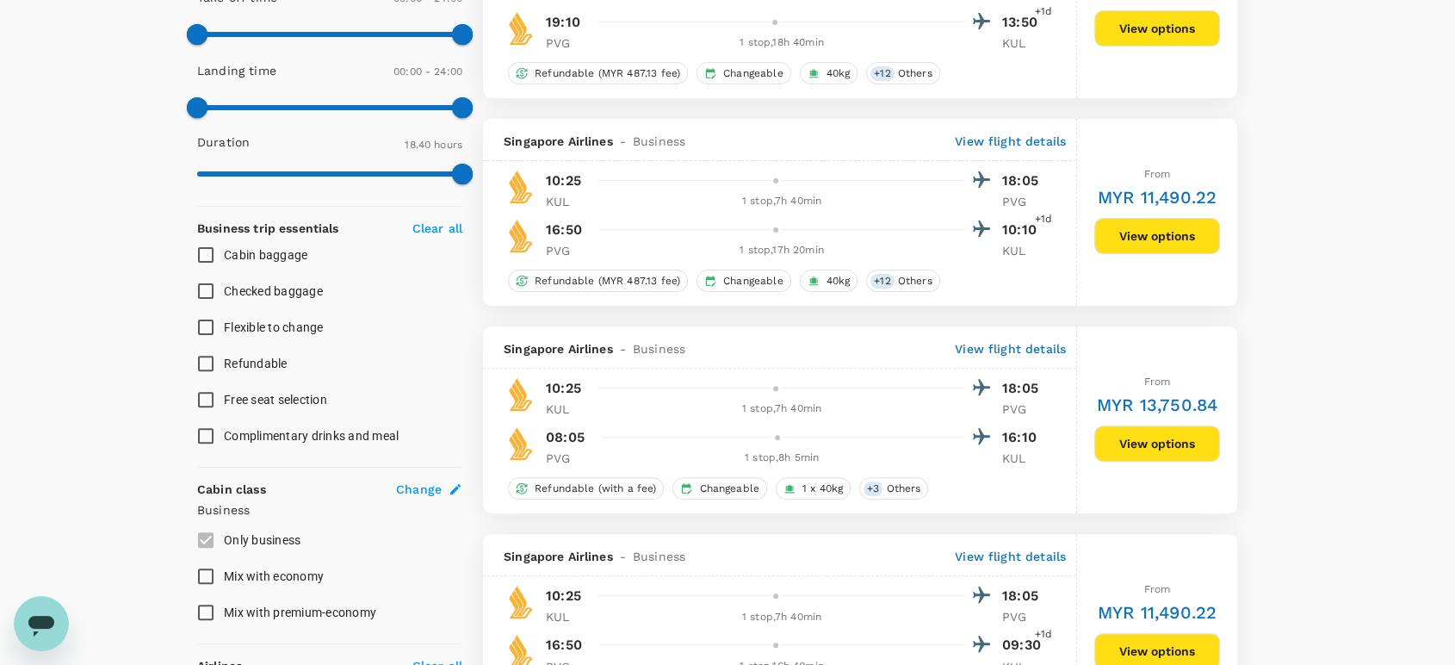
click at [1164, 447] on button "View options" at bounding box center [1157, 443] width 126 height 36
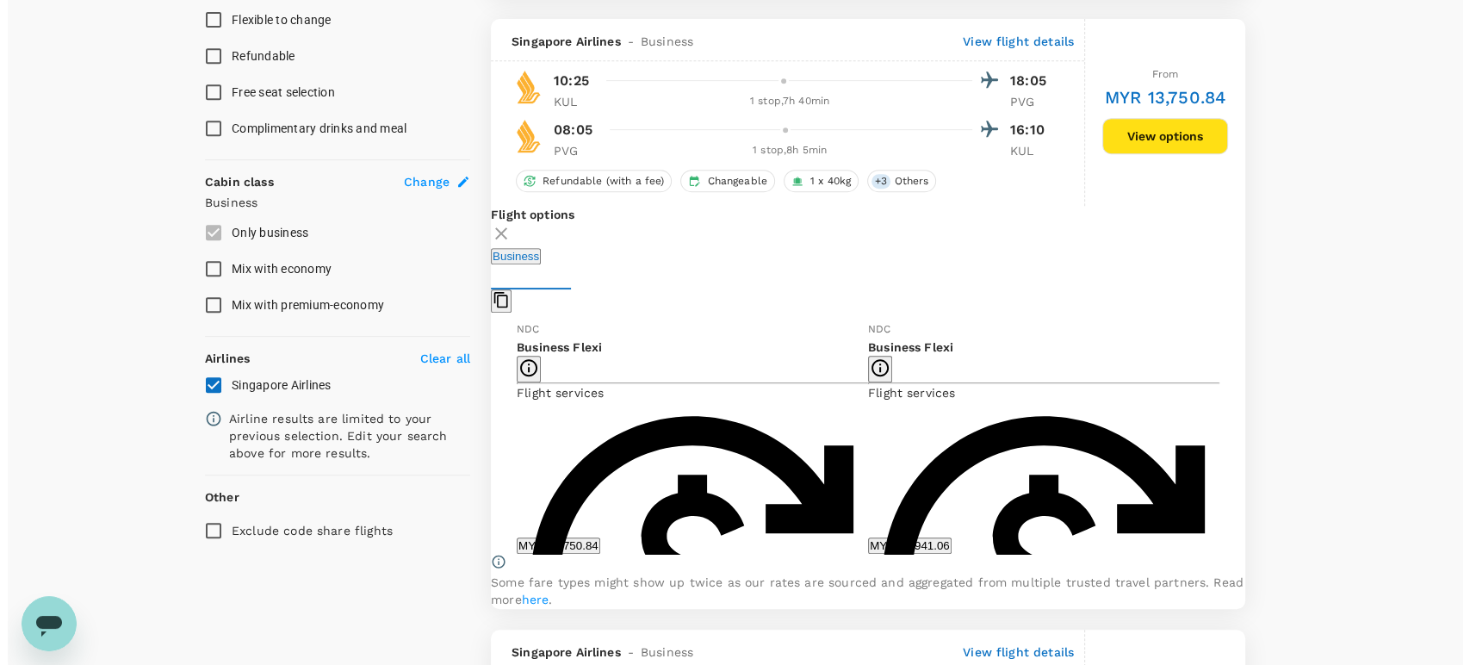
scroll to position [807, 0]
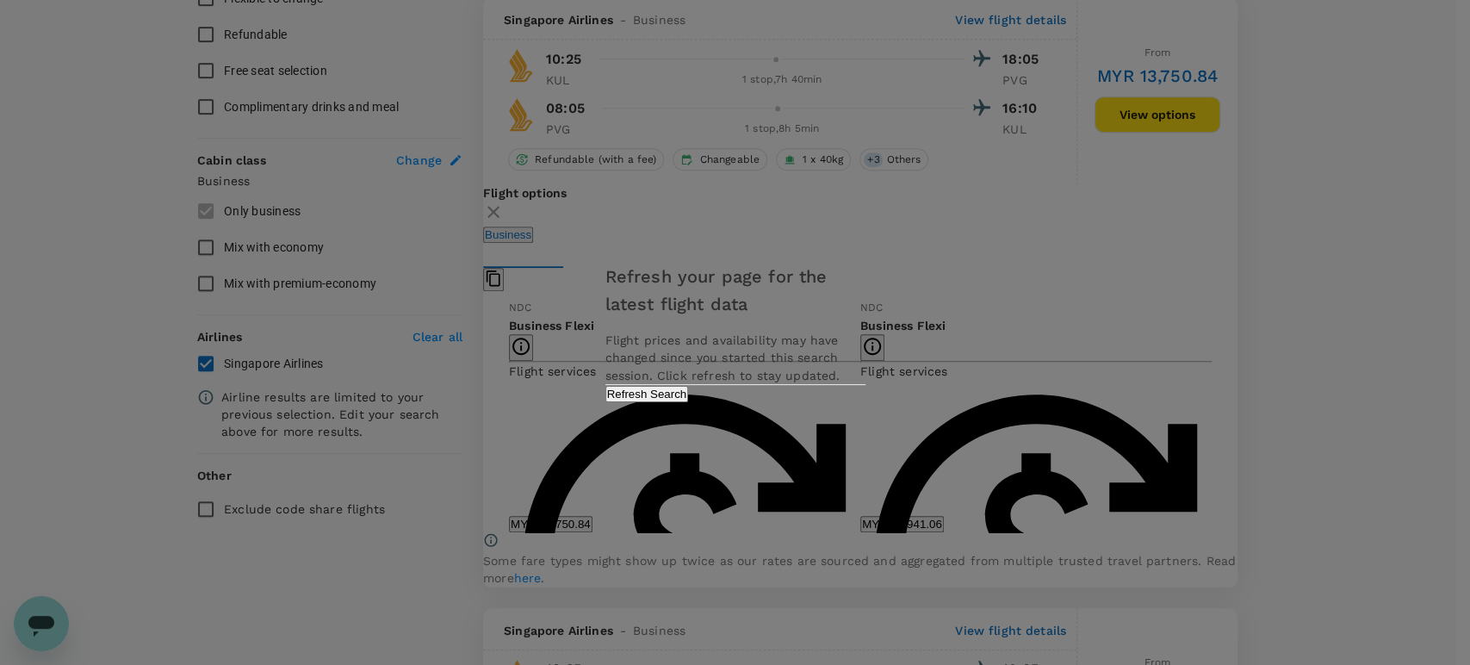
click at [689, 402] on button "Refresh Search" at bounding box center [647, 394] width 84 height 16
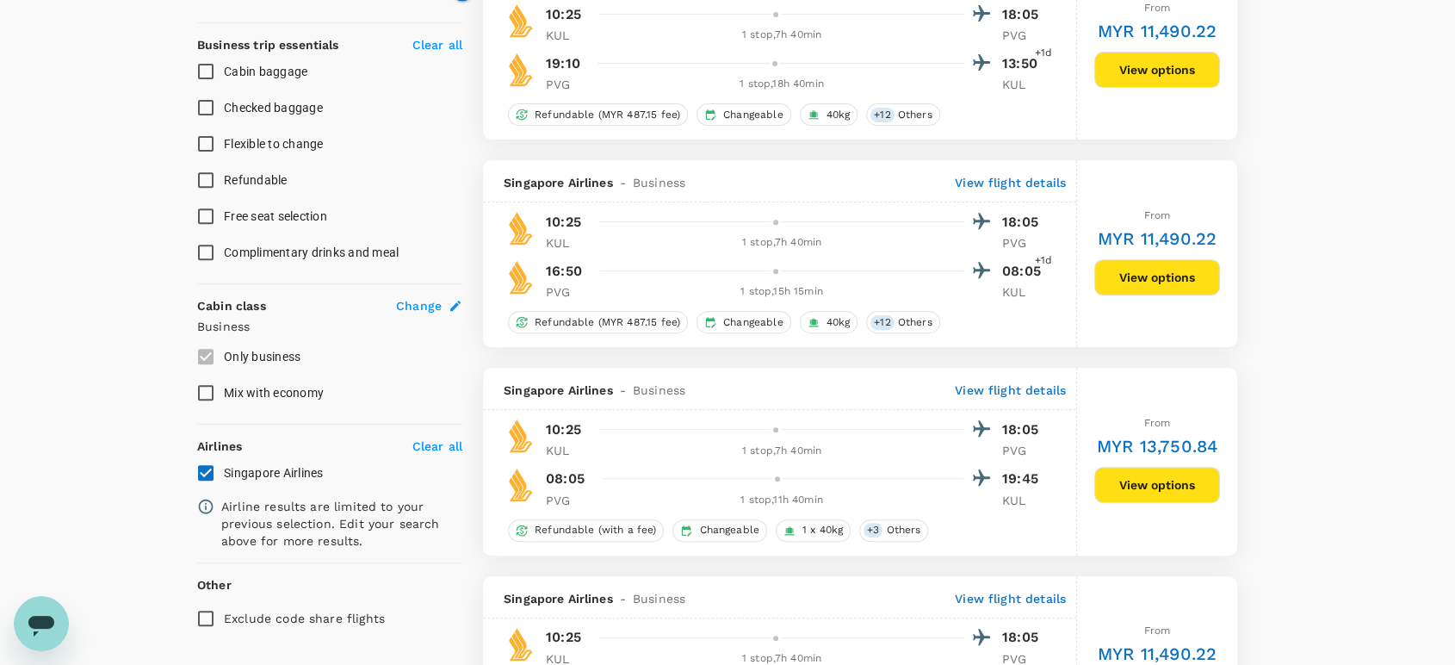
scroll to position [765, 0]
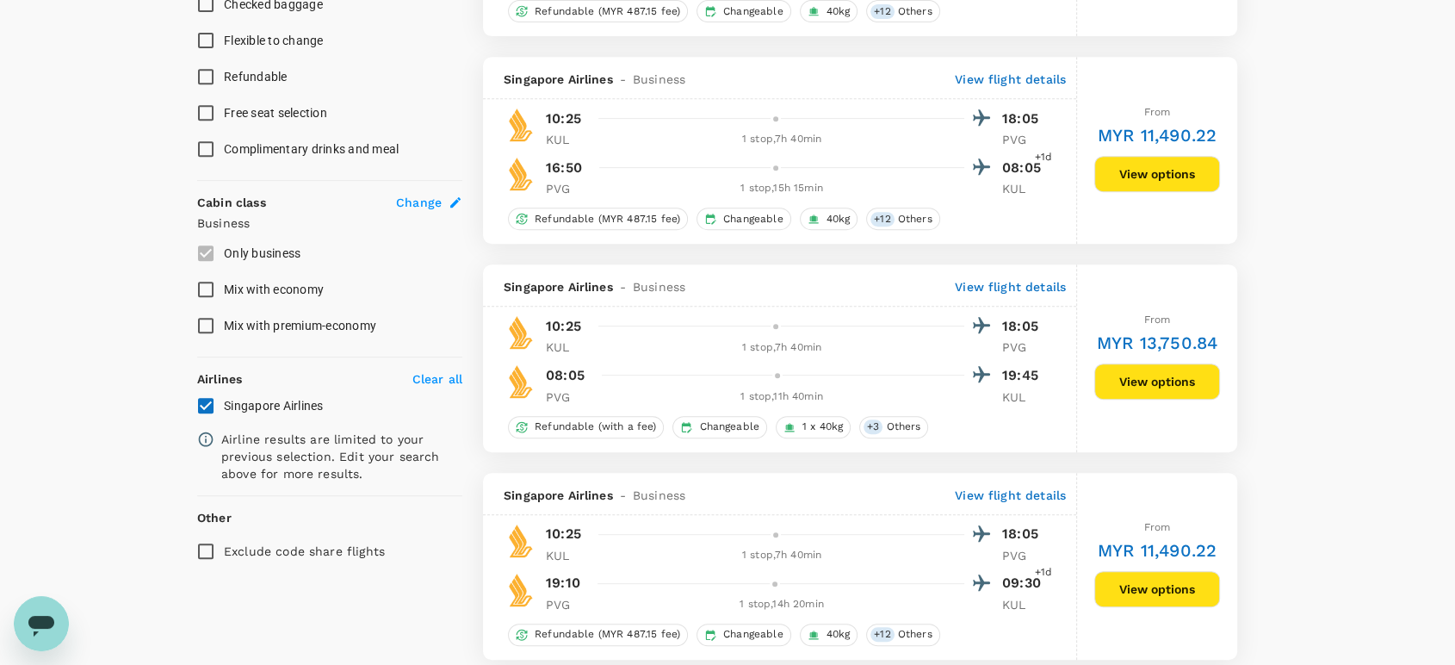
click at [1157, 375] on button "View options" at bounding box center [1157, 381] width 126 height 36
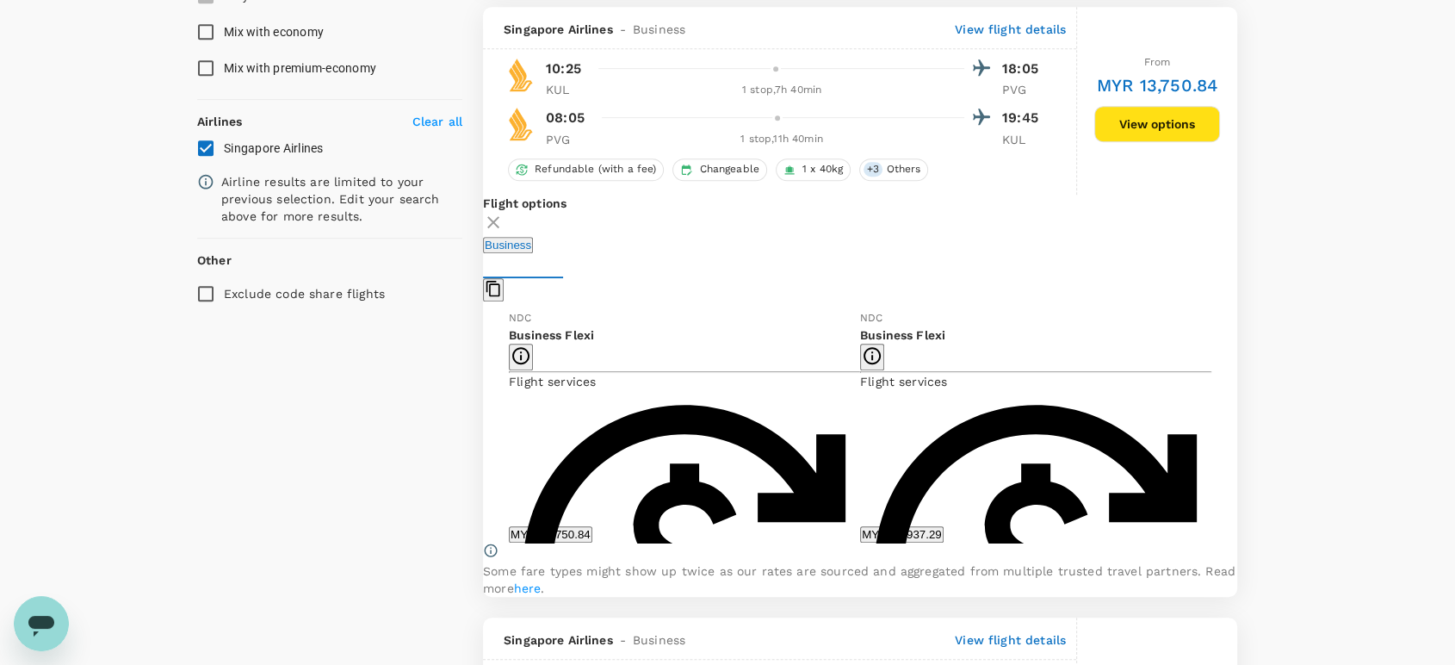
scroll to position [1033, 0]
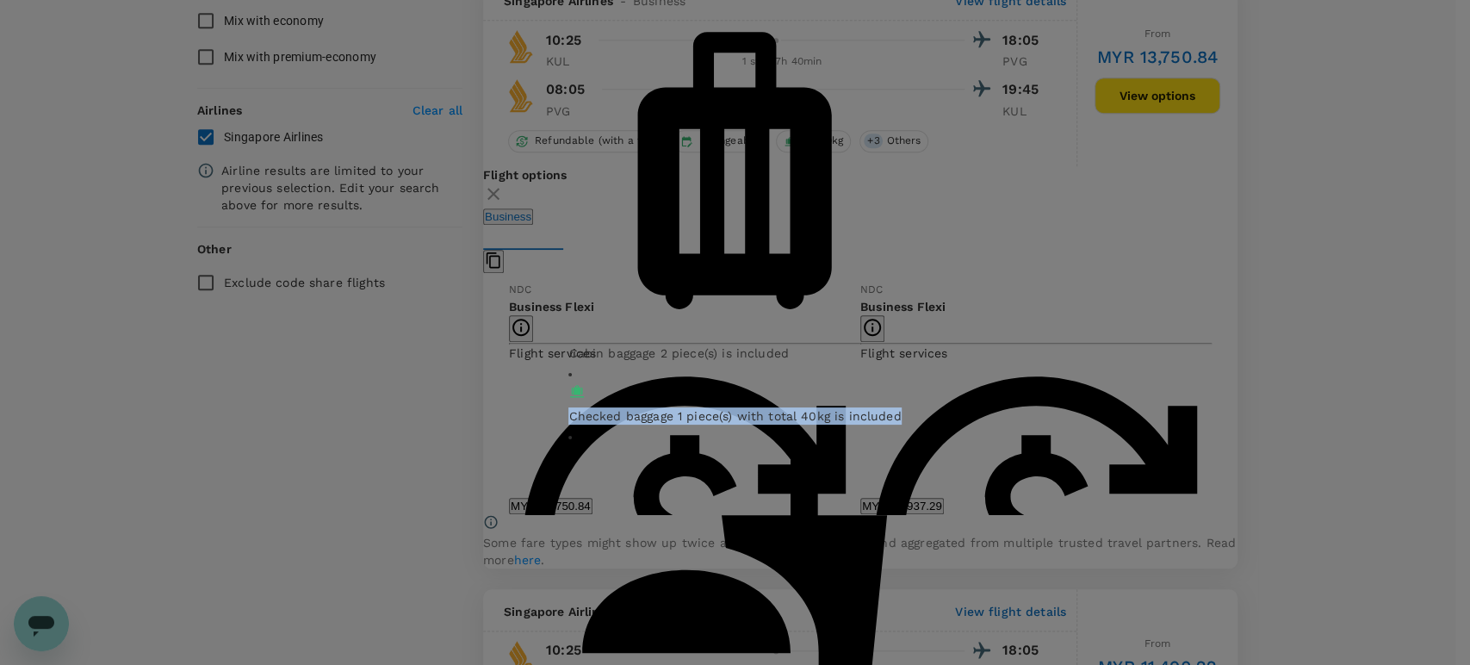
drag, startPoint x: 525, startPoint y: 397, endPoint x: 853, endPoint y: 391, distance: 328.1
click at [853, 407] on div "Checked baggage 1 piece(s) with total 40kg is included" at bounding box center [734, 415] width 332 height 17
copy span "Checked baggage 1 piece(s) with total 40kg is included"
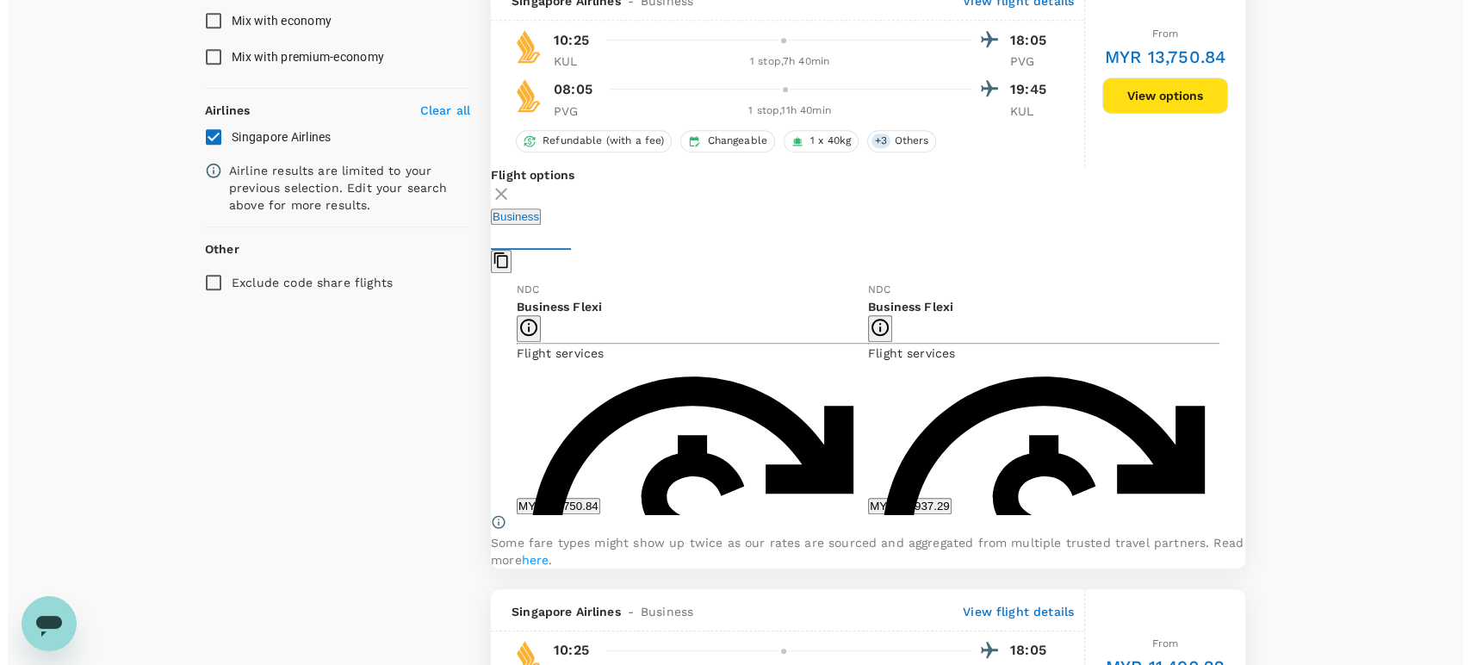
scroll to position [937, 0]
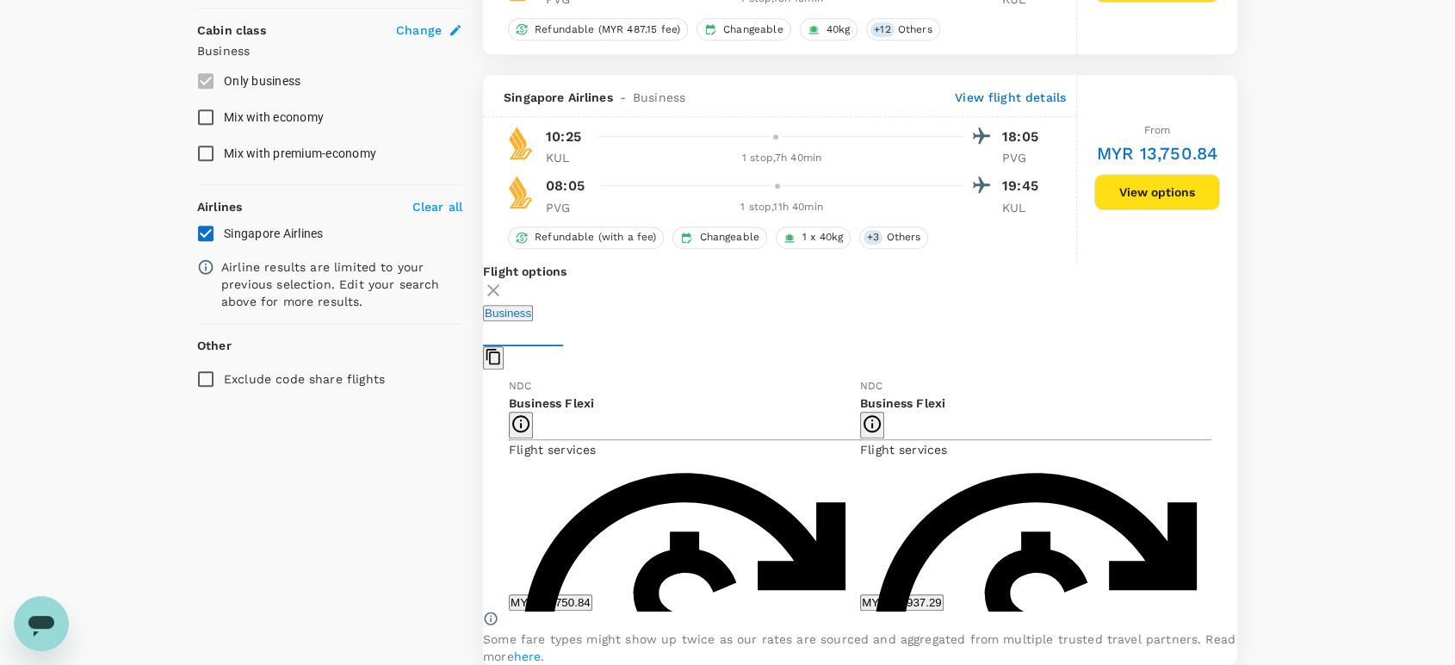
click at [1000, 96] on p "View flight details" at bounding box center [1010, 97] width 111 height 17
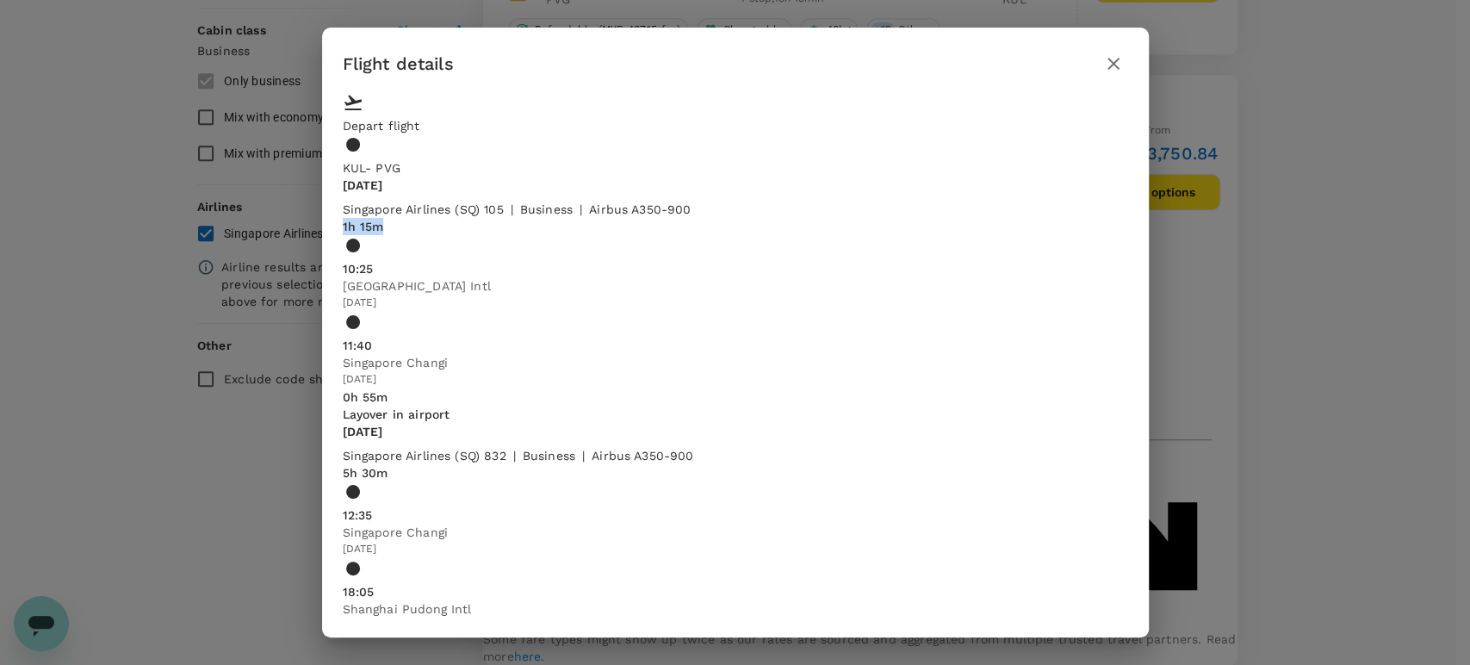
drag, startPoint x: 443, startPoint y: 245, endPoint x: 406, endPoint y: 246, distance: 36.2
click at [406, 235] on p "1h 15m" at bounding box center [735, 226] width 785 height 17
copy p "1h 15m"
drag, startPoint x: 452, startPoint y: 490, endPoint x: 398, endPoint y: 491, distance: 54.2
click at [398, 491] on div "5h 30m 12:35 [GEOGRAPHIC_DATA] Changi [DATE] 18:05 [GEOGRAPHIC_DATA] Pudong Int…" at bounding box center [735, 549] width 785 height 170
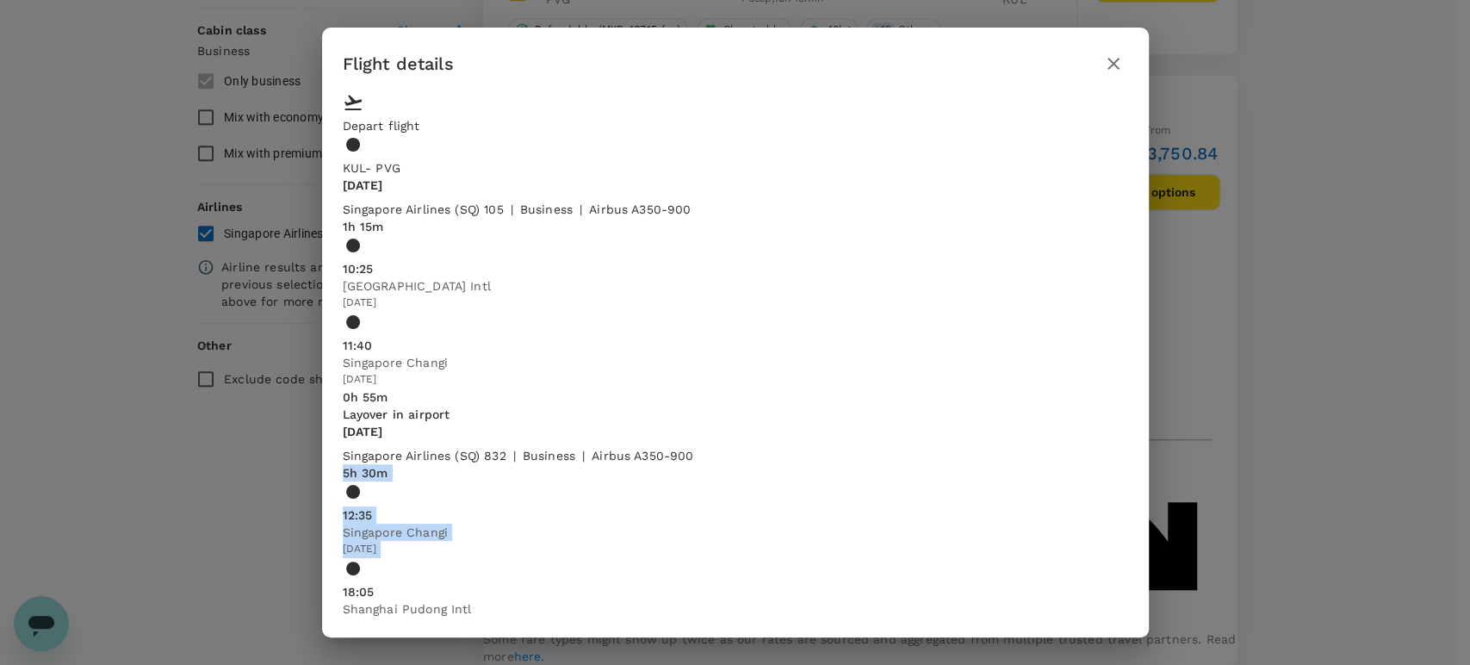
click at [442, 501] on div "5h 30m 12:35 [GEOGRAPHIC_DATA] Changi [DATE] 18:05 [GEOGRAPHIC_DATA] Pudong Int…" at bounding box center [735, 549] width 785 height 170
drag, startPoint x: 447, startPoint y: 488, endPoint x: 403, endPoint y: 492, distance: 44.0
click at [403, 481] on div "5h 30m" at bounding box center [735, 472] width 785 height 17
copy p "5h 30m"
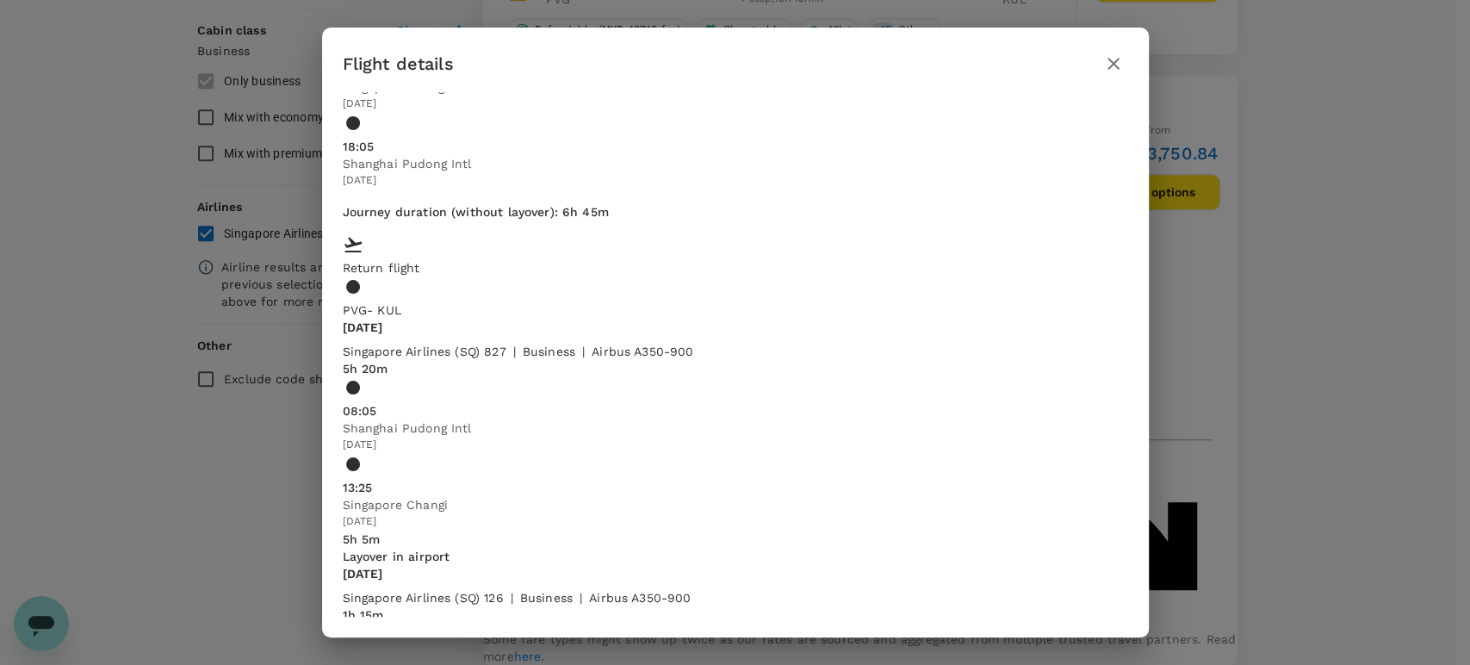
scroll to position [478, 0]
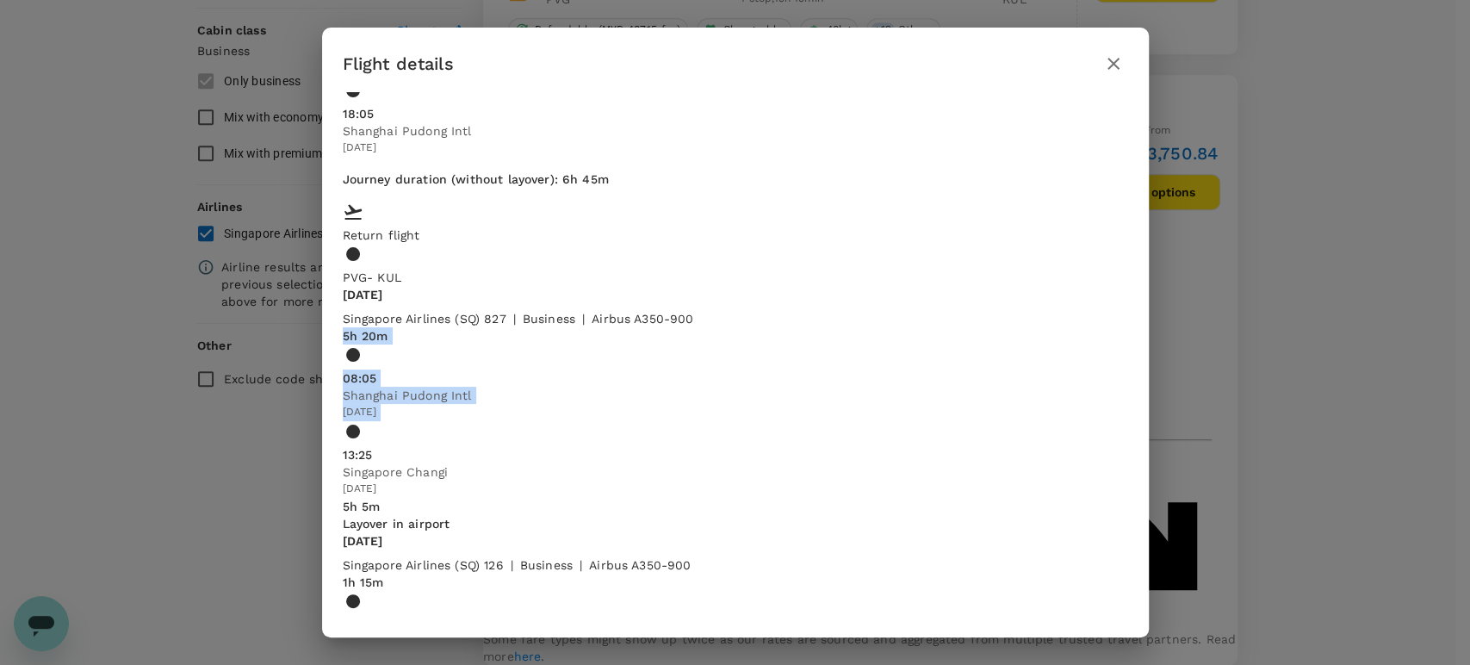
drag, startPoint x: 450, startPoint y: 288, endPoint x: 404, endPoint y: 288, distance: 46.5
click at [404, 327] on div "5h 20m 08:05 Shanghai Pudong Intl [DATE] 13:25 [GEOGRAPHIC_DATA] [GEOGRAPHIC_DA…" at bounding box center [735, 412] width 785 height 170
click at [420, 327] on p "5h 20m" at bounding box center [735, 335] width 785 height 17
drag, startPoint x: 404, startPoint y: 285, endPoint x: 443, endPoint y: 280, distance: 39.9
click at [443, 327] on p "5h 20m" at bounding box center [735, 335] width 785 height 17
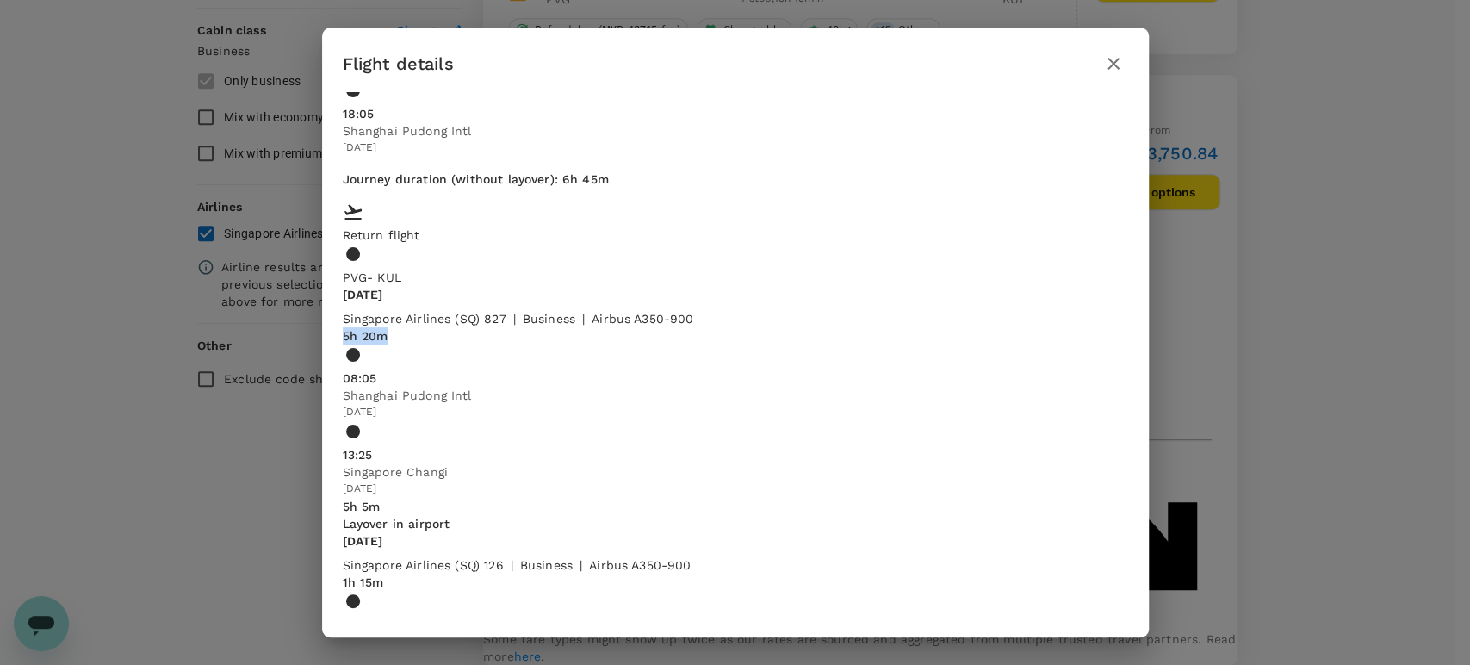
copy p "5h 20m"
drag, startPoint x: 445, startPoint y: 531, endPoint x: 418, endPoint y: 535, distance: 27.9
click at [418, 573] on div "1h 15m 18:30 [GEOGRAPHIC_DATA] [GEOGRAPHIC_DATA] [DATE] 19:45 [GEOGRAPHIC_DATA]…" at bounding box center [735, 658] width 785 height 170
click at [416, 573] on p "1h 15m" at bounding box center [735, 581] width 785 height 17
drag, startPoint x: 404, startPoint y: 529, endPoint x: 441, endPoint y: 529, distance: 37.0
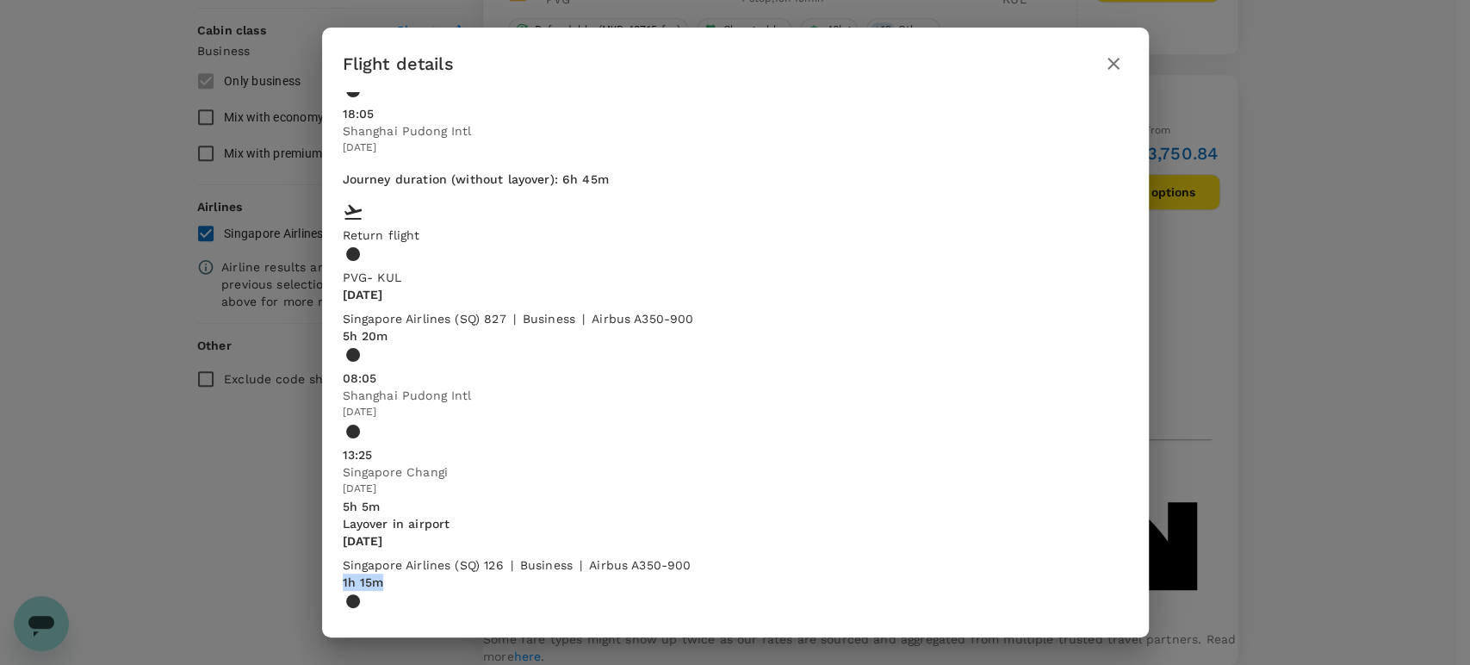
click at [441, 573] on p "1h 15m" at bounding box center [735, 581] width 785 height 17
copy p "1h 15m"
click at [1111, 60] on icon "button" at bounding box center [1113, 63] width 21 height 21
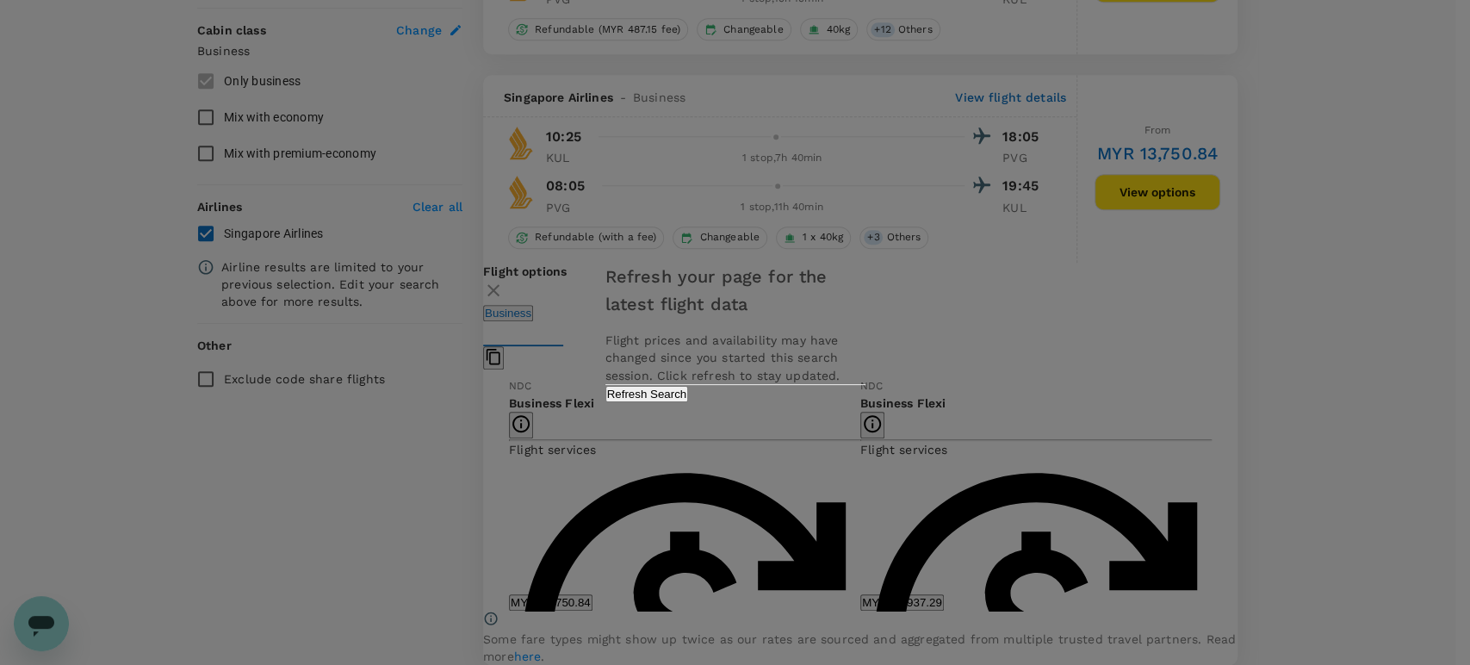
click at [689, 402] on button "Refresh Search" at bounding box center [647, 394] width 84 height 16
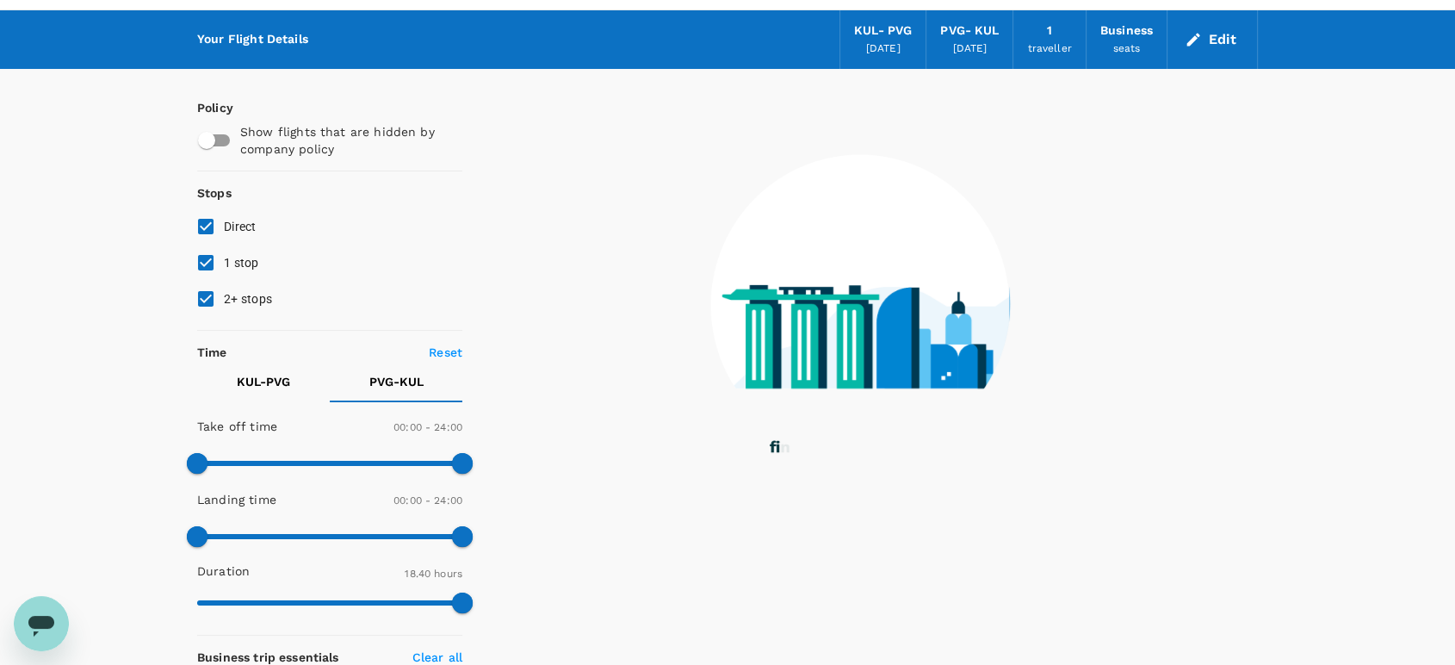
scroll to position [7, 0]
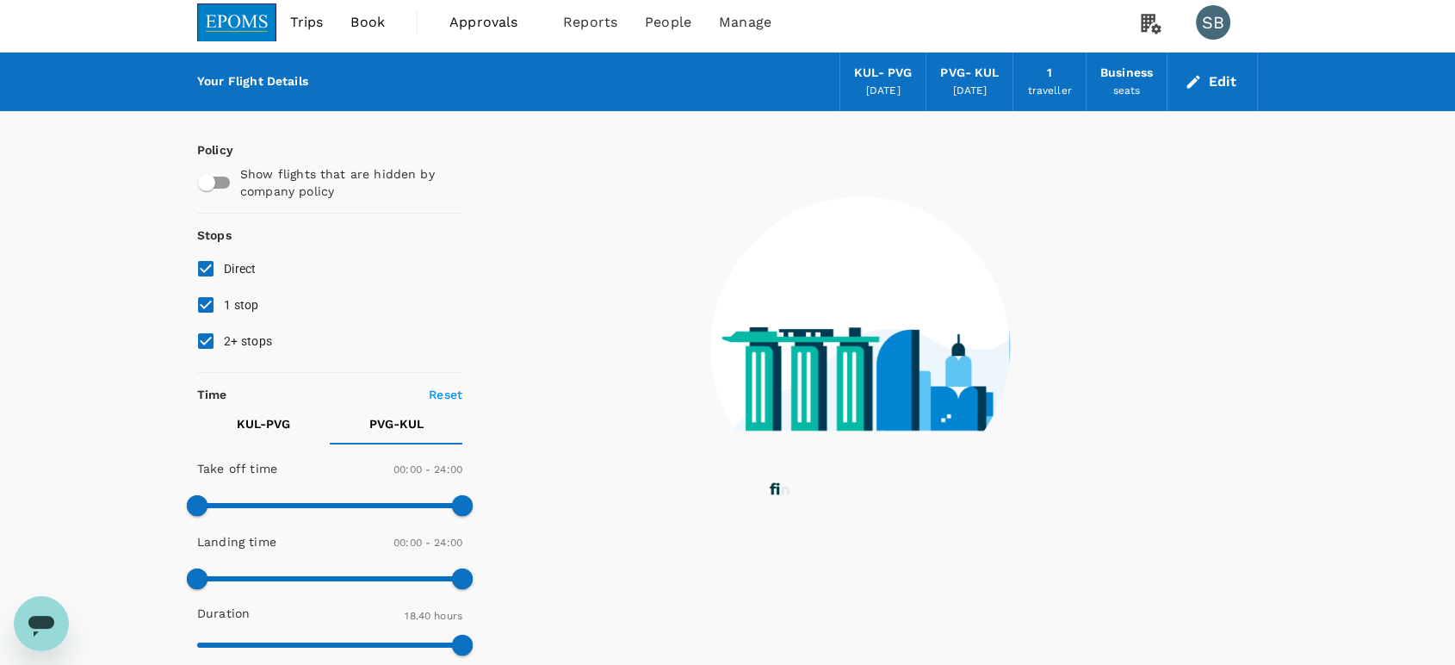
type input "0"
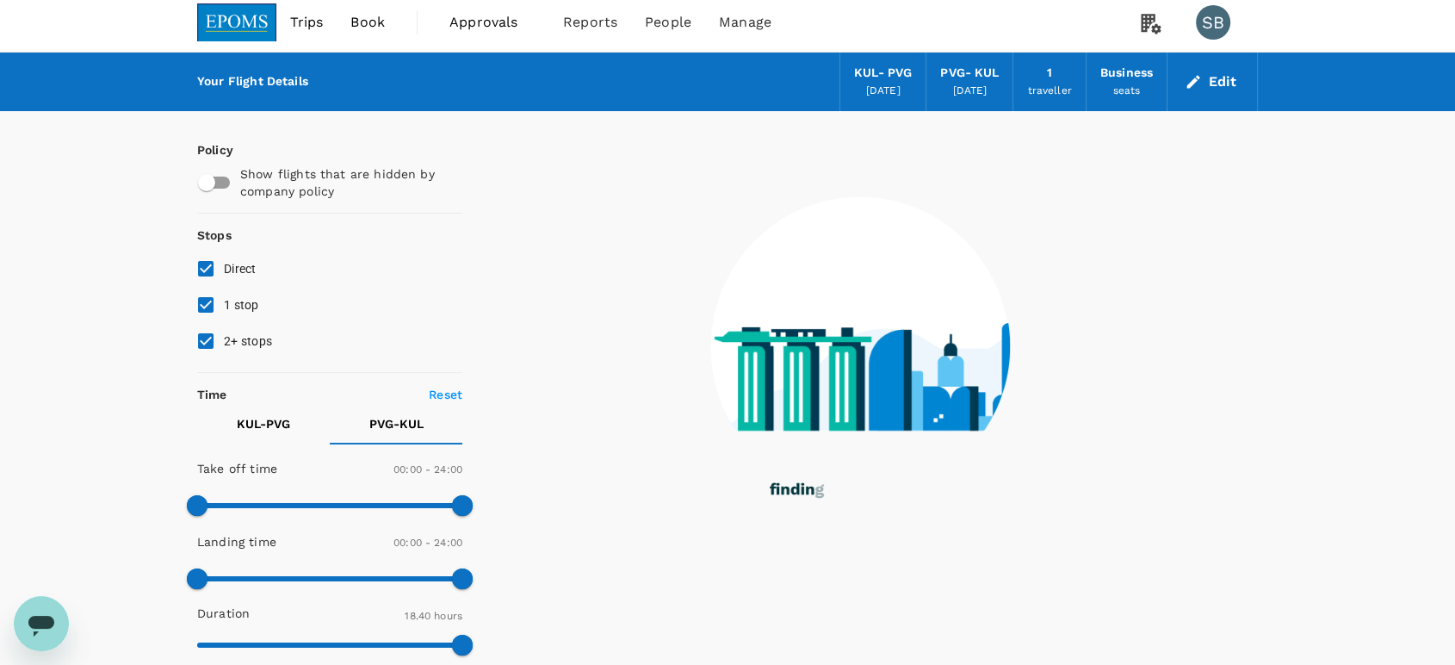
scroll to position [0, 0]
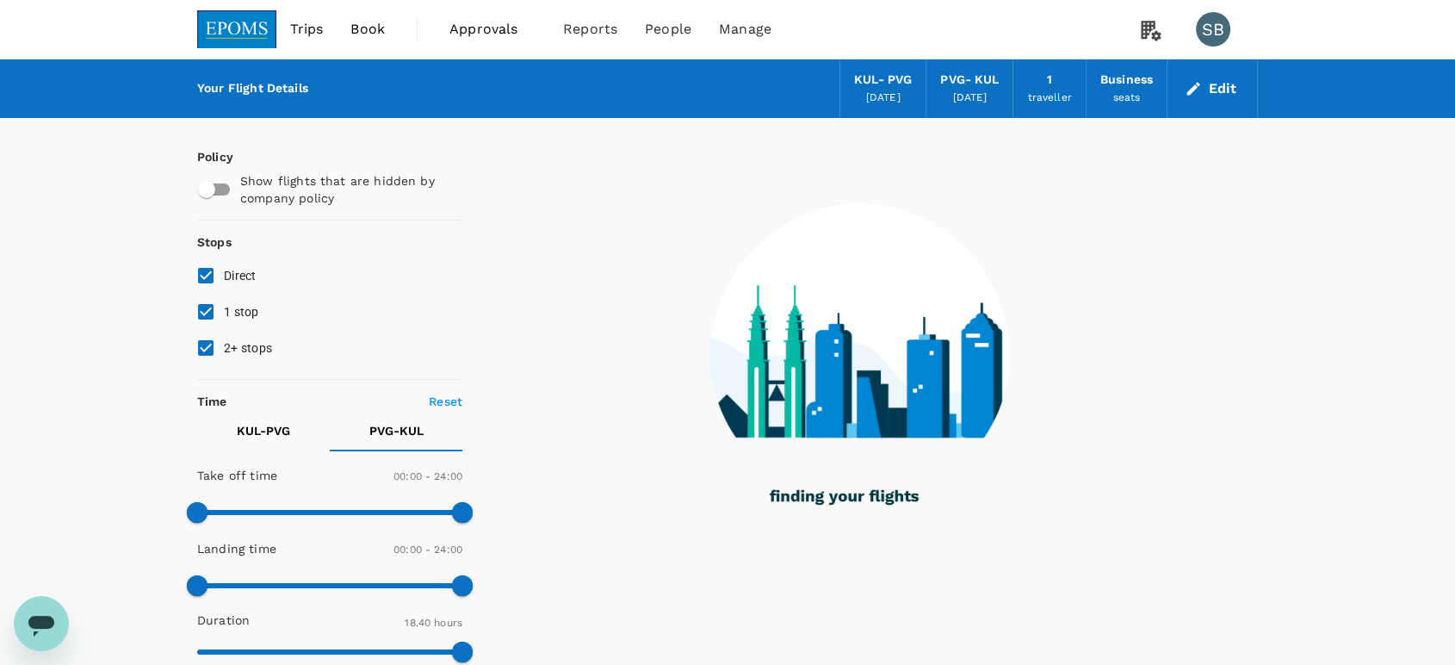
click at [207, 344] on input "2+ stops" at bounding box center [206, 348] width 36 height 36
checkbox input "false"
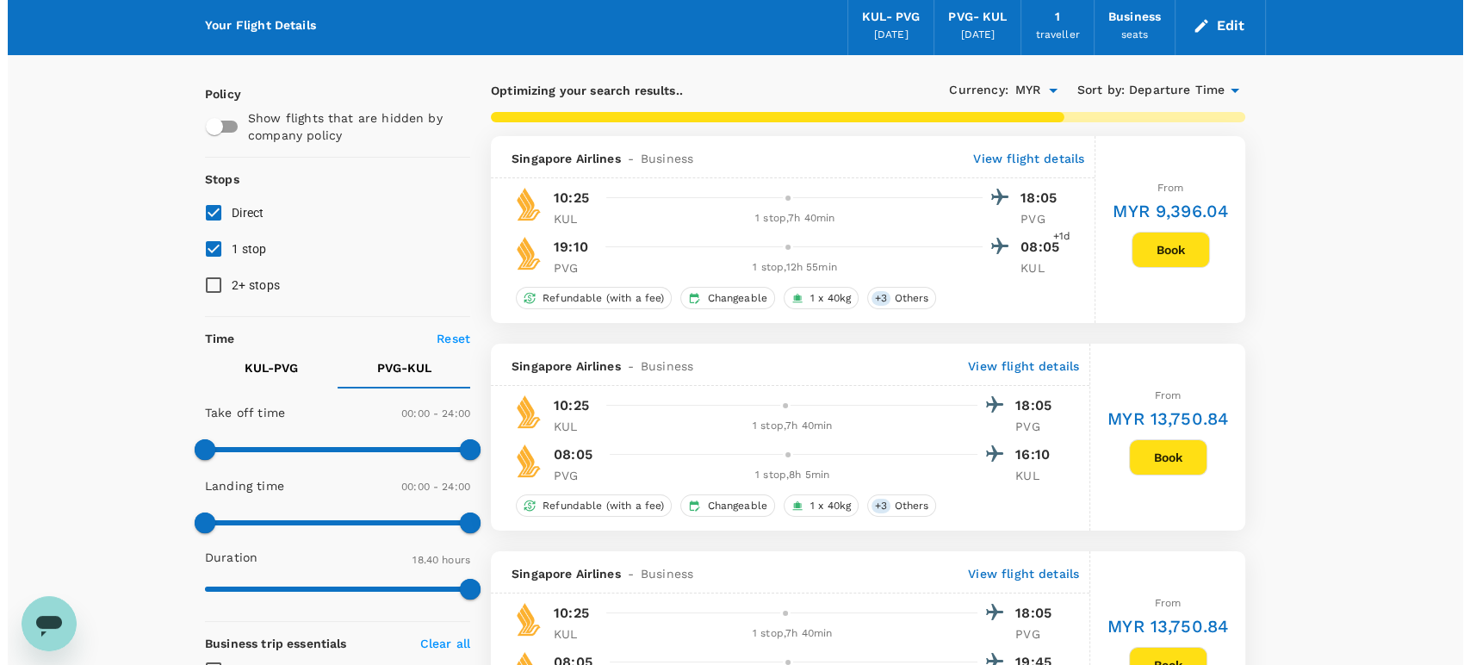
scroll to position [96, 0]
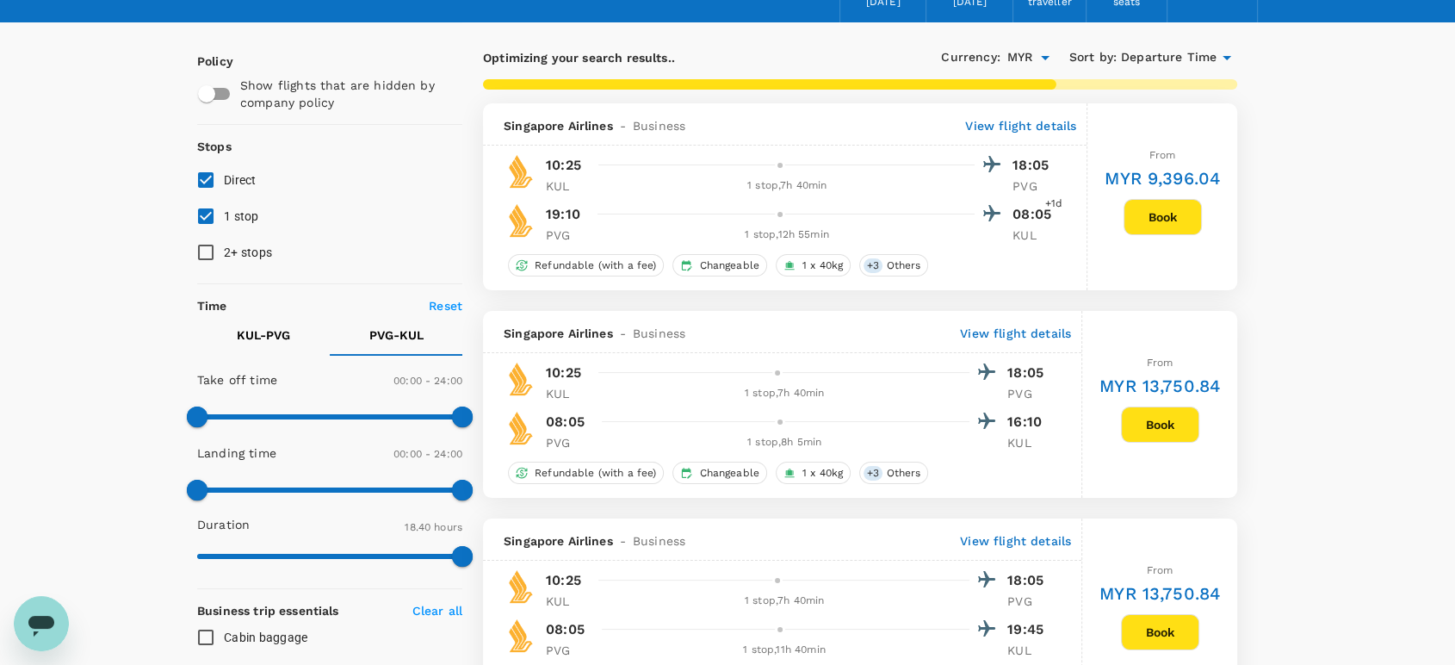
click at [1016, 333] on p "View flight details" at bounding box center [1015, 333] width 111 height 17
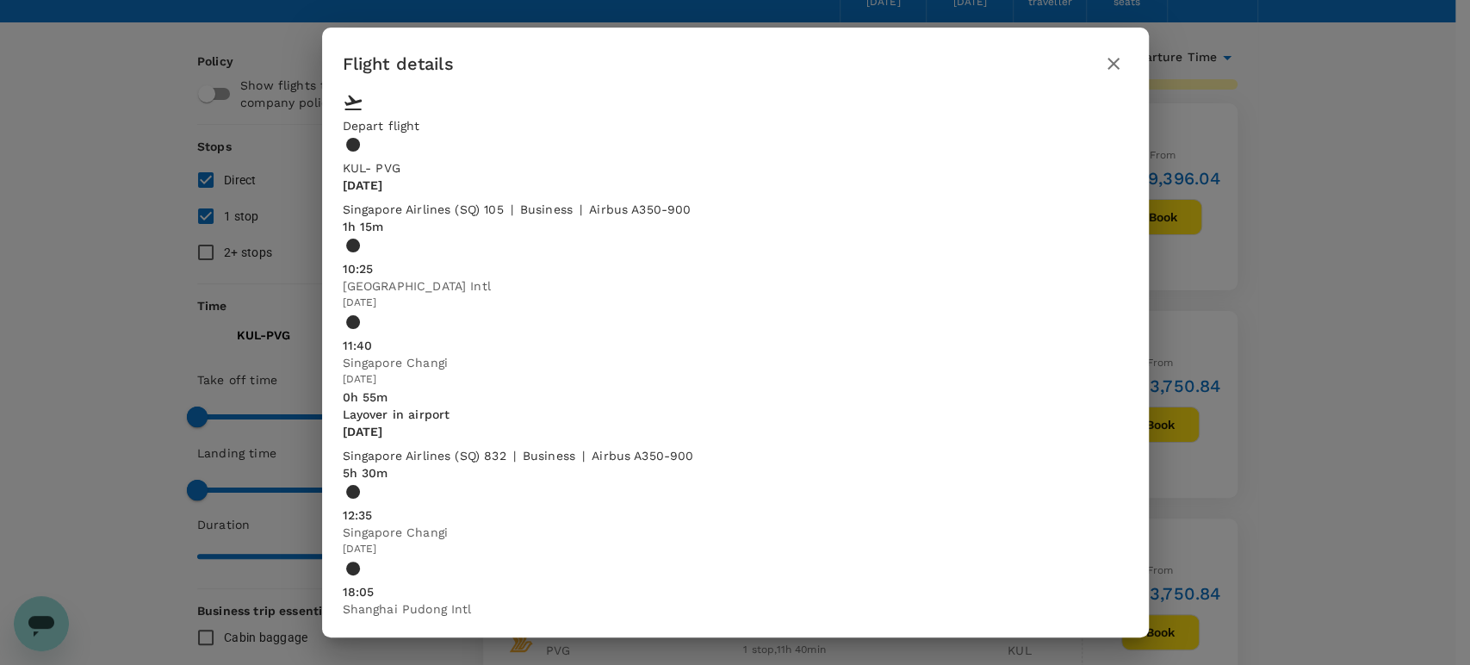
type input "1120"
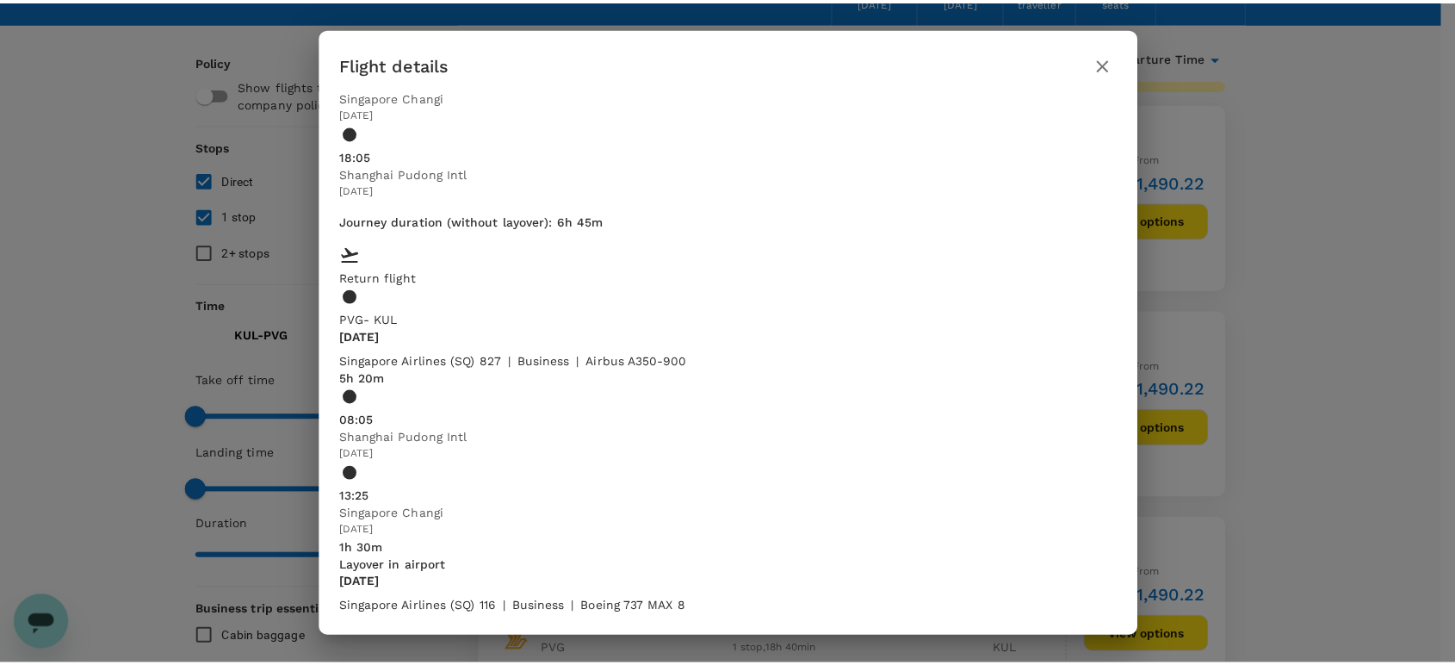
scroll to position [514, 0]
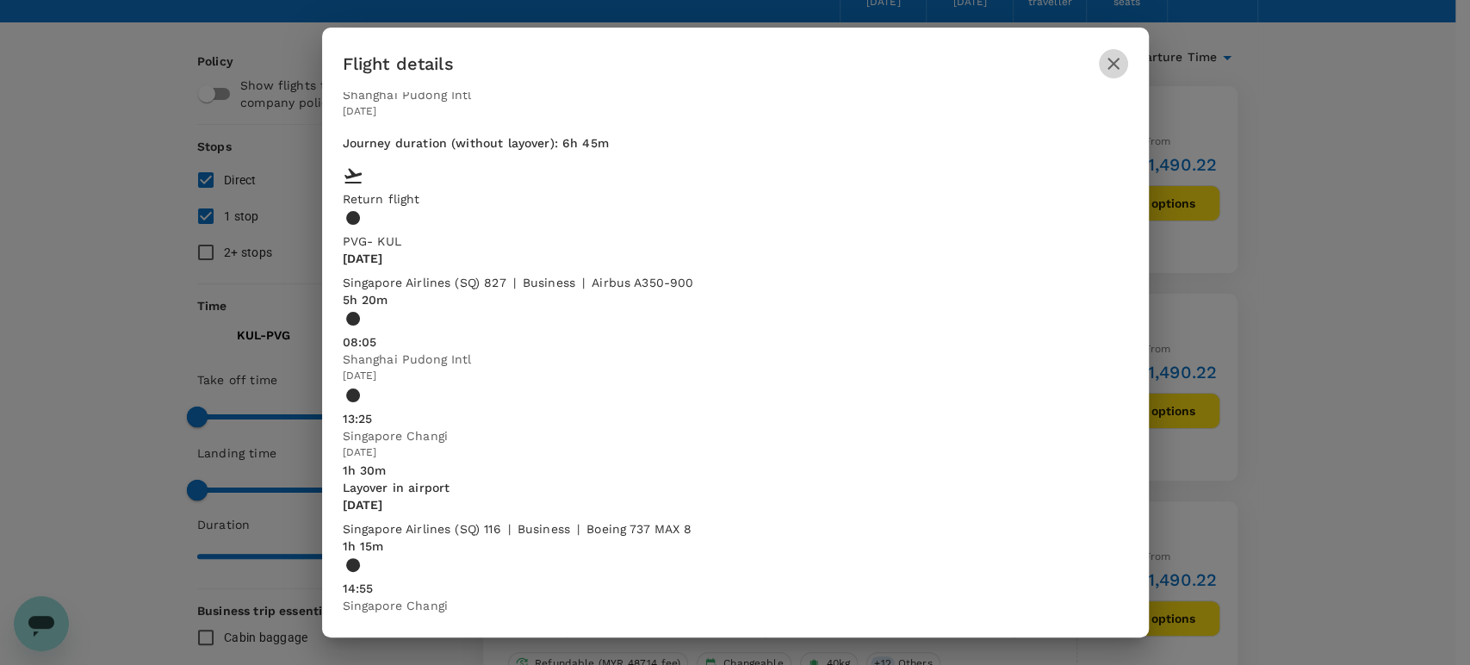
click at [1105, 65] on icon "button" at bounding box center [1113, 63] width 21 height 21
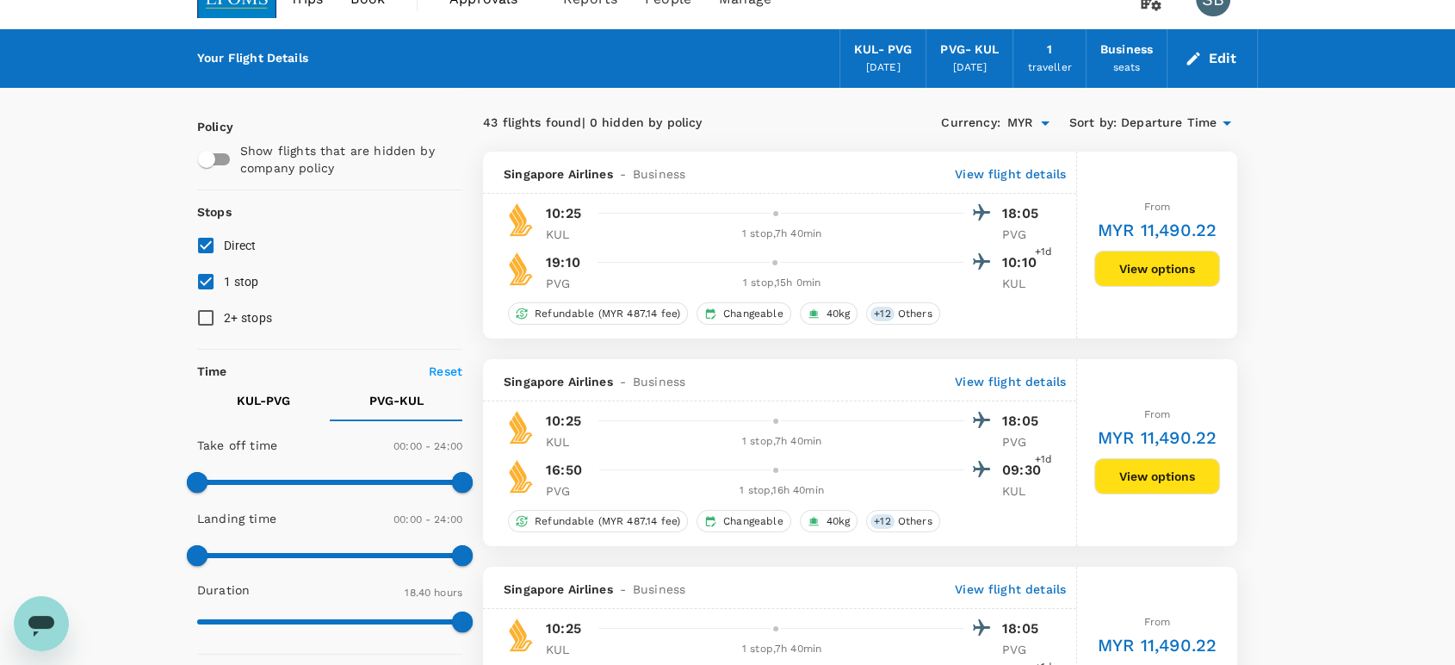
scroll to position [0, 0]
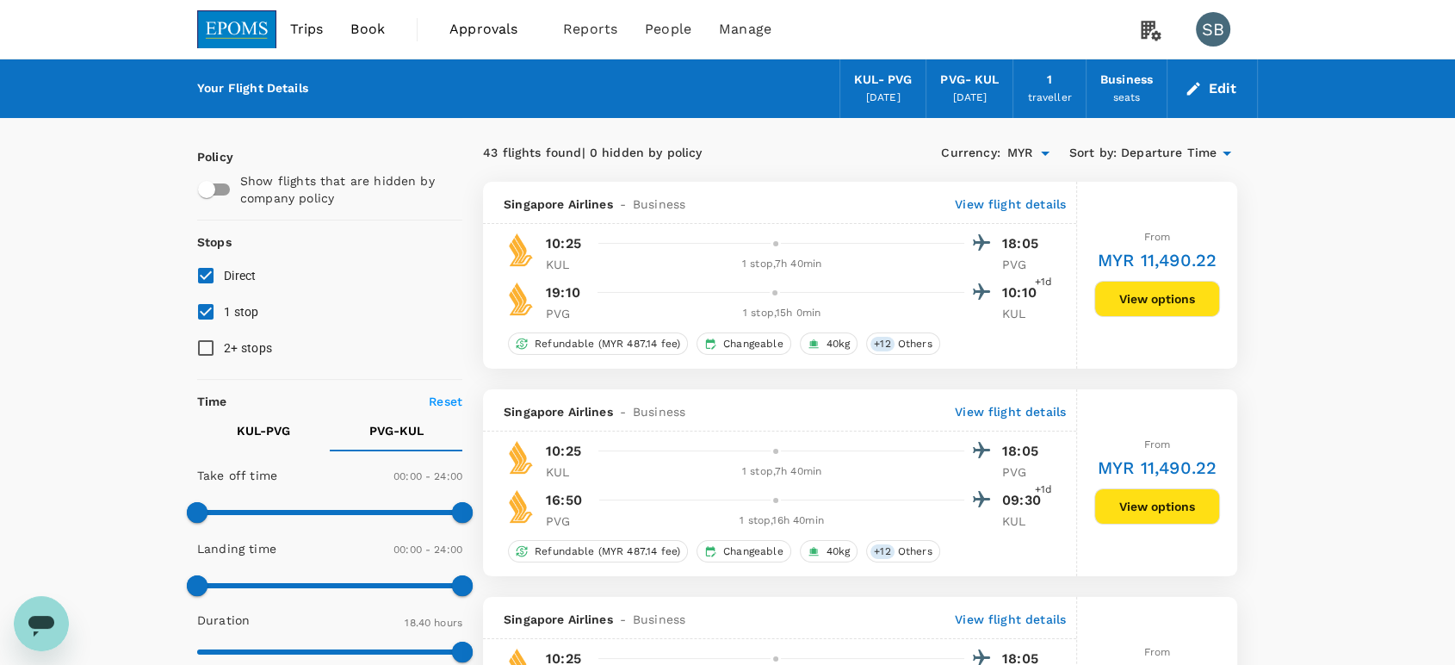
drag, startPoint x: 225, startPoint y: 16, endPoint x: 290, endPoint y: 27, distance: 66.2
click at [224, 16] on img at bounding box center [236, 29] width 79 height 38
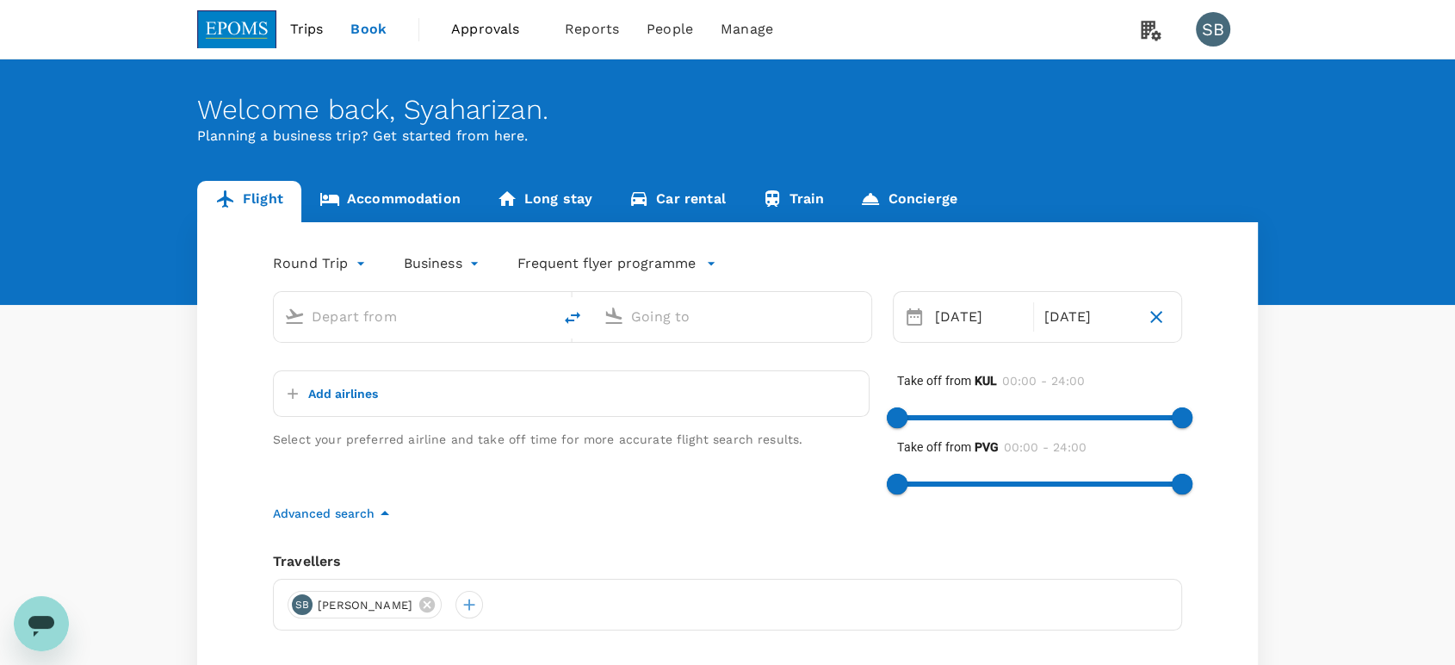
type input "Kuala Lumpur Intl ([GEOGRAPHIC_DATA])"
type input "Shanghai Pudong Intl (PVG)"
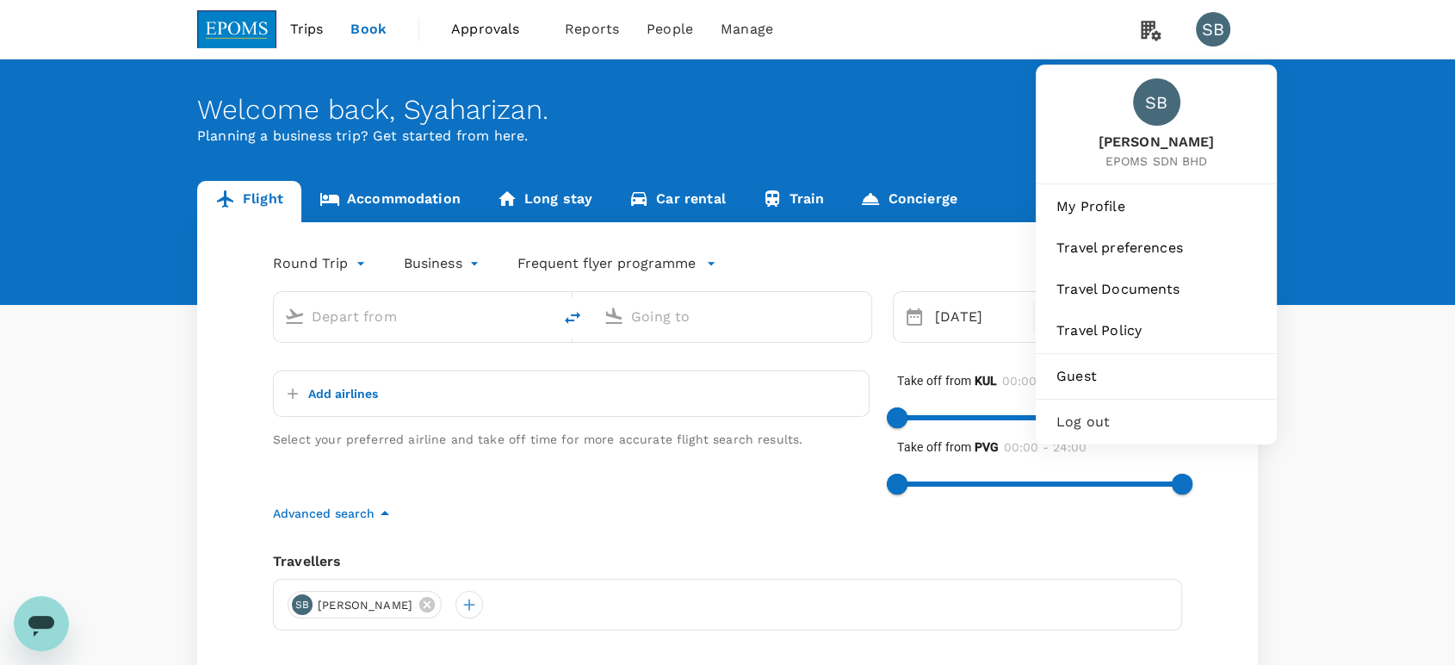
type input "Kuala Lumpur Intl ([GEOGRAPHIC_DATA])"
type input "Shanghai Pudong Intl (PVG)"
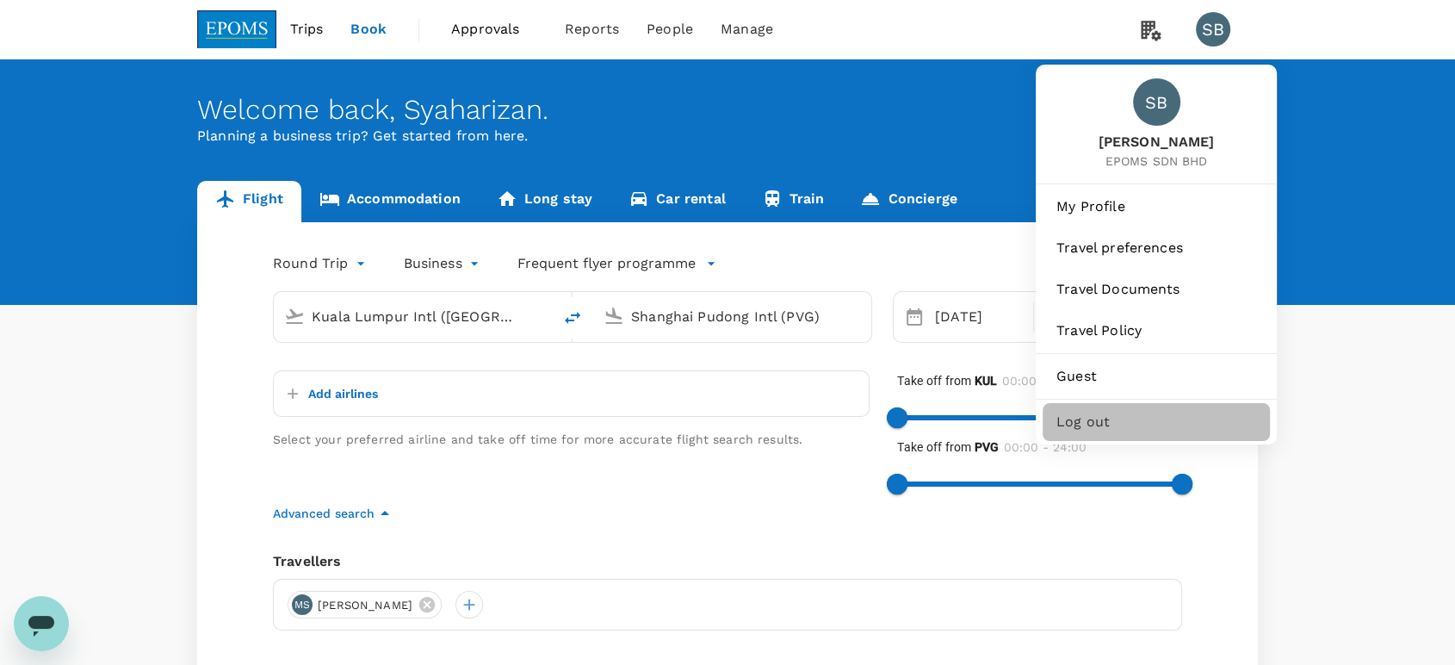
click at [1125, 413] on span "Log out" at bounding box center [1156, 422] width 200 height 21
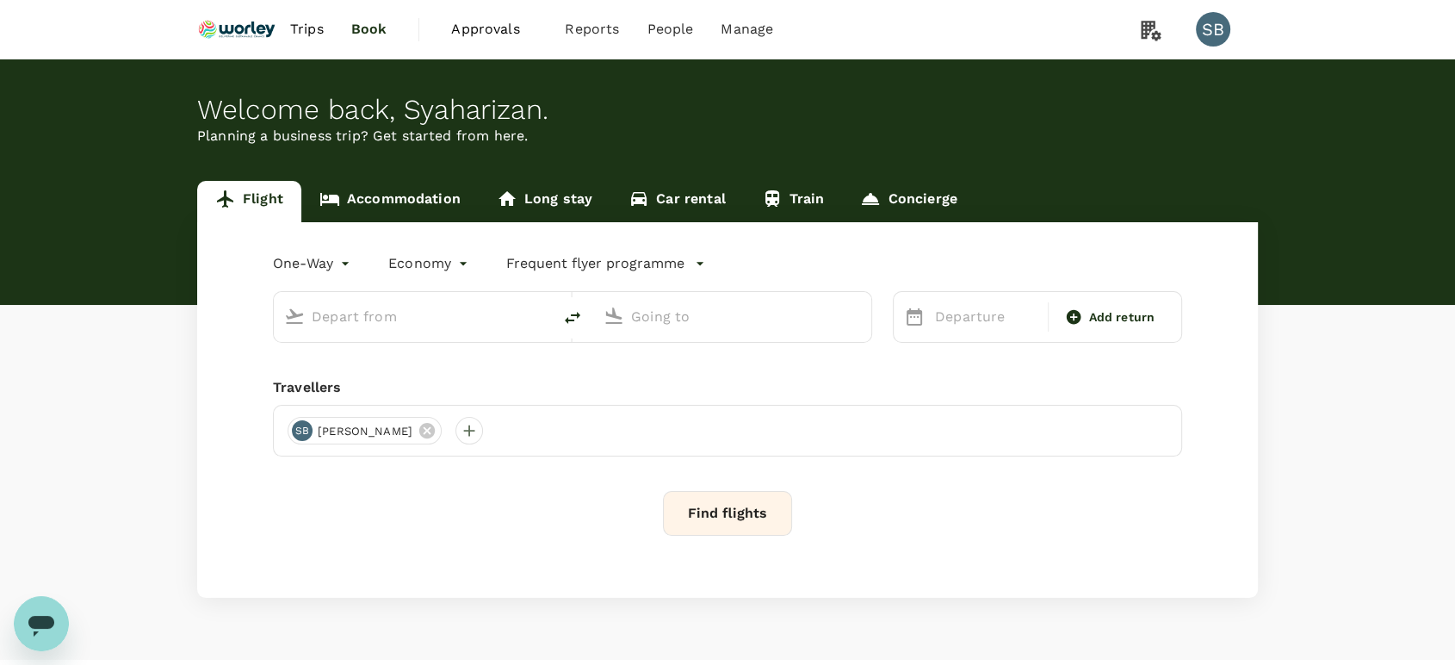
type input "roundtrip"
type input "Kuala Lumpur Intl ([GEOGRAPHIC_DATA])"
type input "Labuan (LBU)"
